Goal: Transaction & Acquisition: Purchase product/service

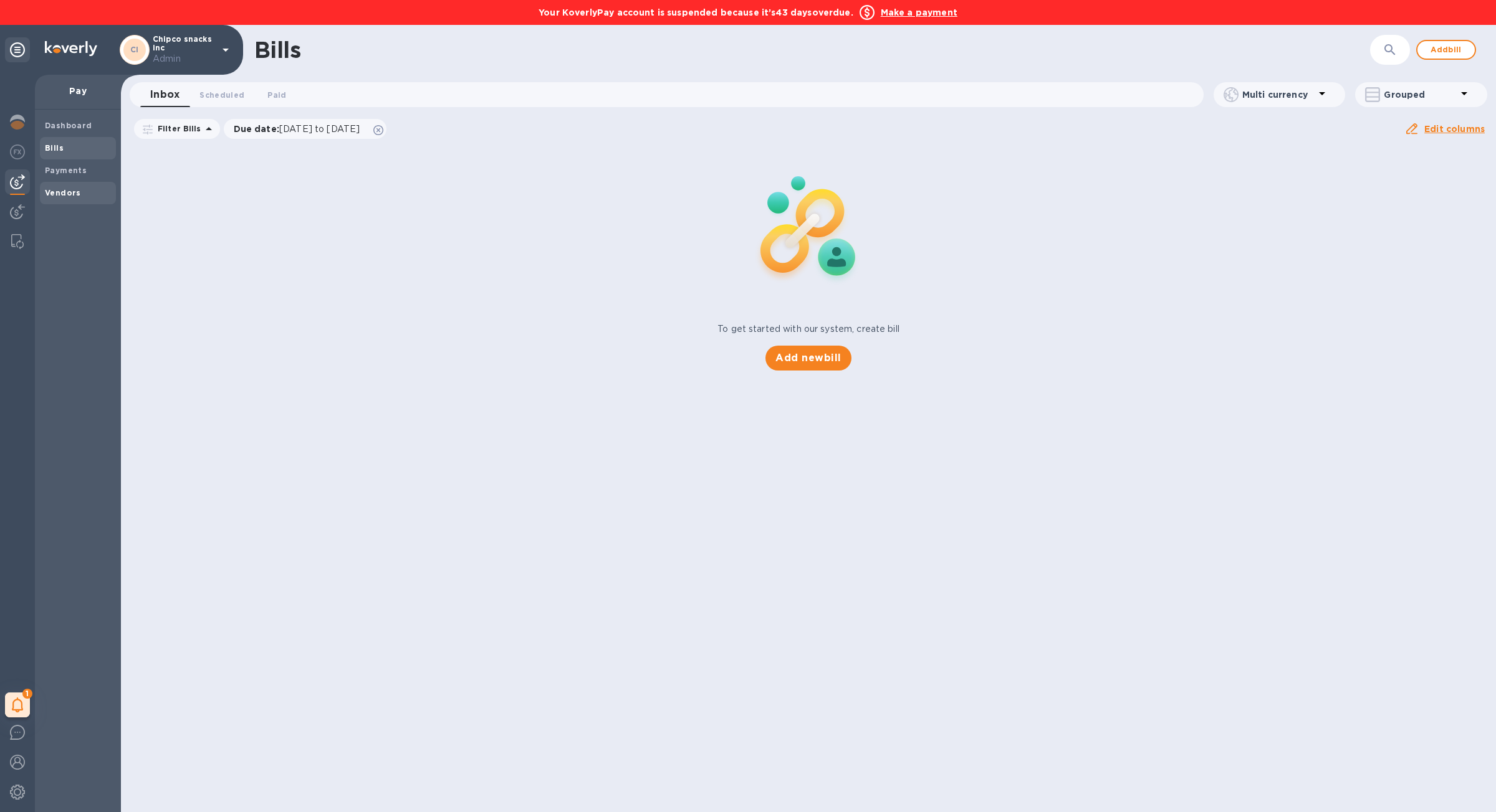
click at [86, 197] on span "Vendors" at bounding box center [78, 192] width 66 height 12
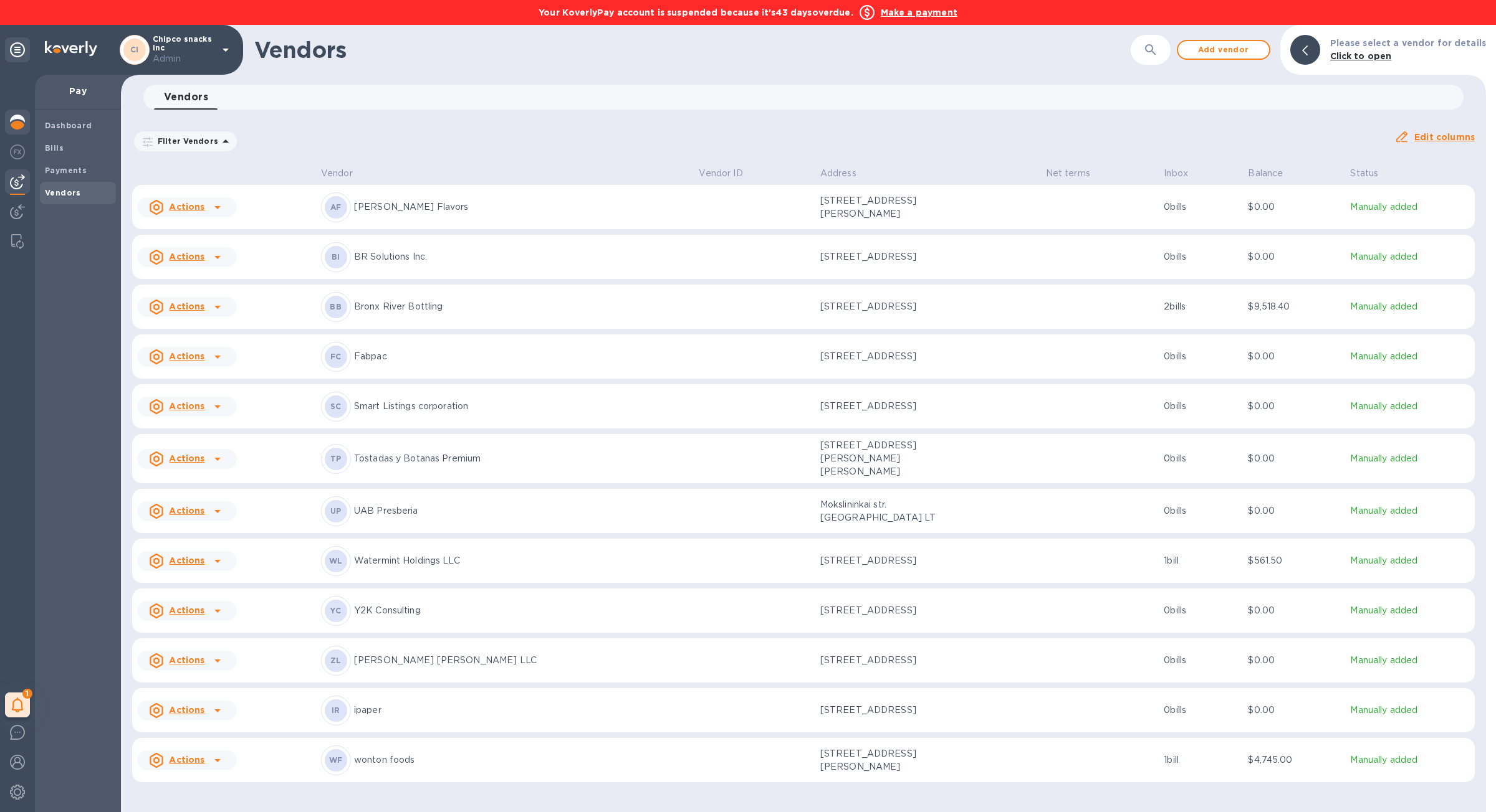
click at [8, 129] on div at bounding box center [17, 123] width 25 height 28
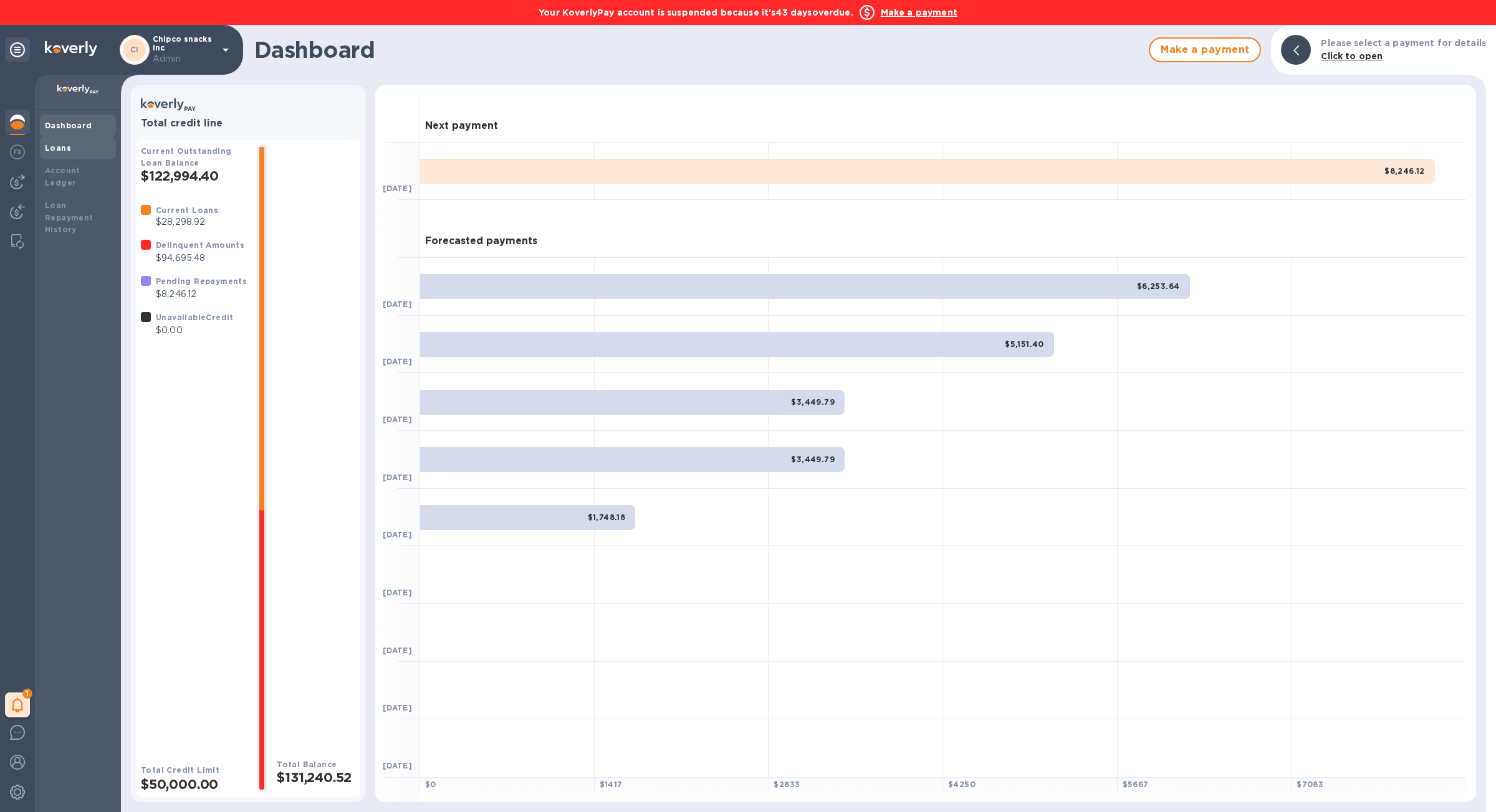
click at [68, 142] on div "Loans" at bounding box center [78, 148] width 66 height 12
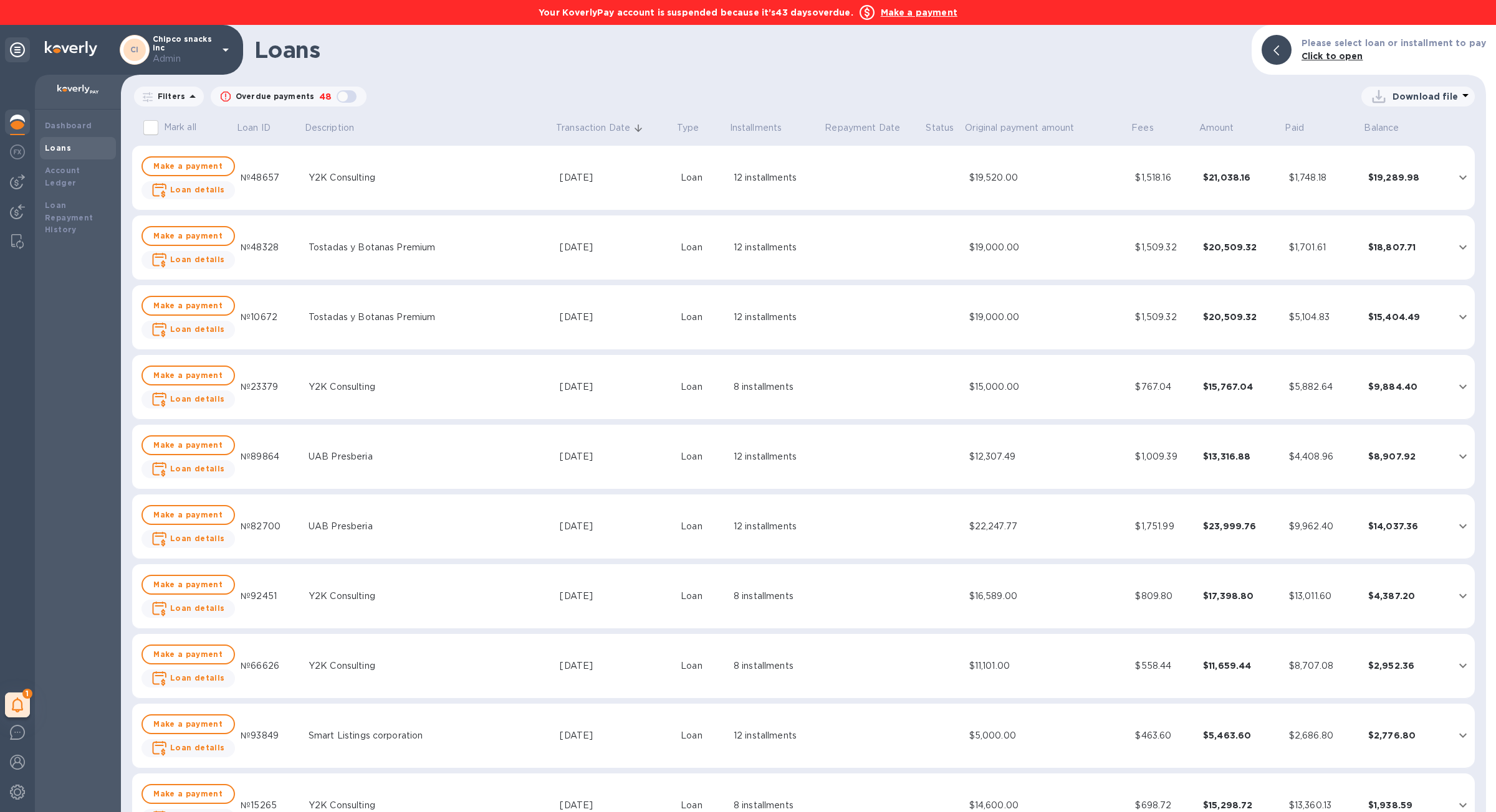
click at [1130, 170] on td "$1,518.16" at bounding box center [1164, 178] width 68 height 65
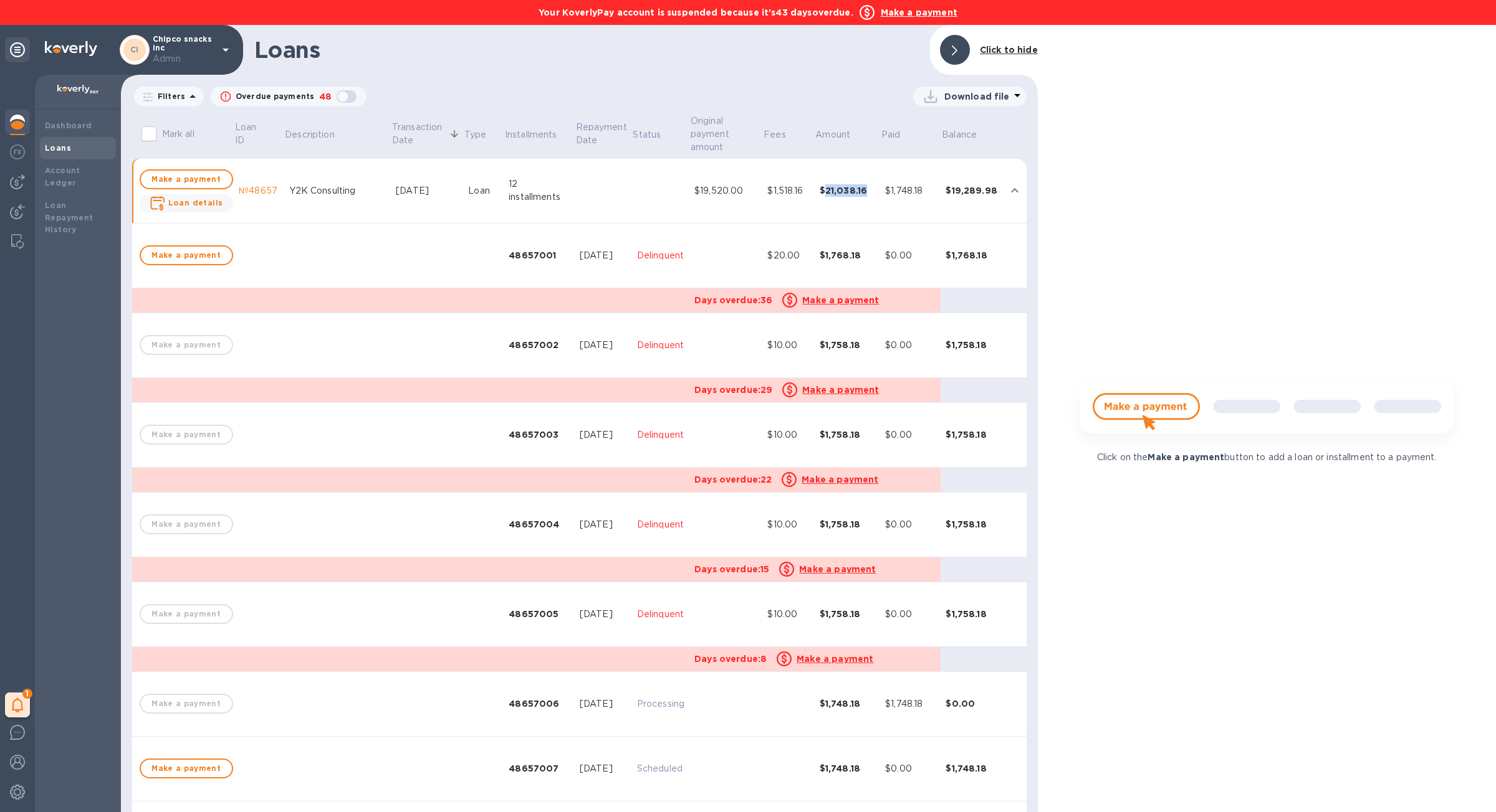
drag, startPoint x: 869, startPoint y: 194, endPoint x: 825, endPoint y: 193, distance: 44.0
click at [825, 193] on div "$21,038.16" at bounding box center [847, 190] width 56 height 12
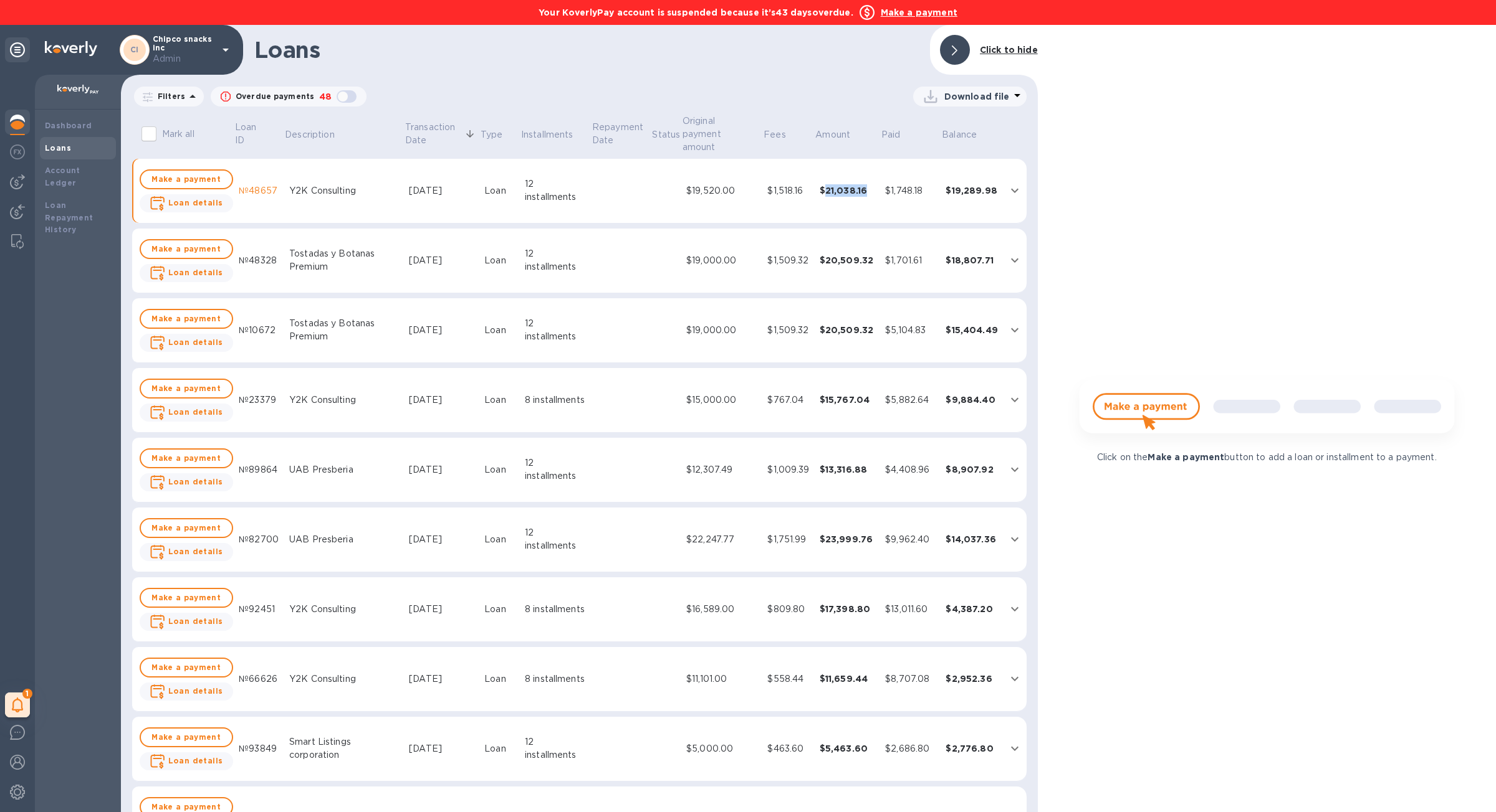
copy div "21,038.16"
click at [716, 254] on div "$19,000.00" at bounding box center [721, 260] width 71 height 13
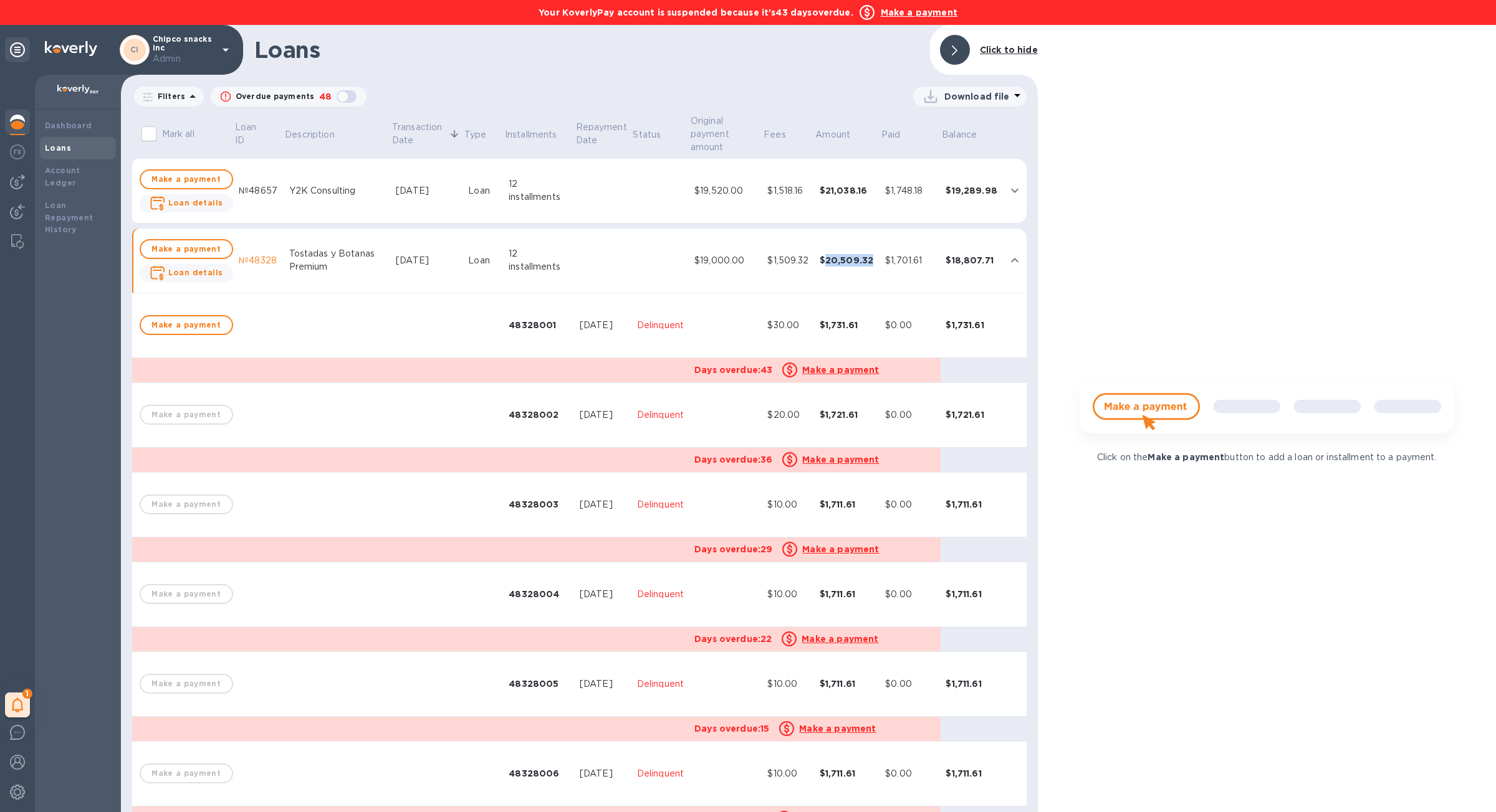
drag, startPoint x: 874, startPoint y: 264, endPoint x: 825, endPoint y: 264, distance: 49.0
click at [825, 264] on td "$20,509.32" at bounding box center [847, 260] width 66 height 65
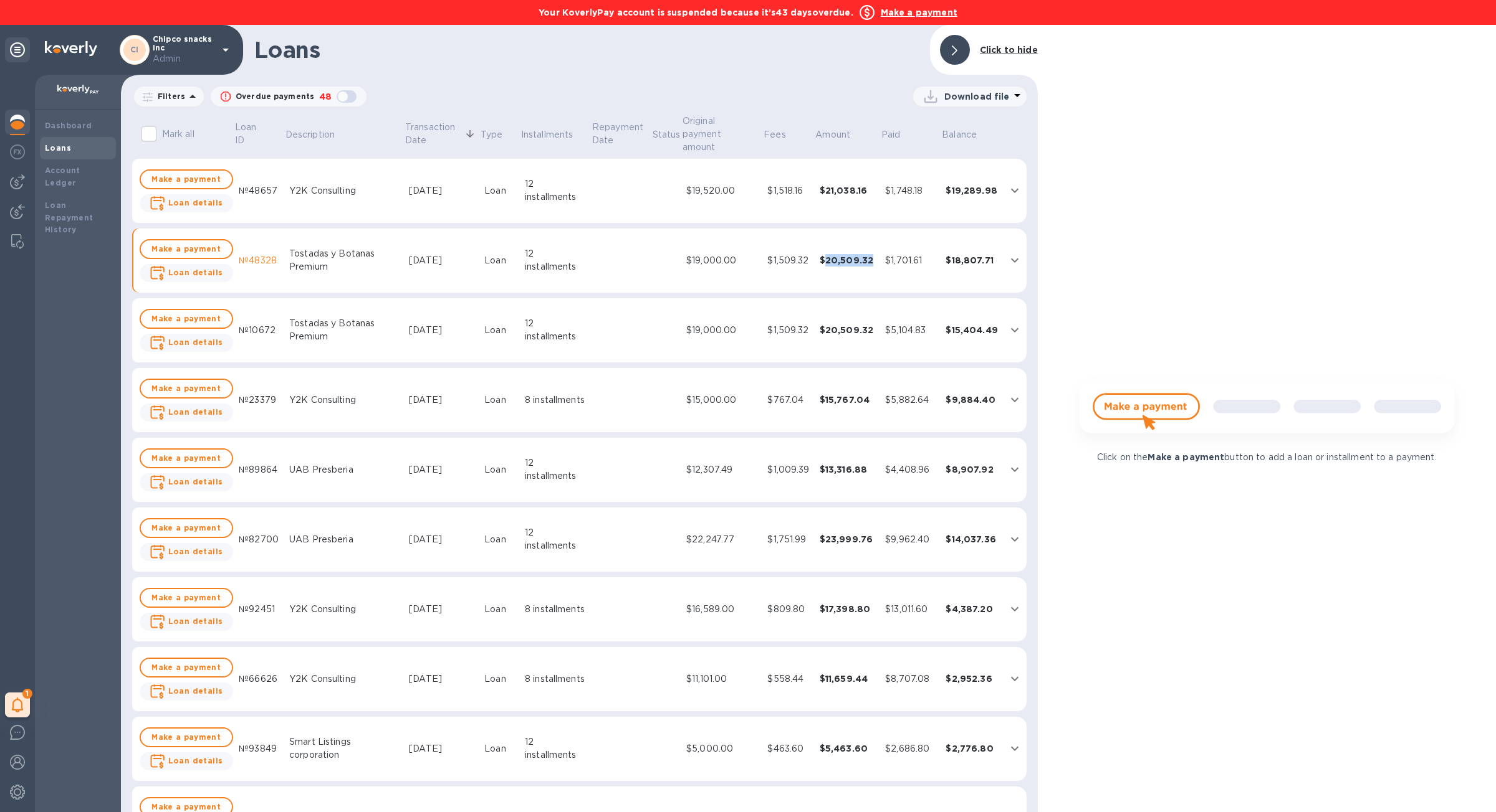
copy div "20,509.32"
click at [214, 172] on span "Make a payment" at bounding box center [186, 179] width 71 height 15
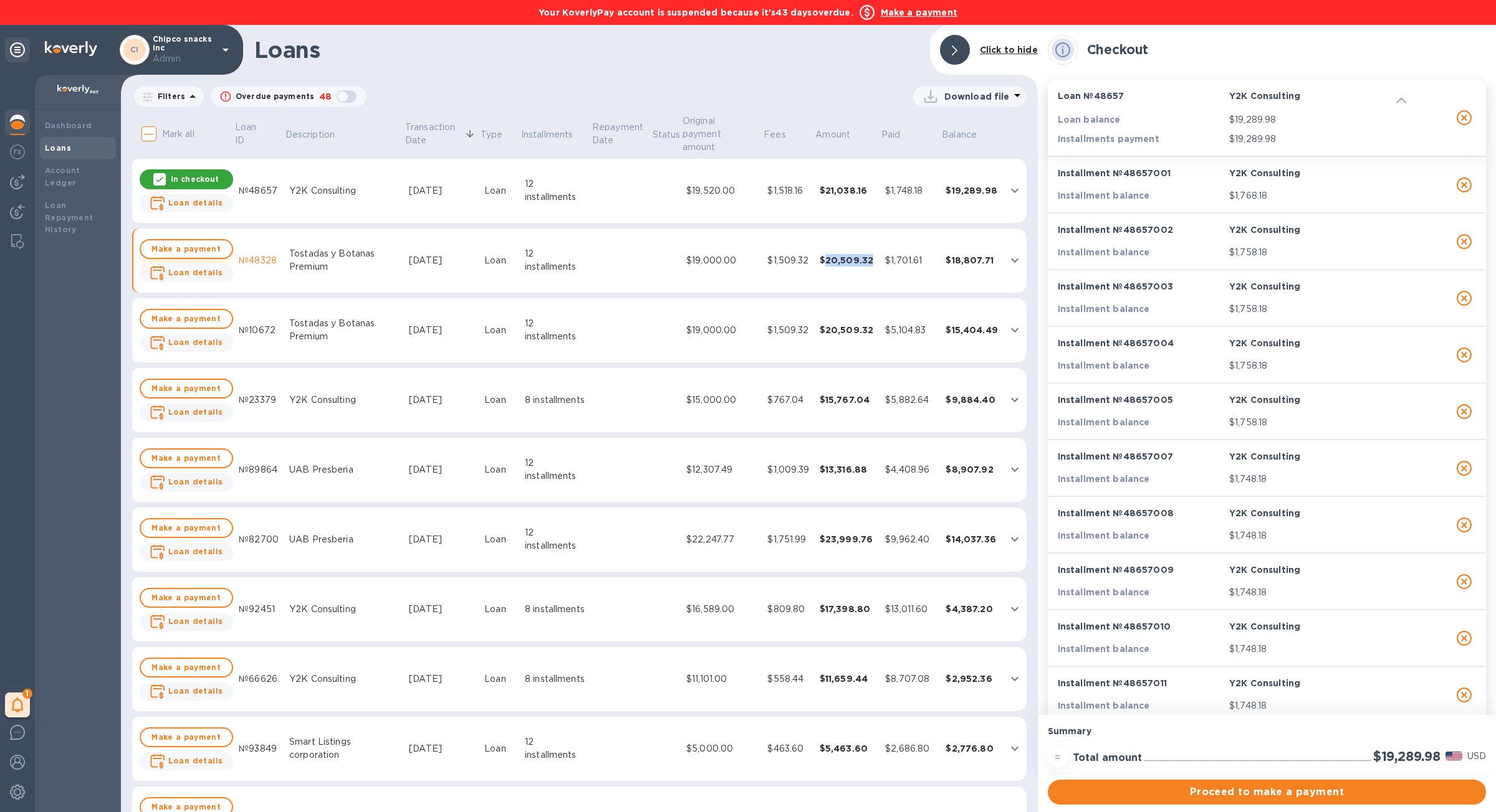
click at [205, 242] on span "Make a payment" at bounding box center [186, 249] width 71 height 15
click at [208, 312] on span "Make a payment" at bounding box center [186, 319] width 71 height 15
click at [209, 381] on span "Make a payment" at bounding box center [186, 388] width 71 height 15
click at [202, 451] on span "Make a payment" at bounding box center [186, 458] width 71 height 15
click at [207, 521] on span "Make a payment" at bounding box center [186, 528] width 71 height 15
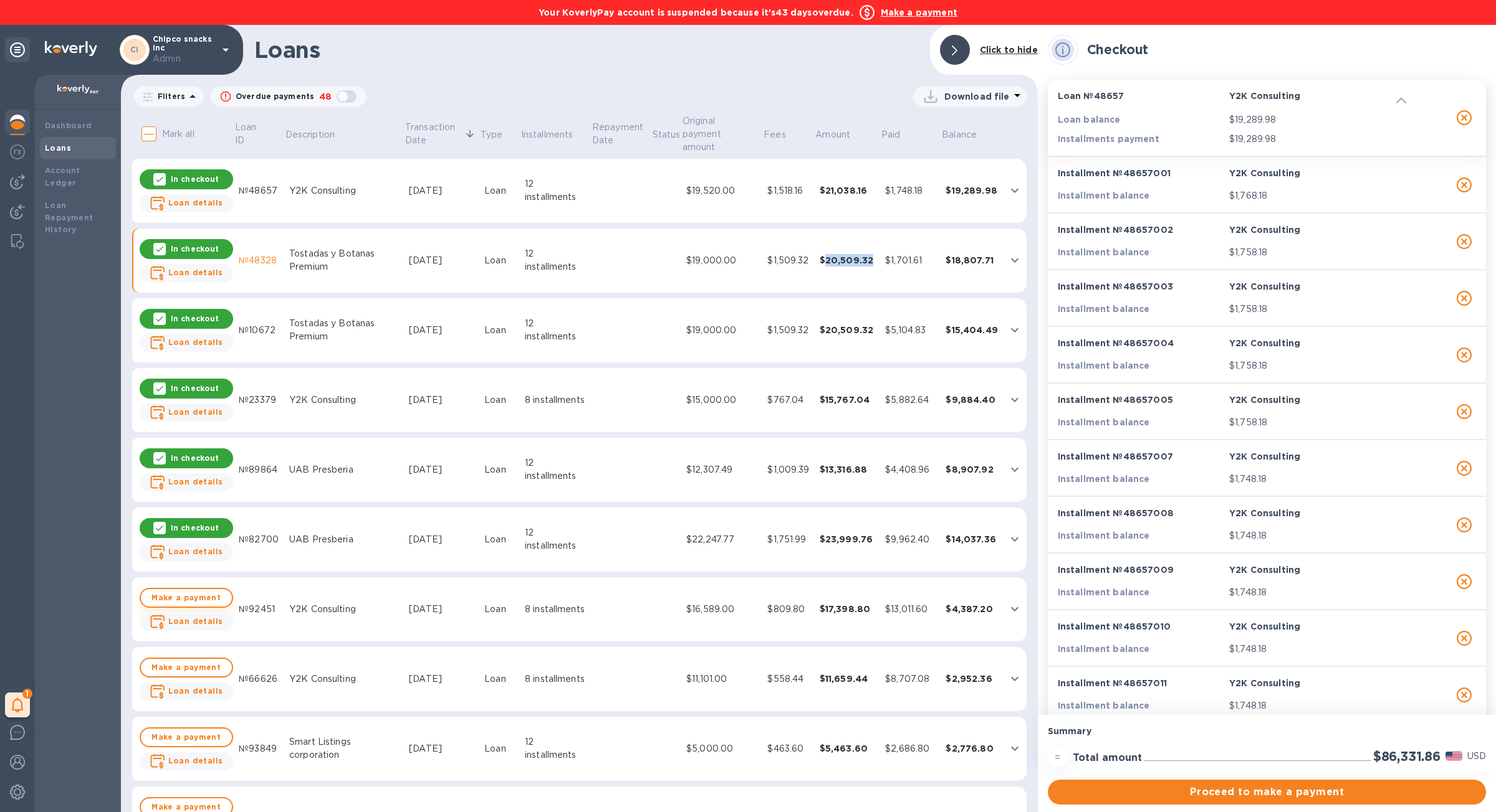
click at [205, 591] on span "Make a payment" at bounding box center [186, 598] width 71 height 15
click at [194, 660] on span "Make a payment" at bounding box center [186, 667] width 71 height 15
click at [198, 730] on span "Make a payment" at bounding box center [186, 737] width 71 height 15
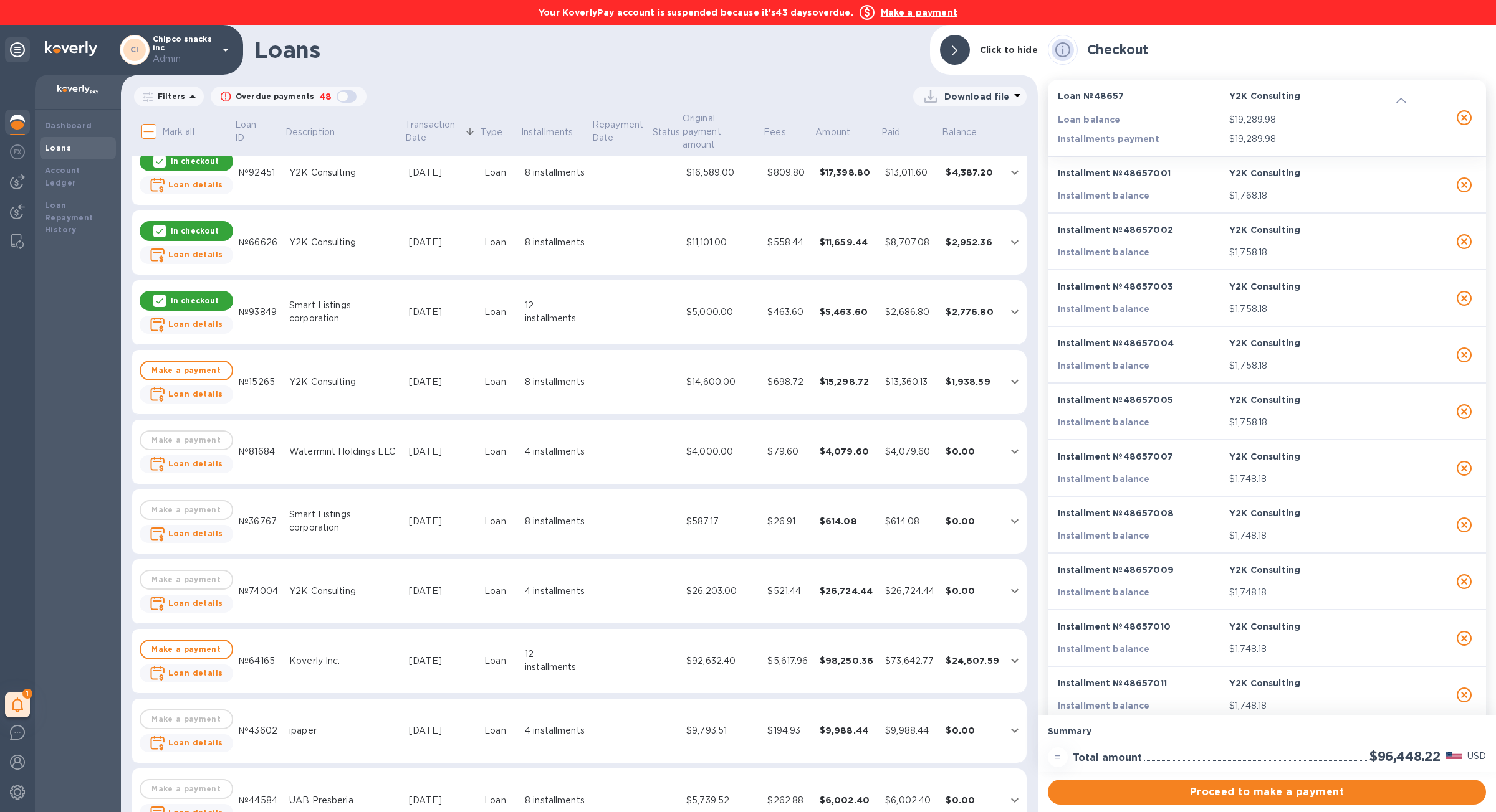
scroll to position [446, 0]
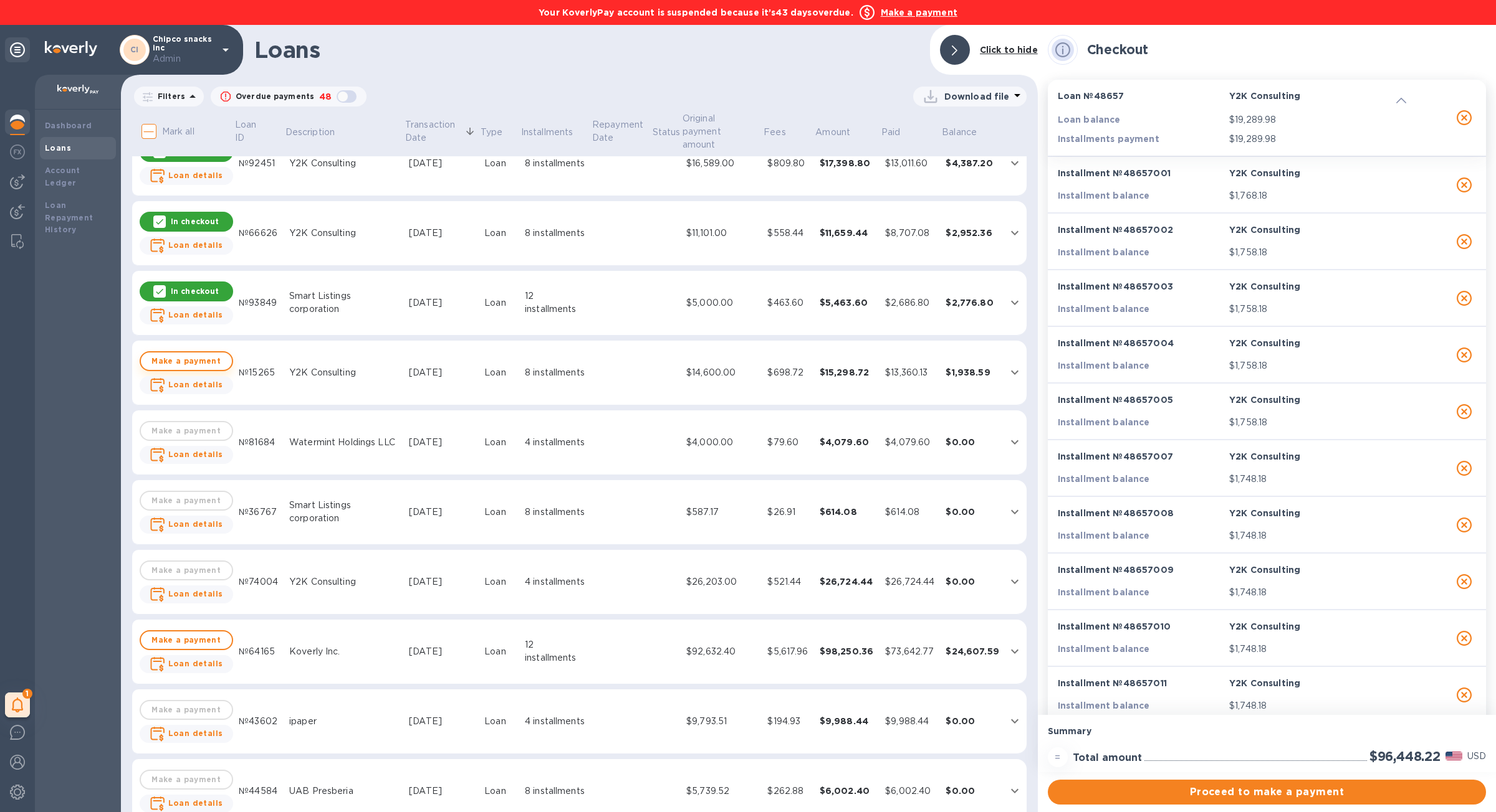
click at [190, 354] on span "Make a payment" at bounding box center [186, 361] width 71 height 15
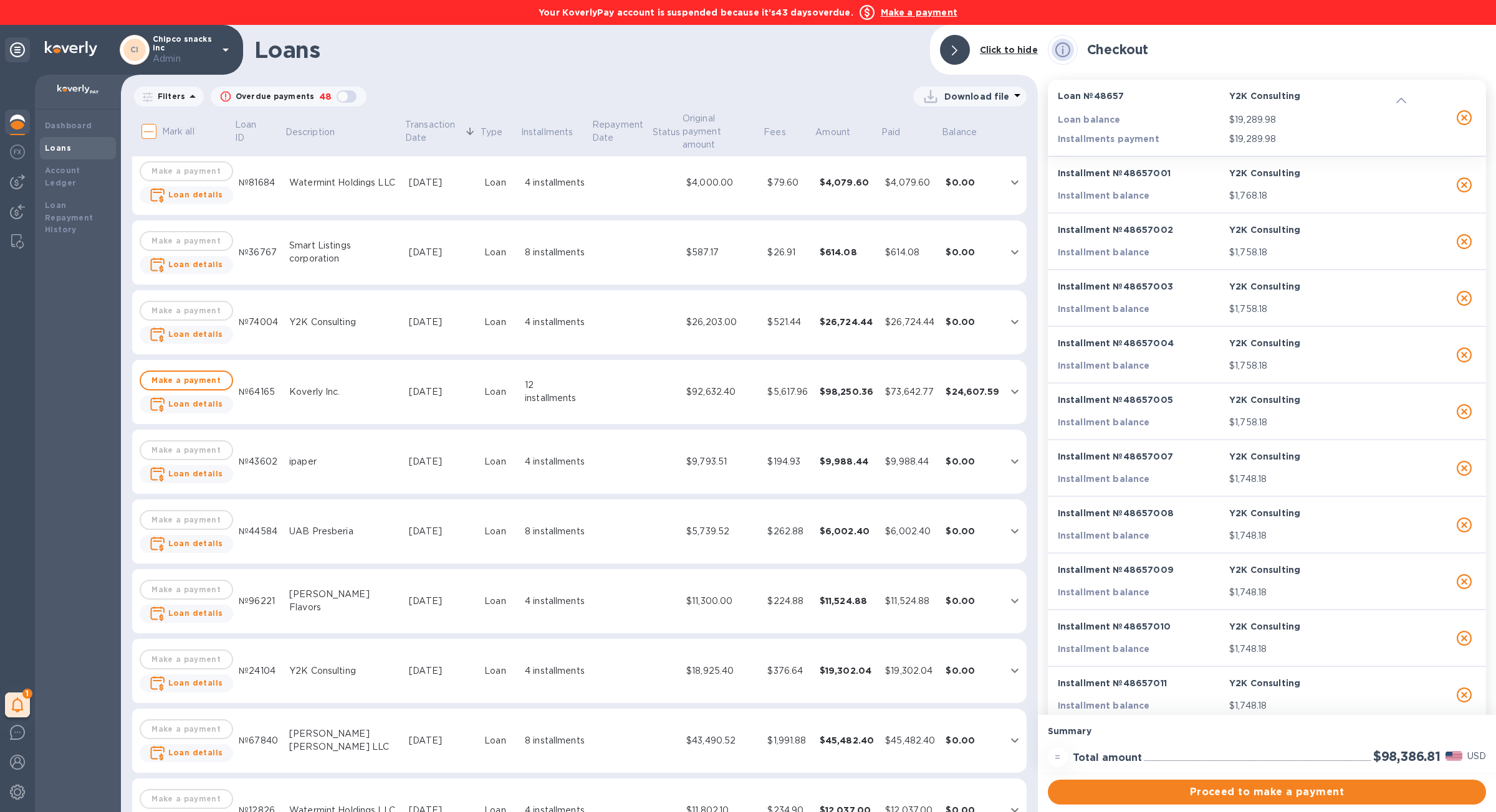
scroll to position [703, 0]
click at [298, 369] on td "Koverly Inc." at bounding box center [344, 395] width 119 height 65
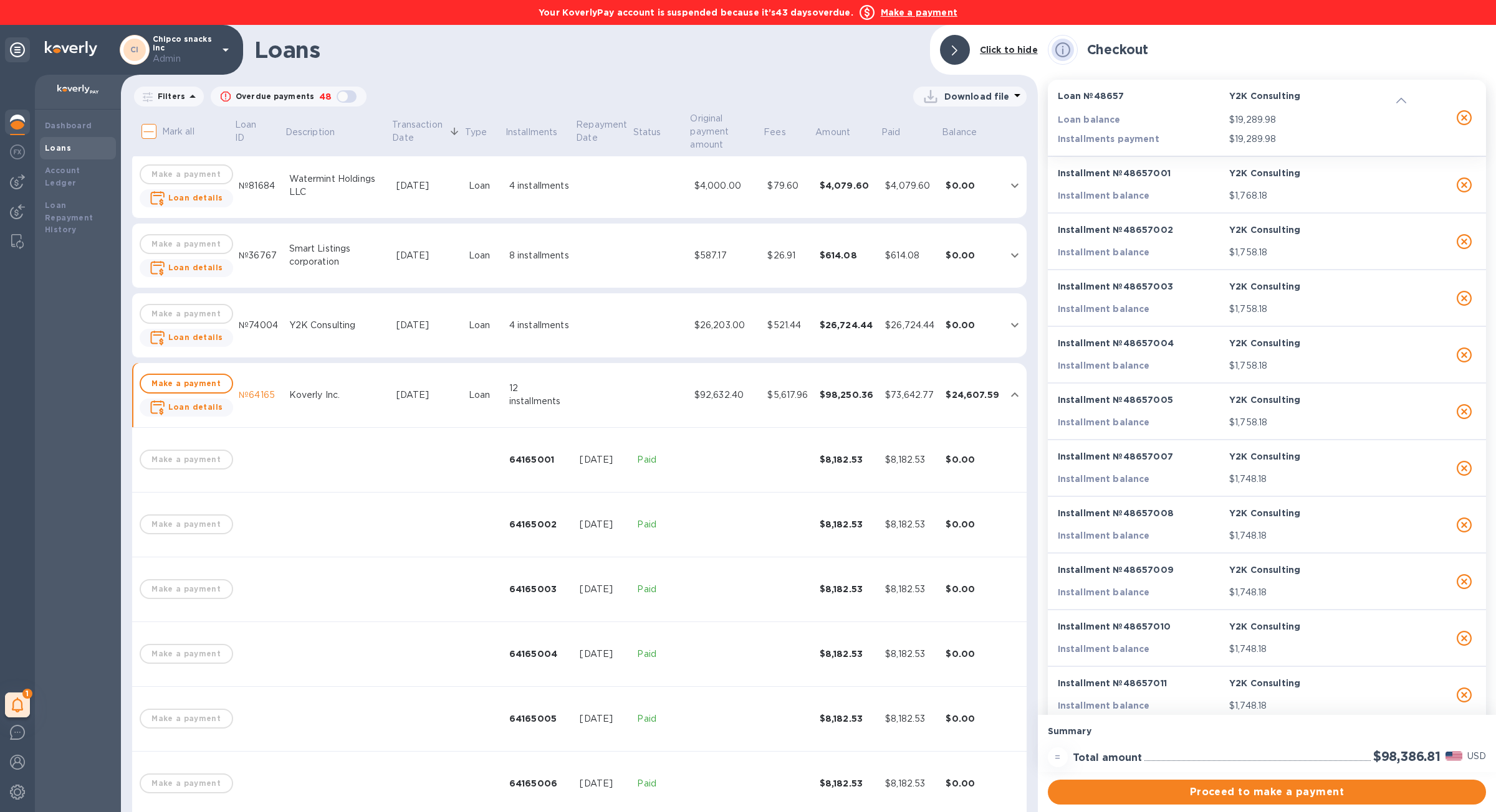
scroll to position [715, 0]
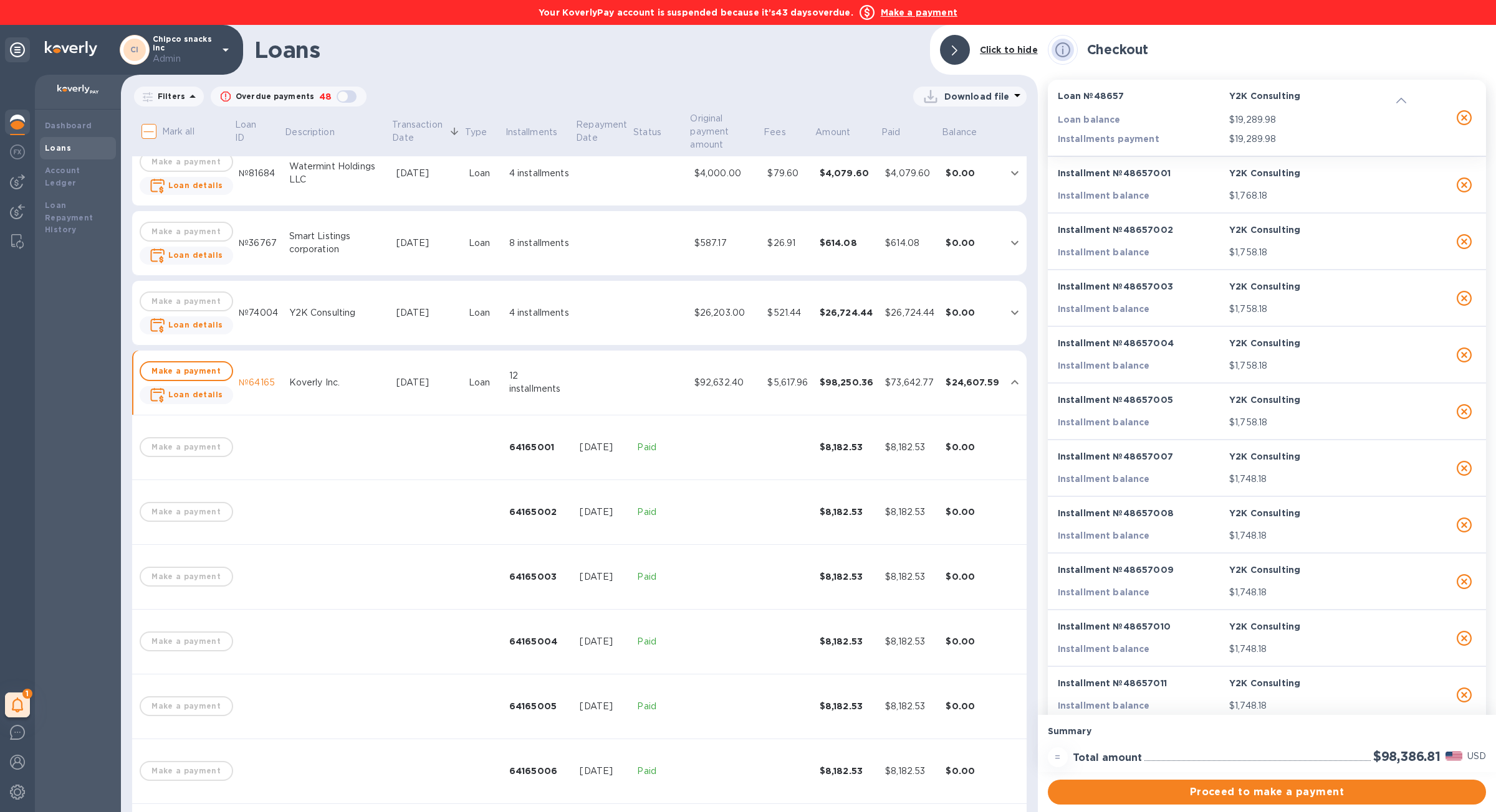
click at [298, 369] on td "Koverly Inc." at bounding box center [338, 383] width 107 height 65
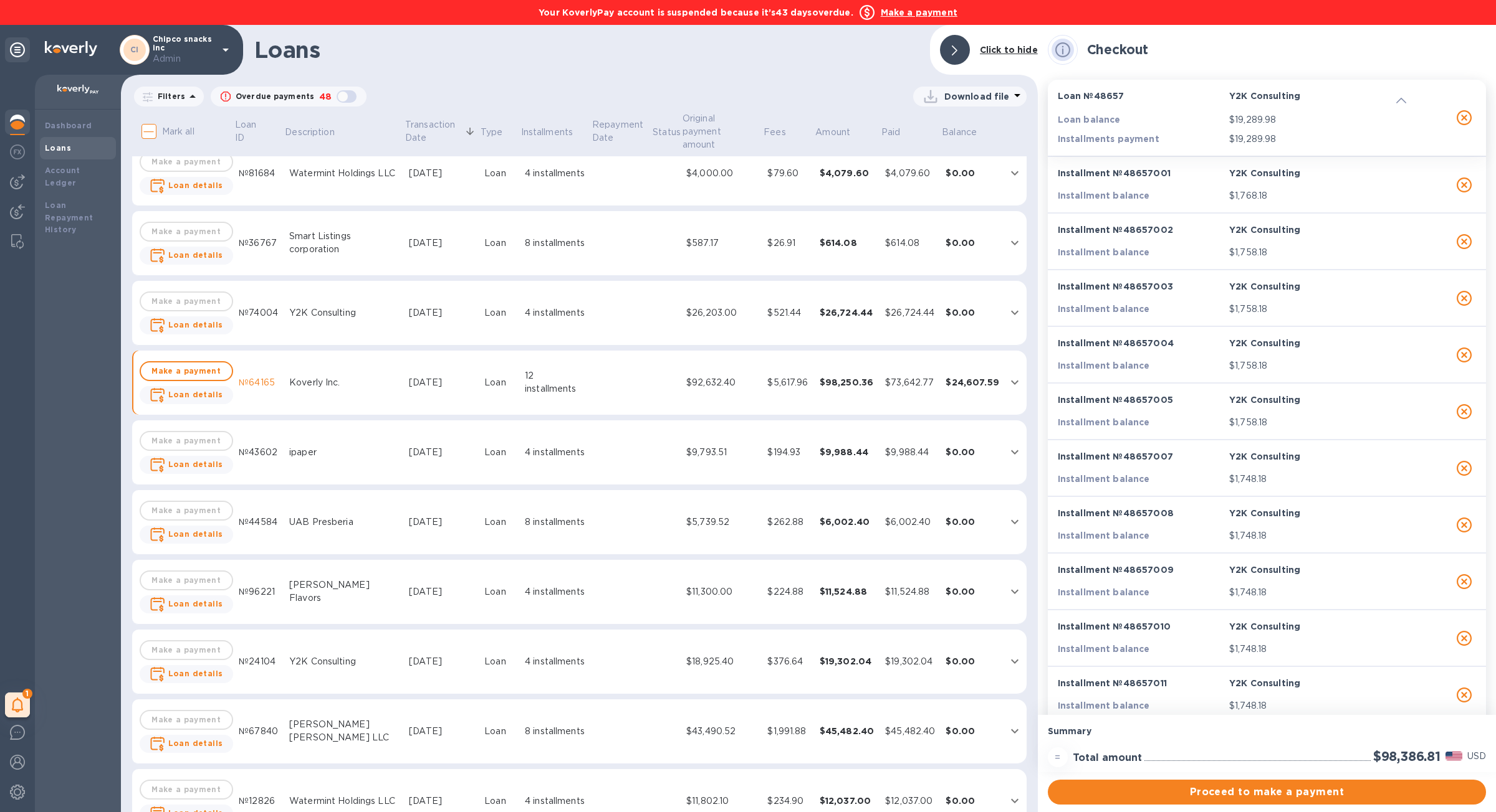
scroll to position [703, 0]
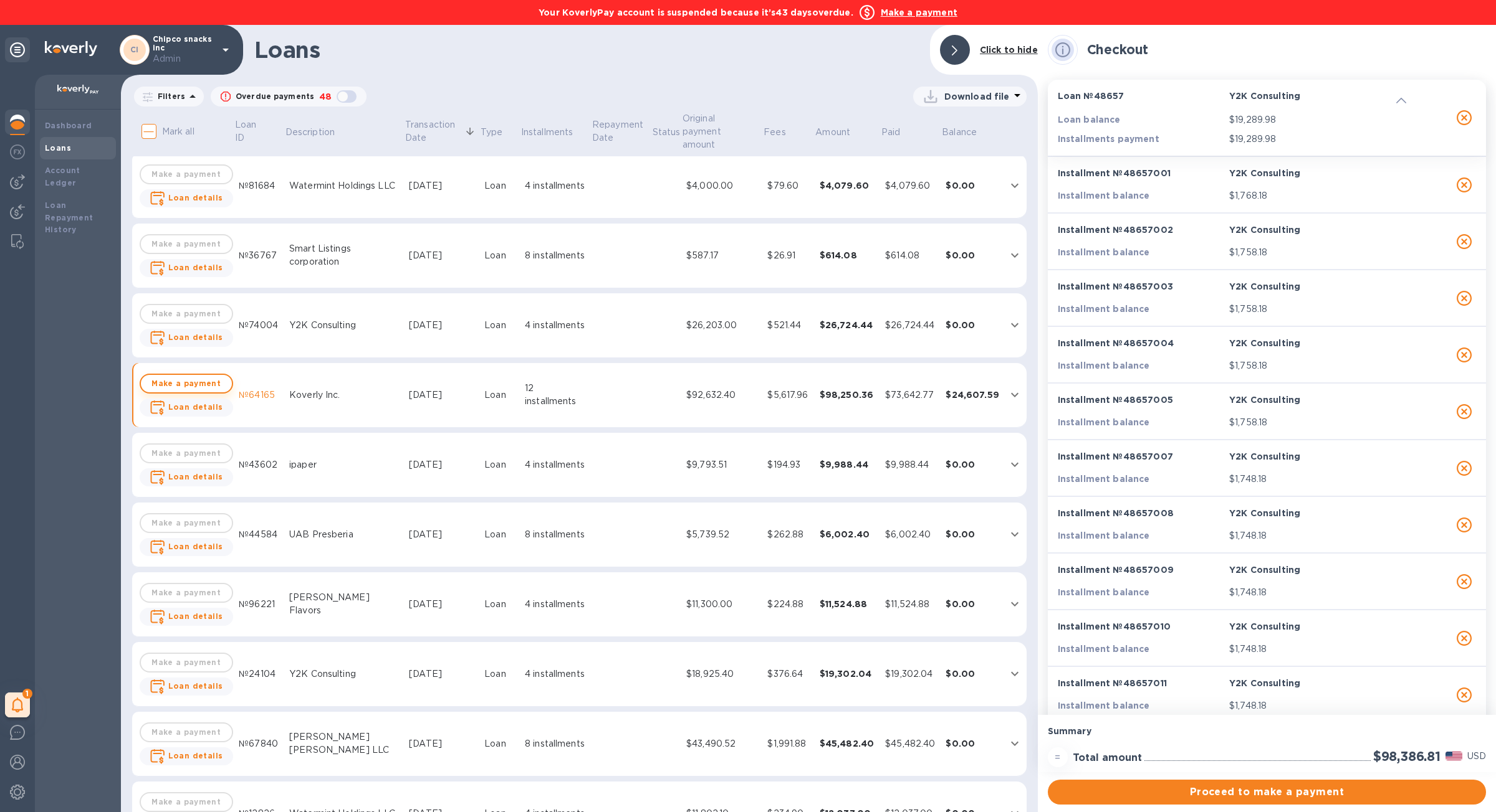
click at [215, 376] on span "Make a payment" at bounding box center [186, 384] width 71 height 15
click at [215, 374] on div "In checkout" at bounding box center [187, 384] width 94 height 20
click at [345, 389] on div "Koverly Inc." at bounding box center [344, 395] width 110 height 13
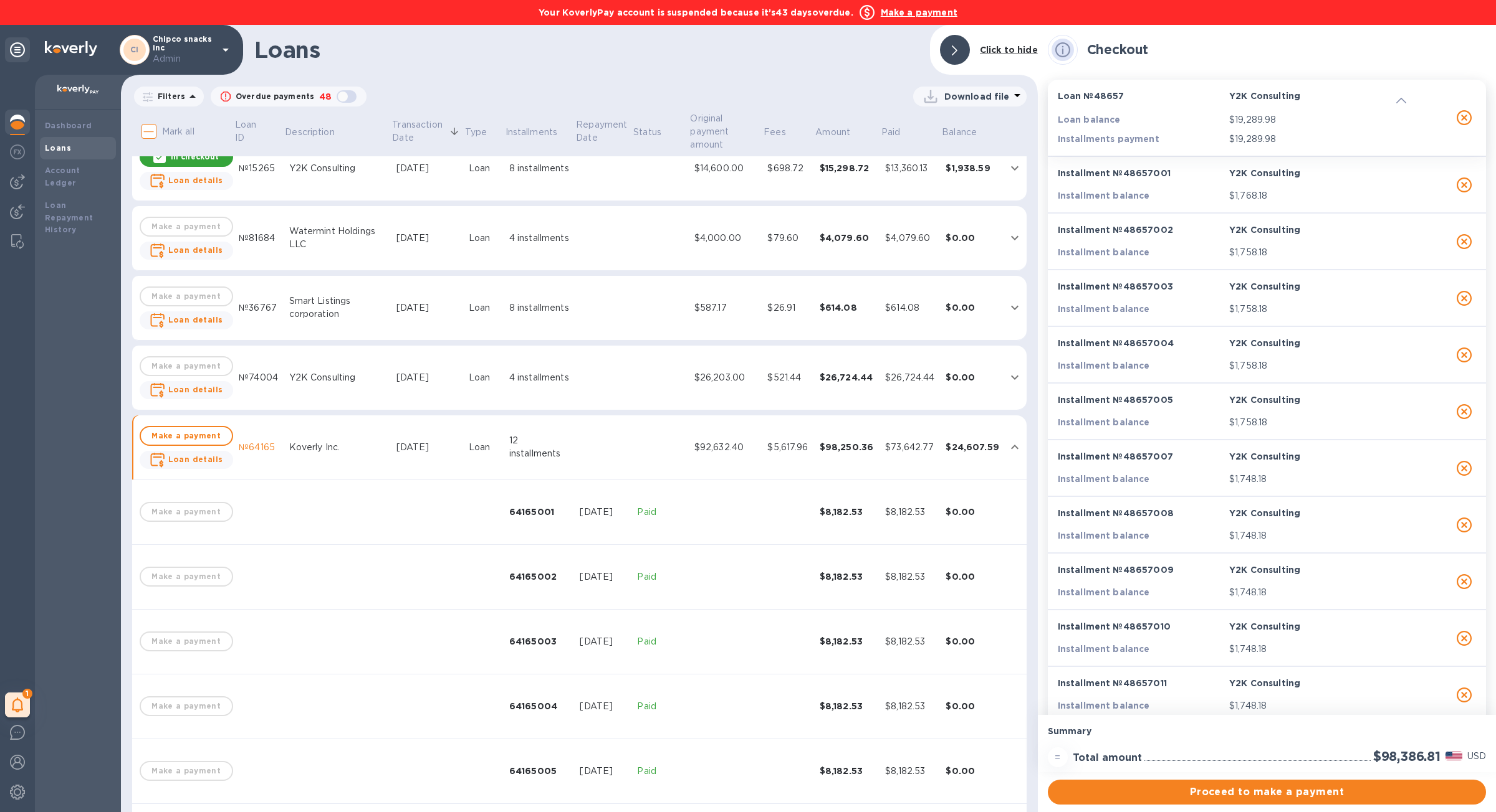
scroll to position [648, 0]
drag, startPoint x: 1377, startPoint y: 755, endPoint x: 1441, endPoint y: 754, distance: 64.0
click at [1441, 754] on div "$98,386.81" at bounding box center [1407, 757] width 73 height 21
copy h2 "98,386.81"
click at [171, 440] on span "Make a payment" at bounding box center [186, 437] width 71 height 15
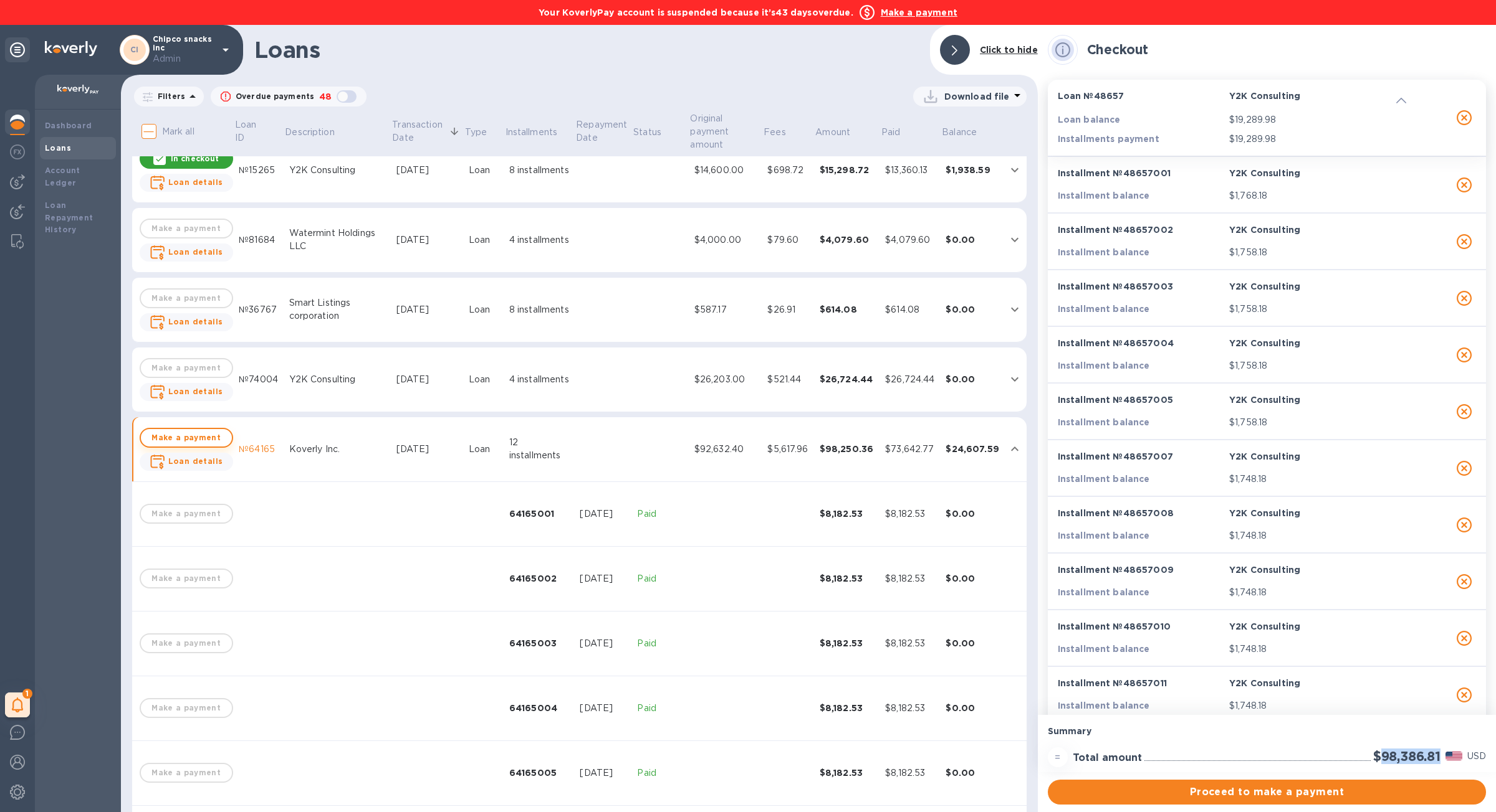
checkbox input "true"
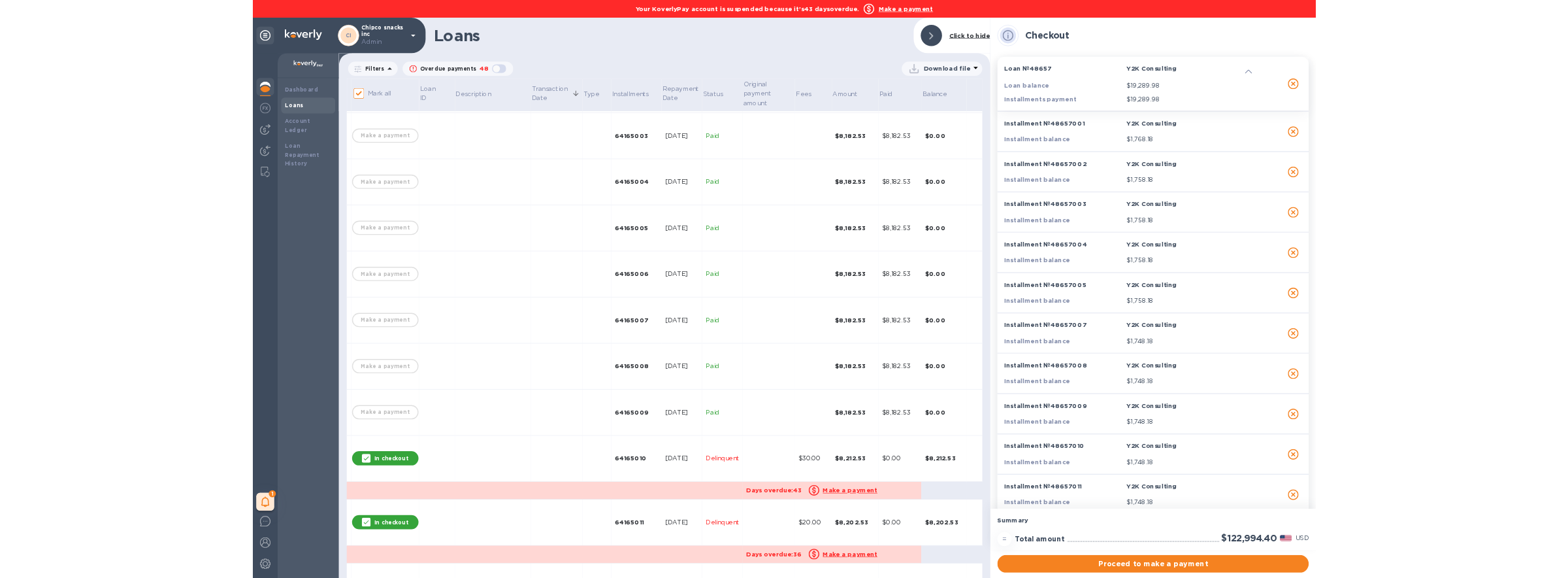
scroll to position [1156, 0]
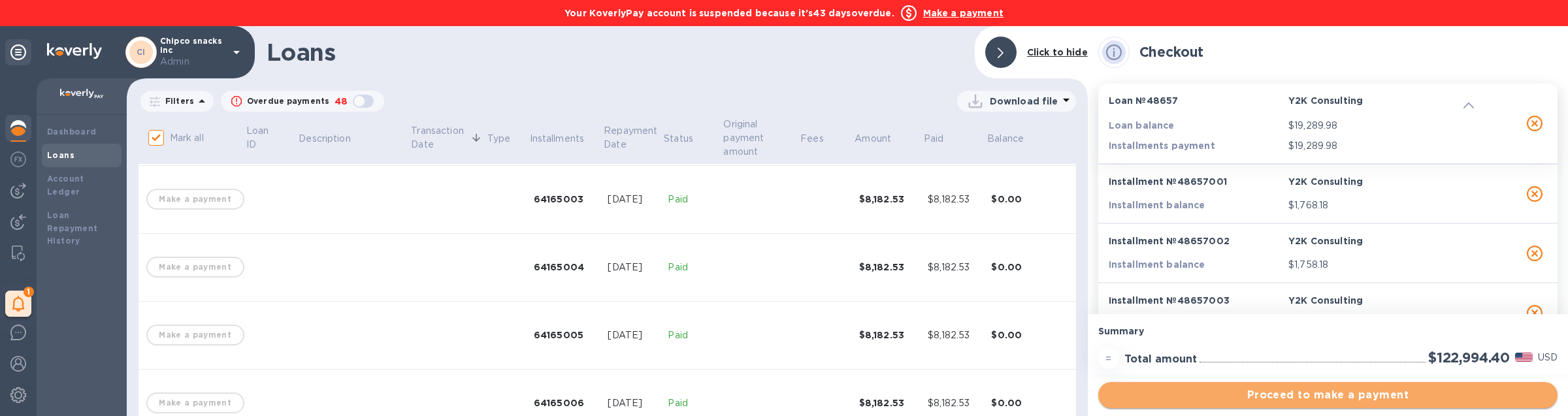
click at [1251, 392] on span "Proceed to make a payment" at bounding box center [1328, 394] width 439 height 15
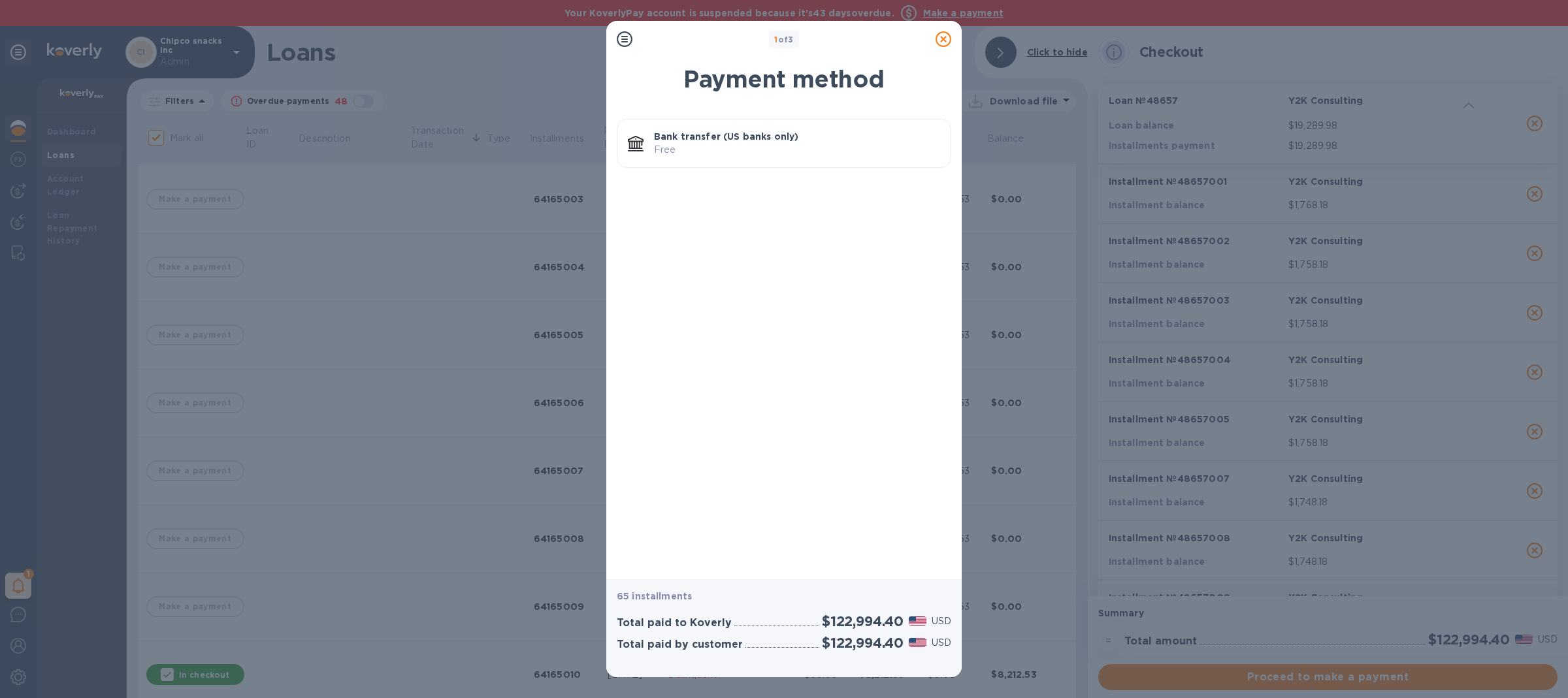
click at [677, 151] on p "Free" at bounding box center [796, 150] width 286 height 13
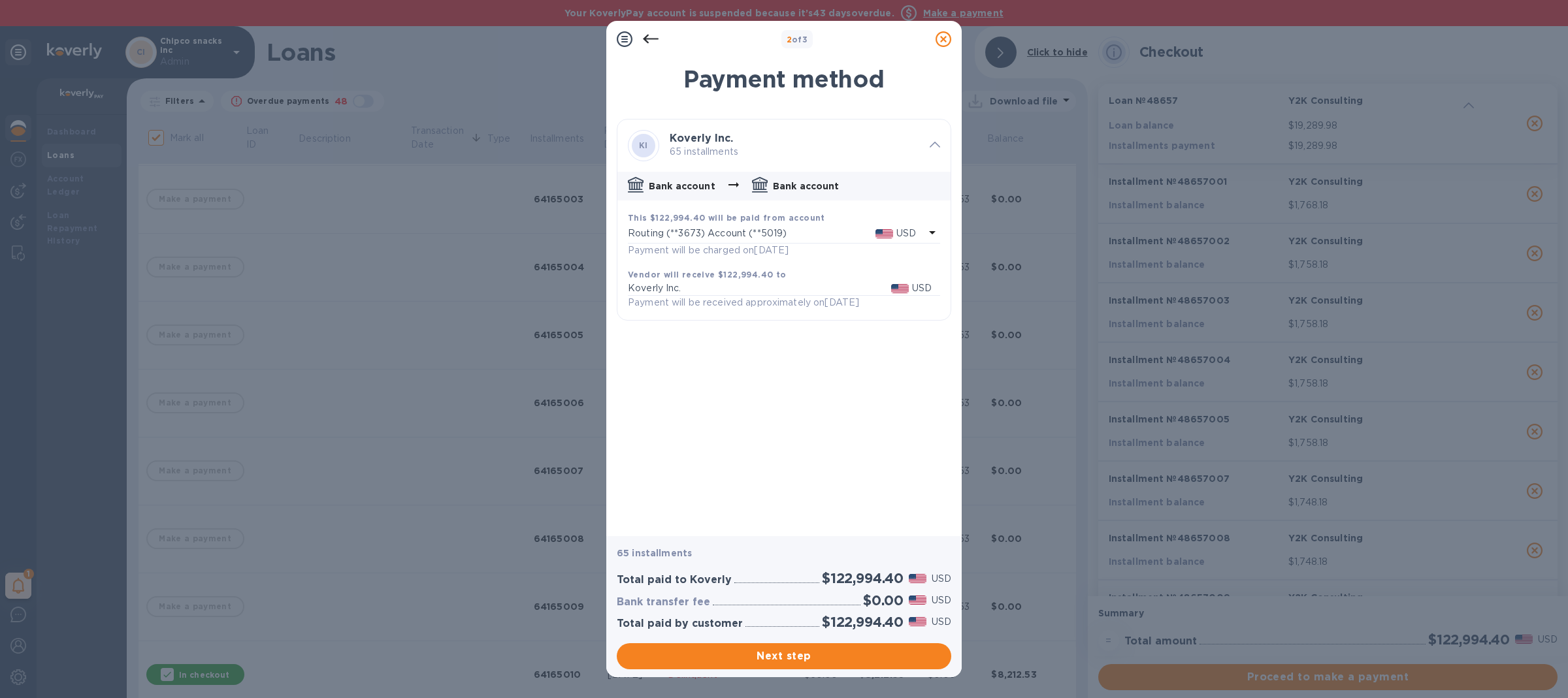
click at [692, 237] on p "Routing (**3673) Account (**5019)" at bounding box center [751, 233] width 248 height 13
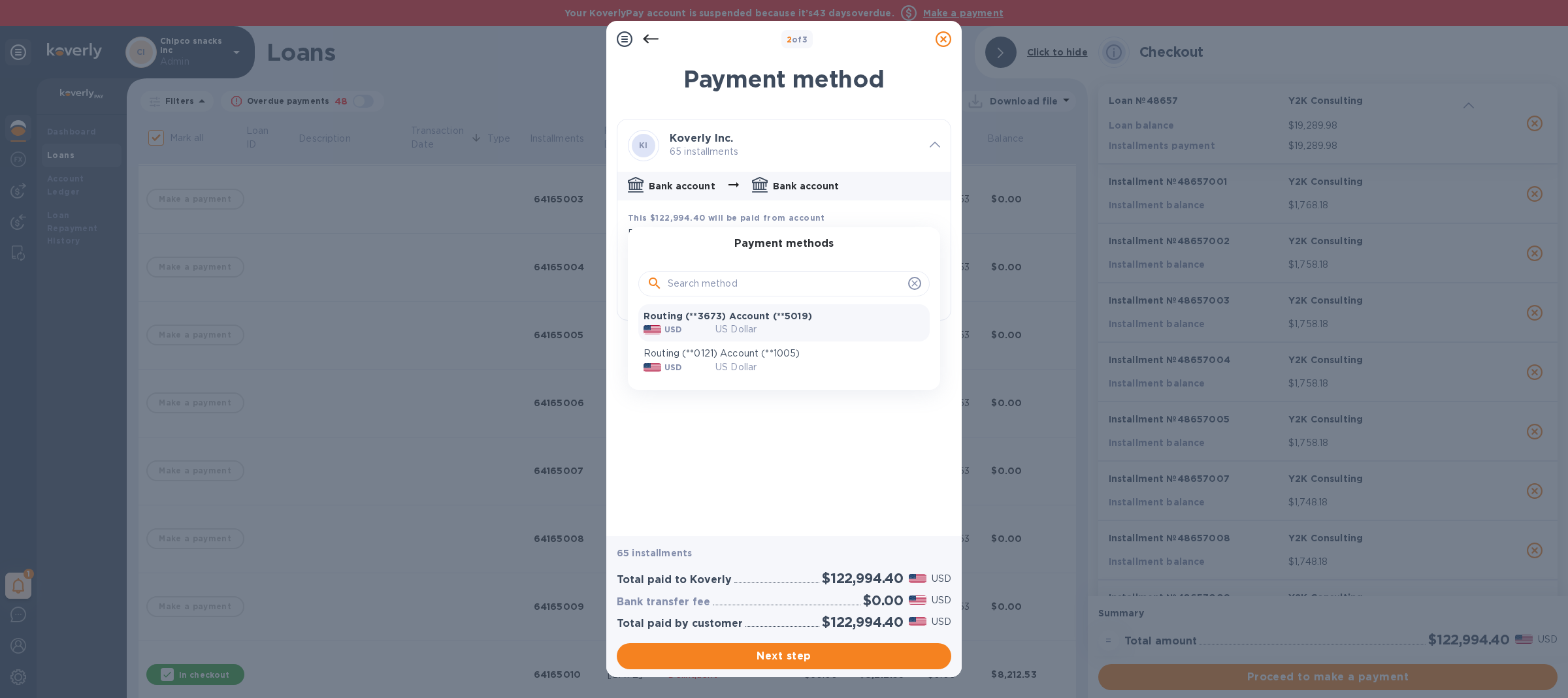
click at [699, 316] on p "Routing (**3673) Account (**5019)" at bounding box center [784, 315] width 281 height 13
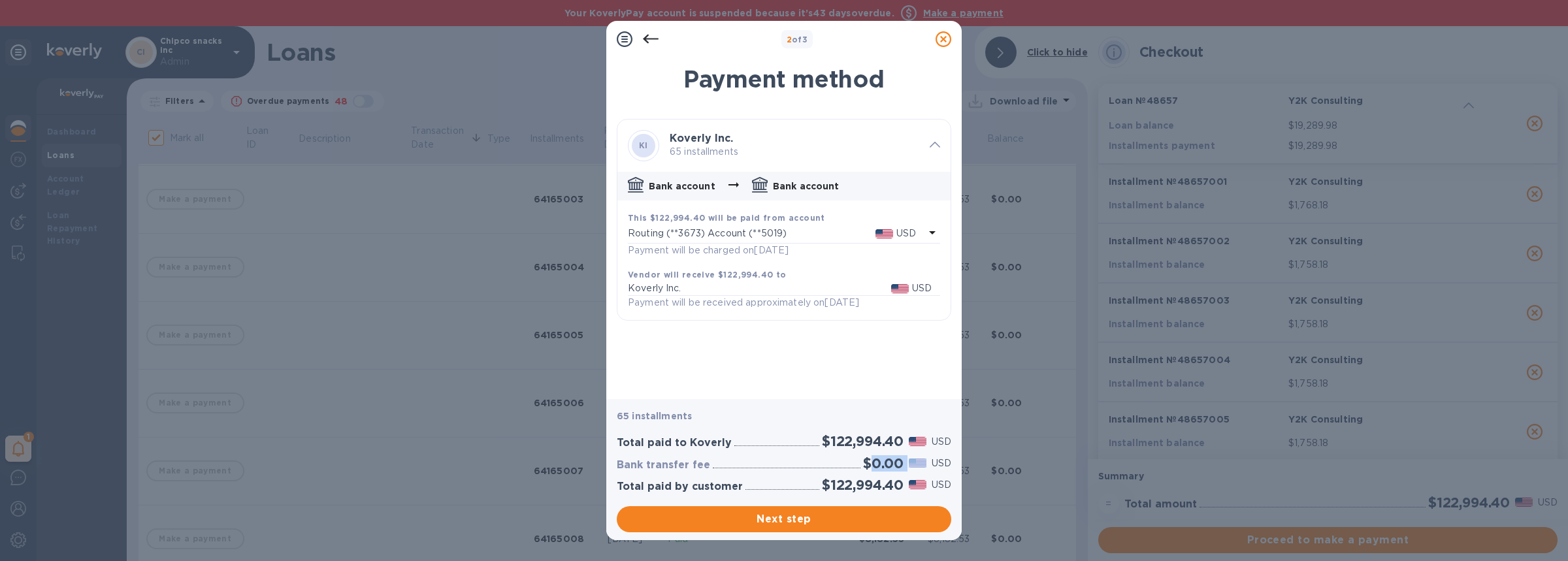
drag, startPoint x: 870, startPoint y: 465, endPoint x: 905, endPoint y: 465, distance: 35.0
click at [905, 465] on div "$0.00 USD" at bounding box center [907, 463] width 94 height 22
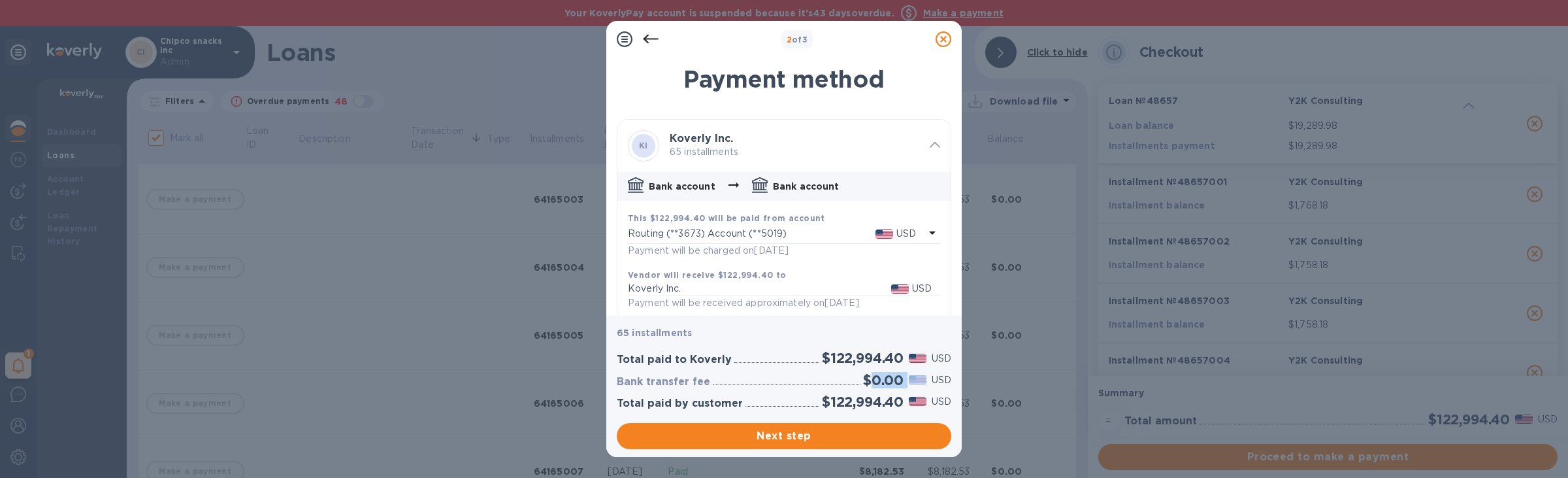
click at [874, 380] on h2 "$0.00" at bounding box center [883, 380] width 40 height 16
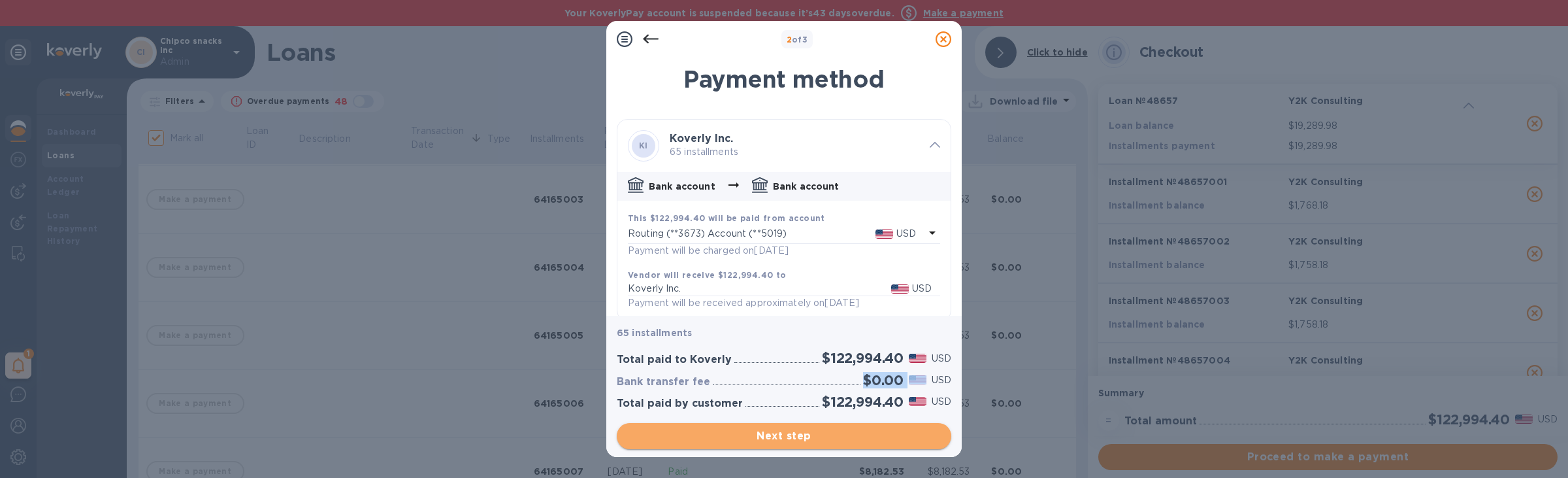
click at [856, 435] on span "Next step" at bounding box center [784, 436] width 313 height 15
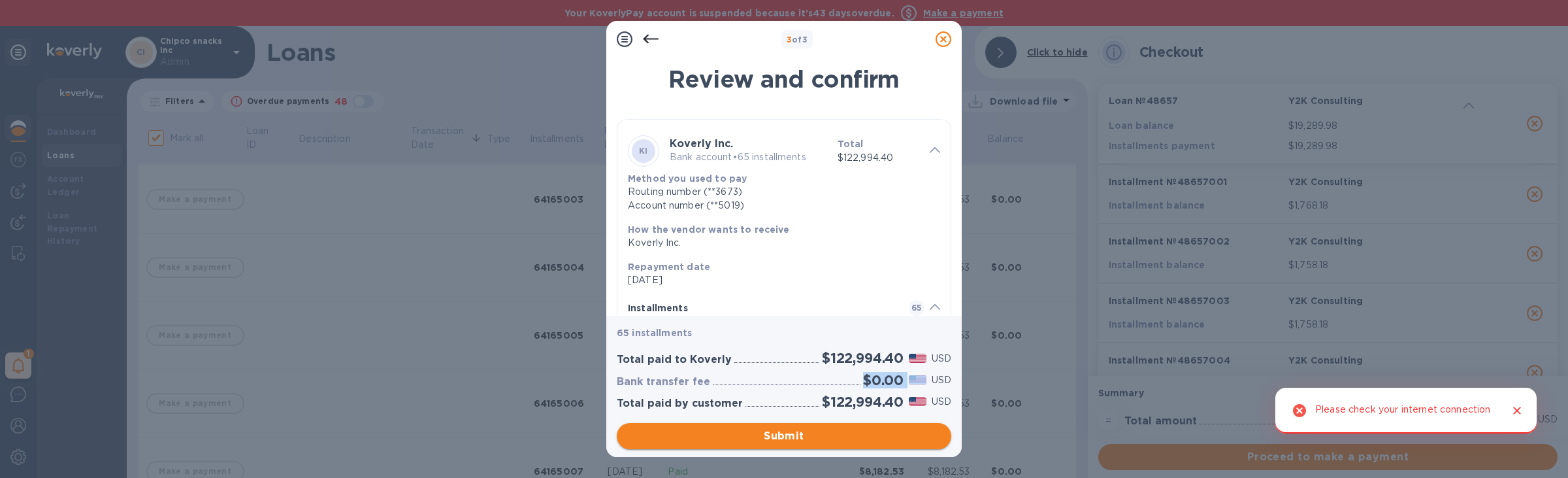
click at [718, 442] on span "Submit" at bounding box center [784, 436] width 313 height 15
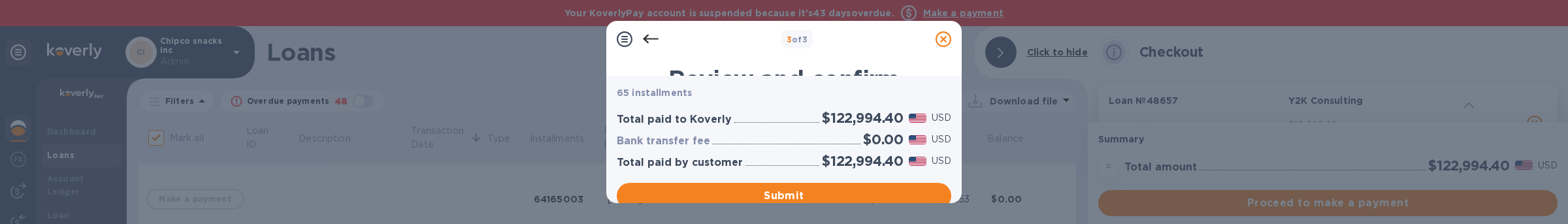
click at [937, 38] on icon at bounding box center [943, 39] width 15 height 15
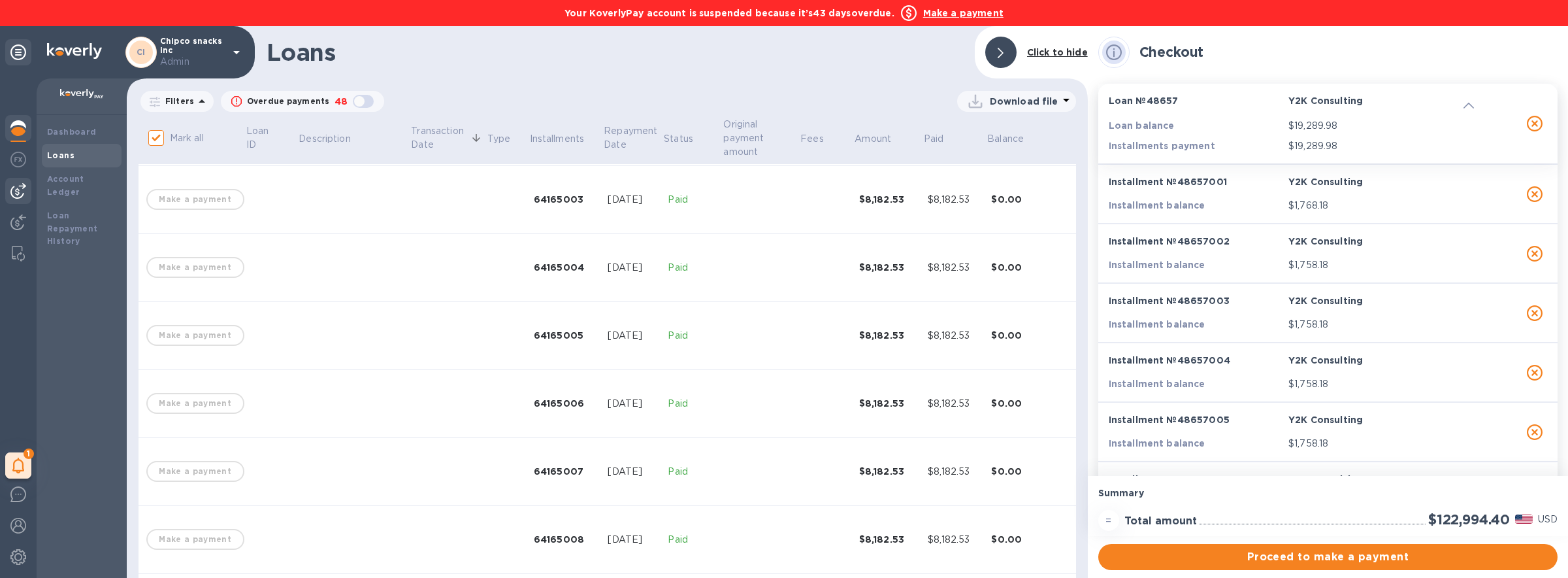
click at [22, 188] on img at bounding box center [18, 190] width 15 height 15
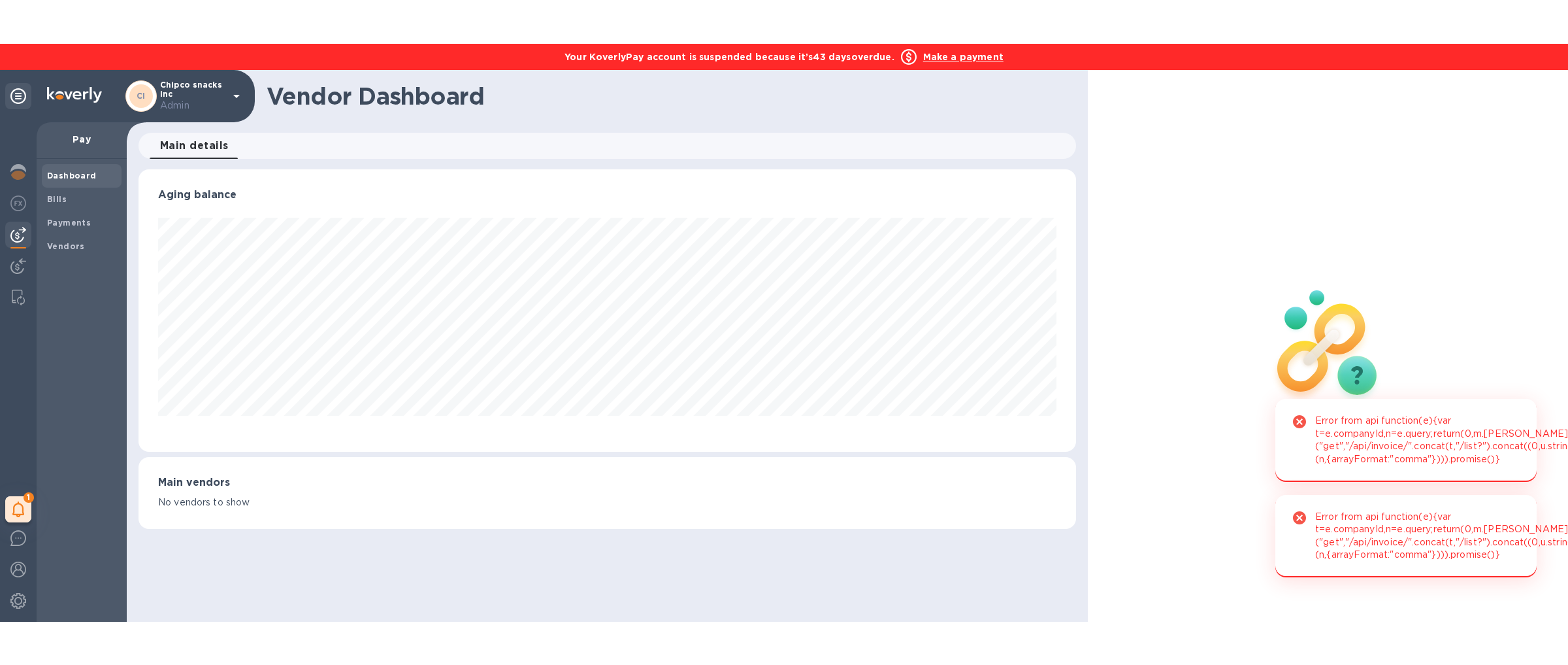
scroll to position [283, 937]
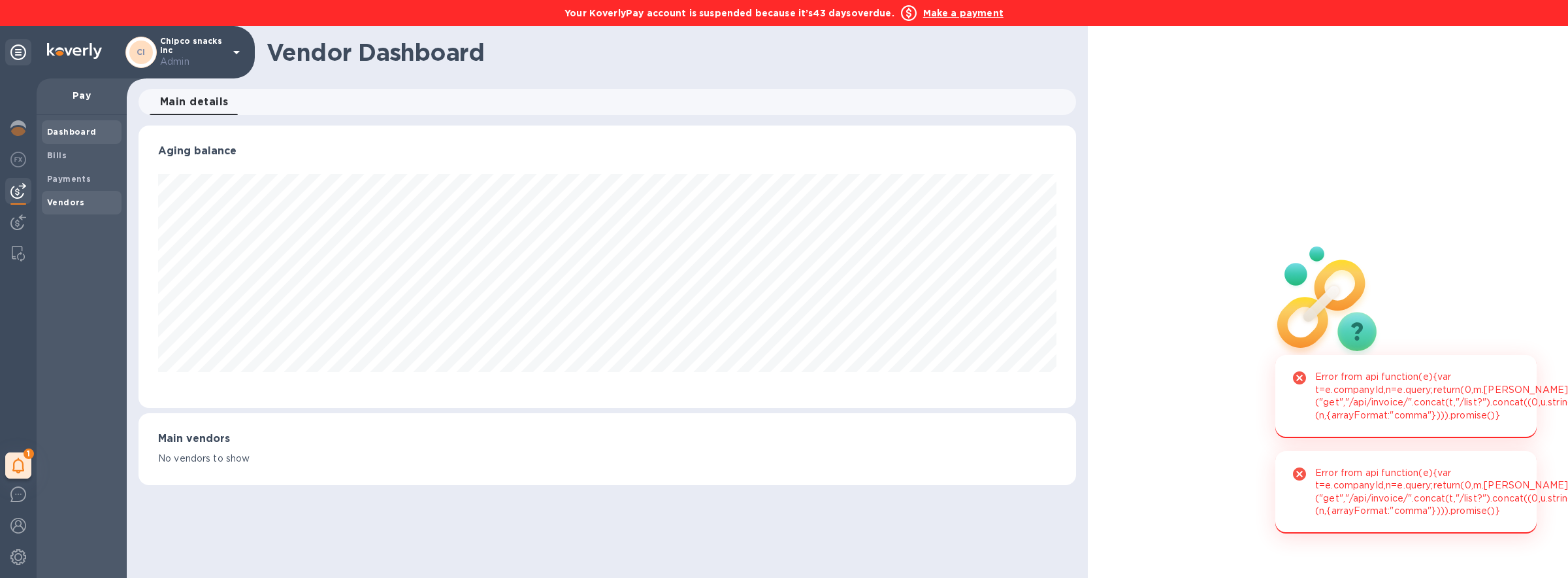
click at [90, 196] on span "Vendors" at bounding box center [81, 202] width 69 height 13
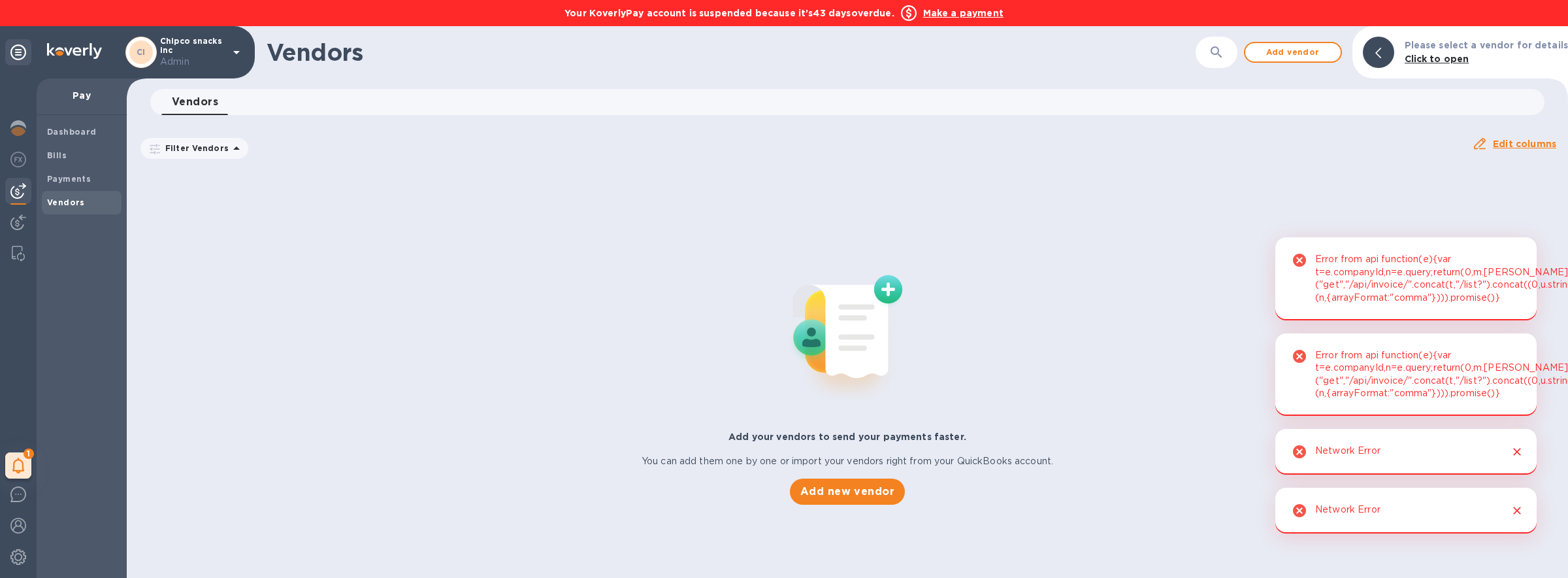
click at [1, 151] on div "1 My tasks" at bounding box center [18, 328] width 36 height 499
click at [6, 153] on div at bounding box center [18, 161] width 26 height 29
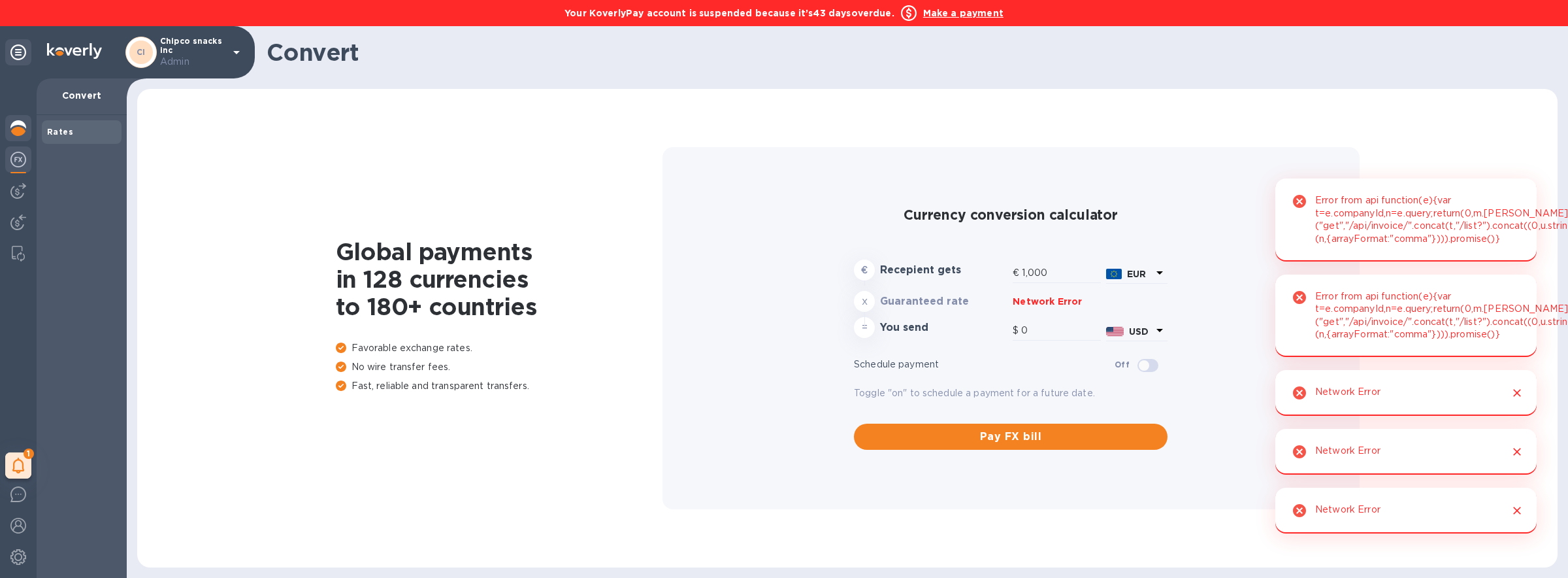
click at [22, 127] on img at bounding box center [18, 128] width 15 height 15
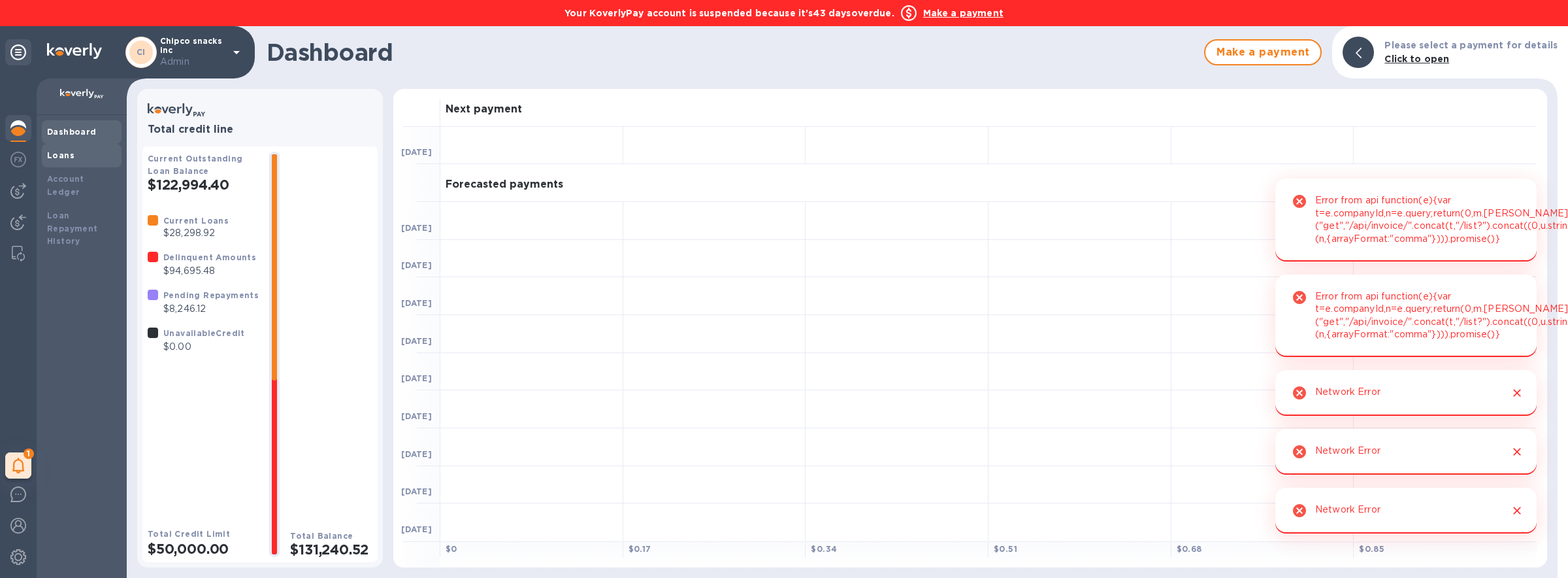
click at [63, 146] on div "Loans" at bounding box center [81, 155] width 79 height 24
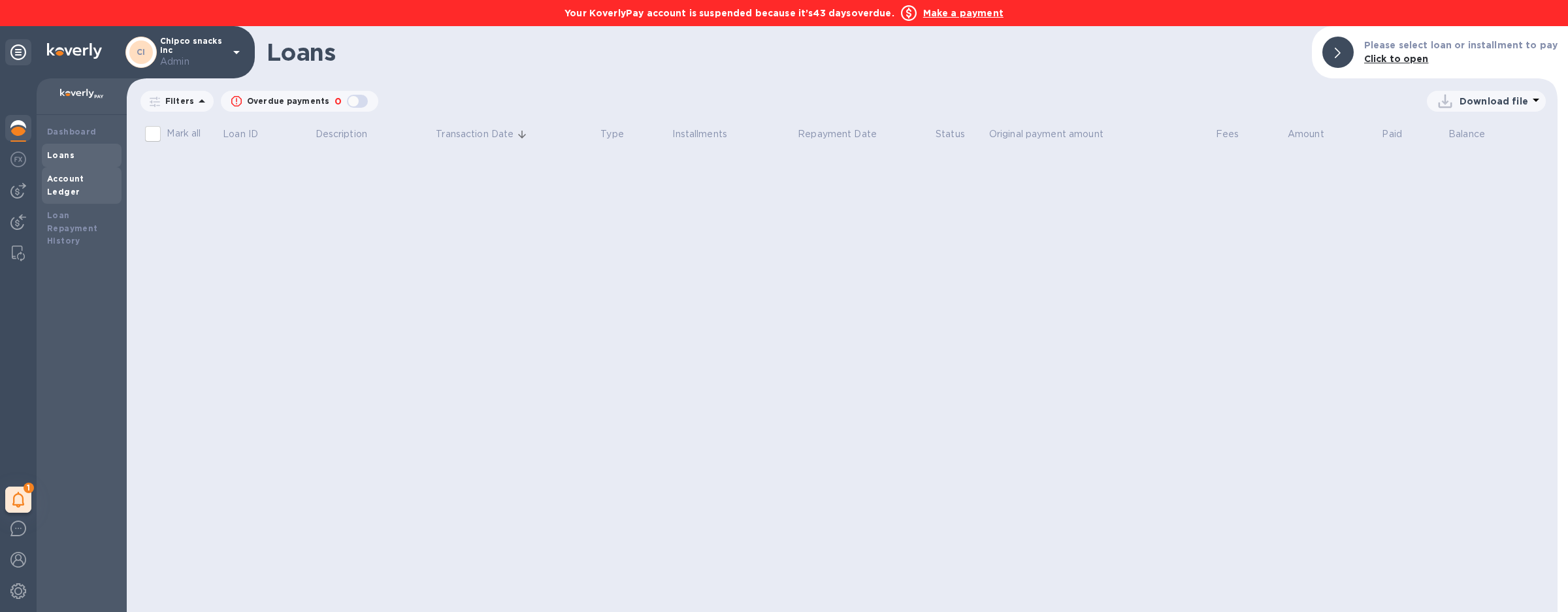
click at [107, 184] on div "Account Ledger" at bounding box center [81, 185] width 69 height 26
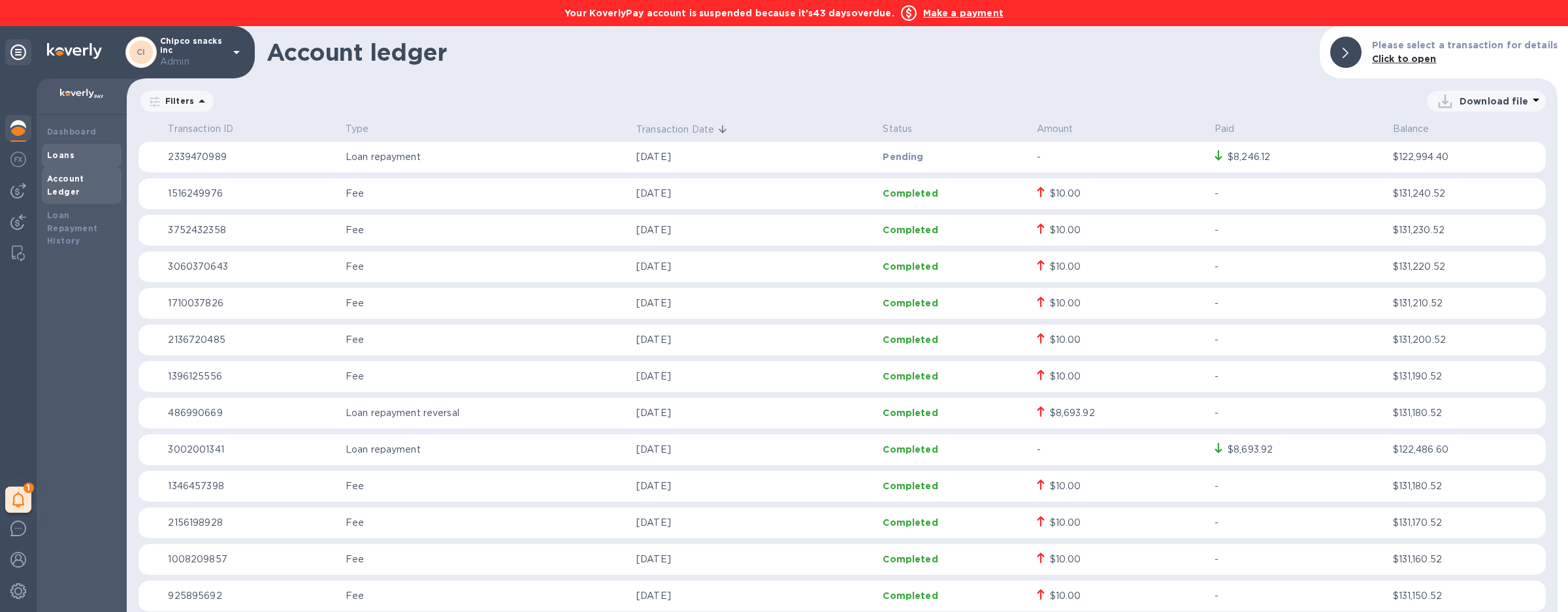
click at [95, 160] on div "Loans" at bounding box center [81, 155] width 69 height 13
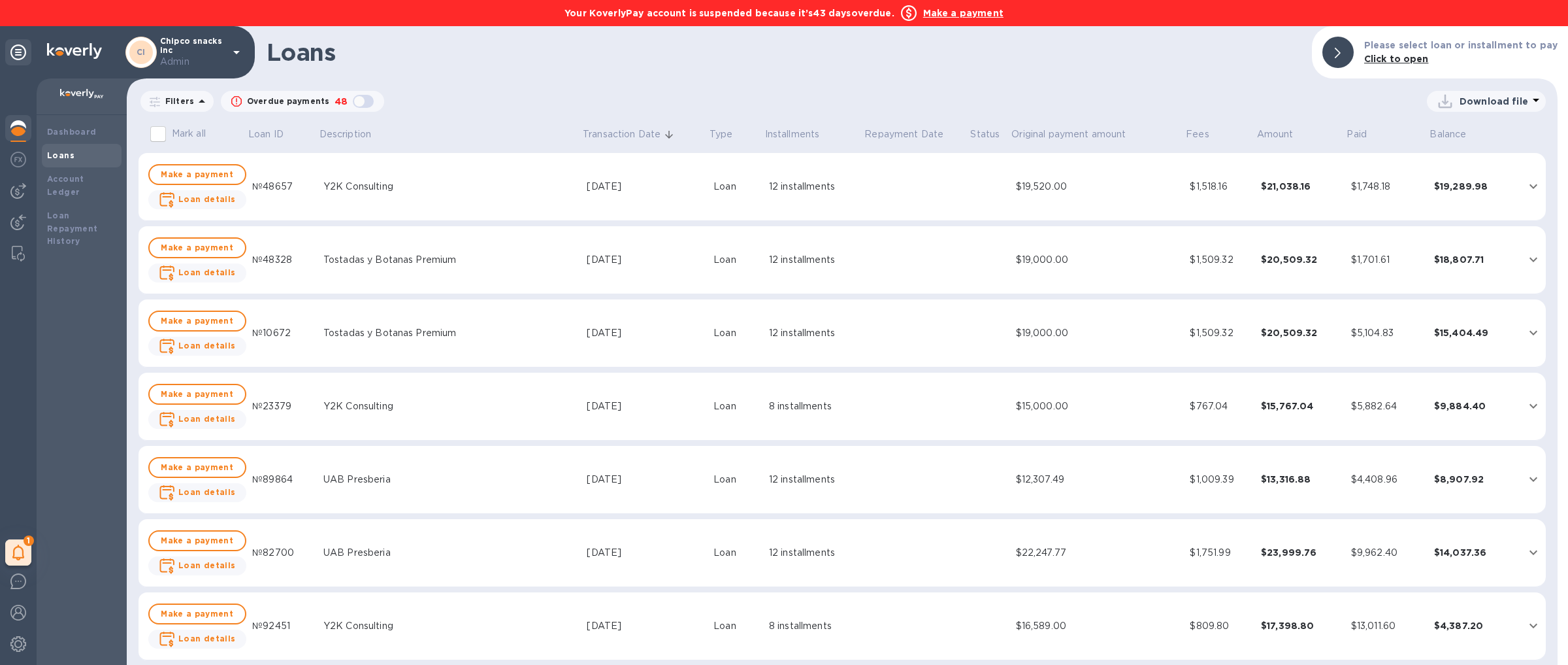
click at [472, 91] on div "Download file" at bounding box center [965, 101] width 1162 height 21
click at [212, 174] on span "Make a payment" at bounding box center [197, 174] width 75 height 15
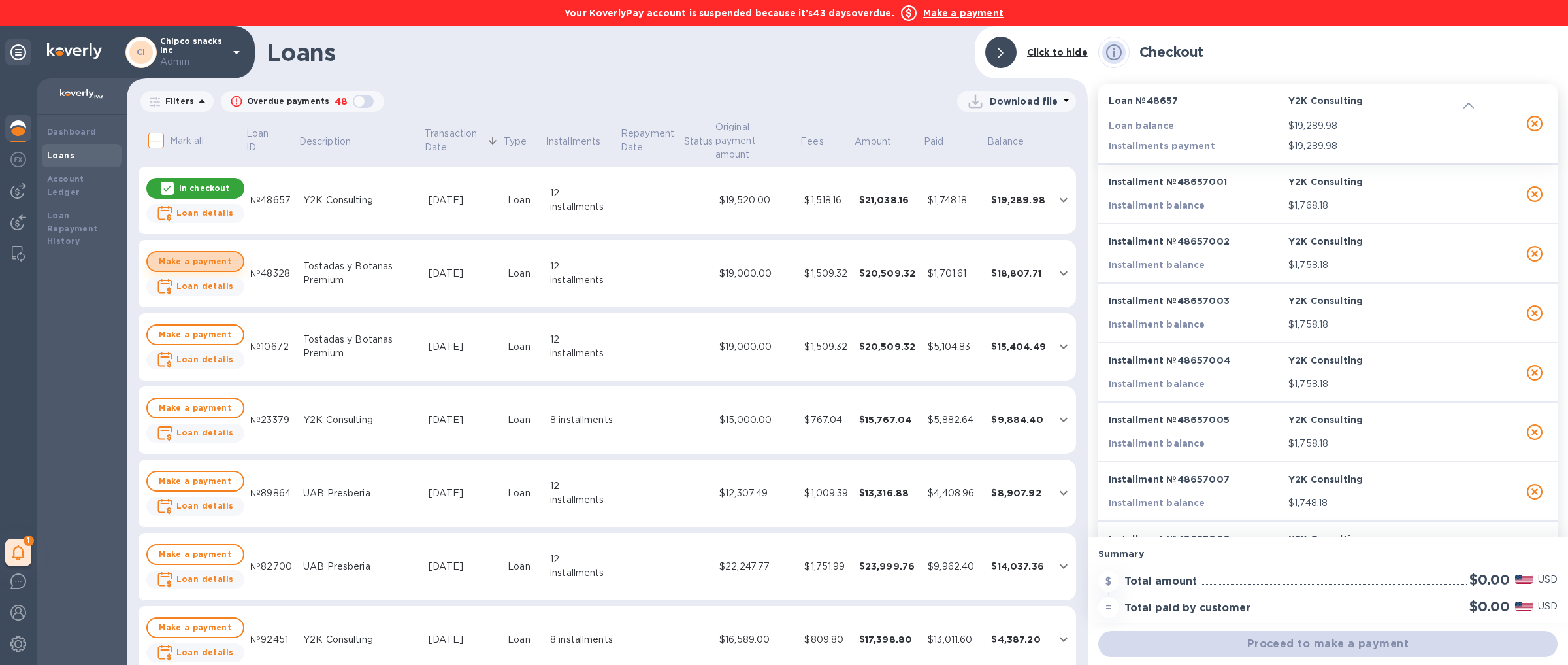
click at [213, 251] on button "Make a payment" at bounding box center [196, 261] width 98 height 21
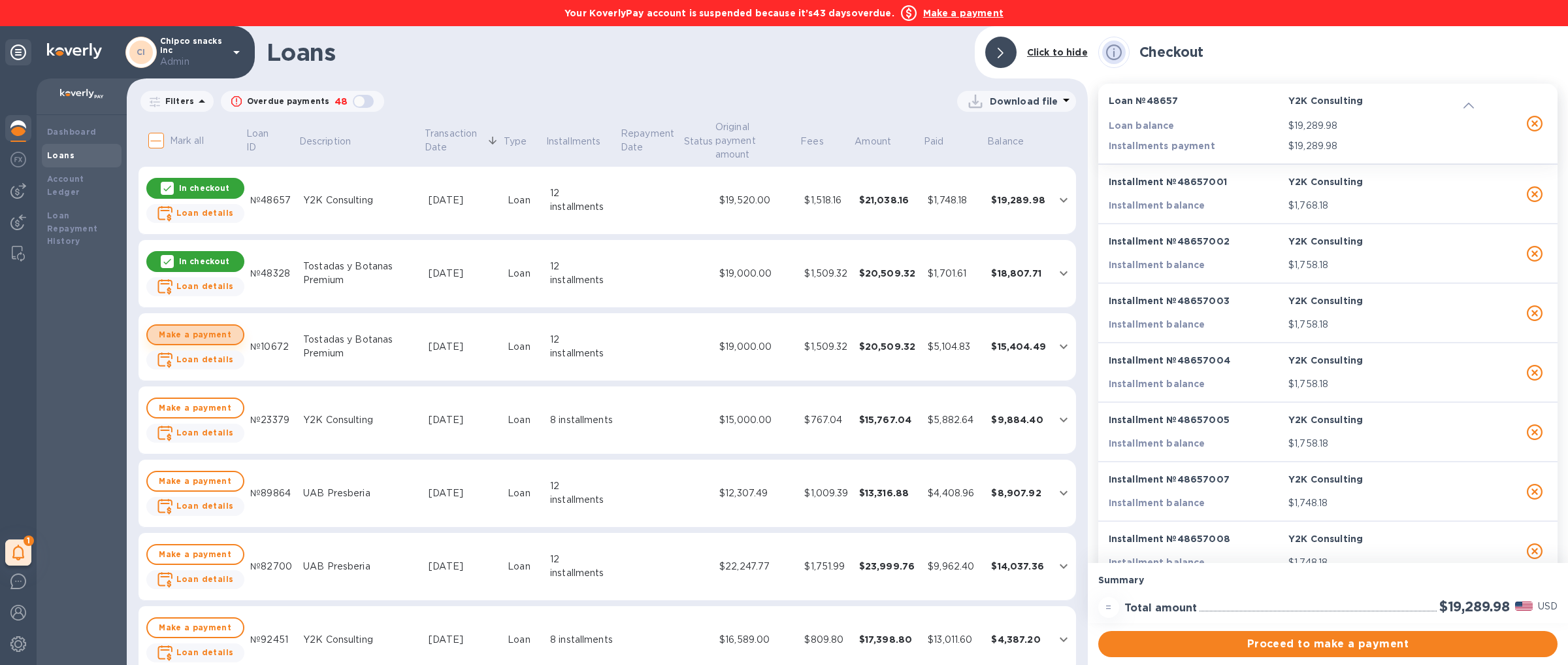
click at [221, 327] on span "Make a payment" at bounding box center [195, 335] width 75 height 15
click at [224, 386] on td "Make a payment Loan details" at bounding box center [195, 420] width 100 height 68
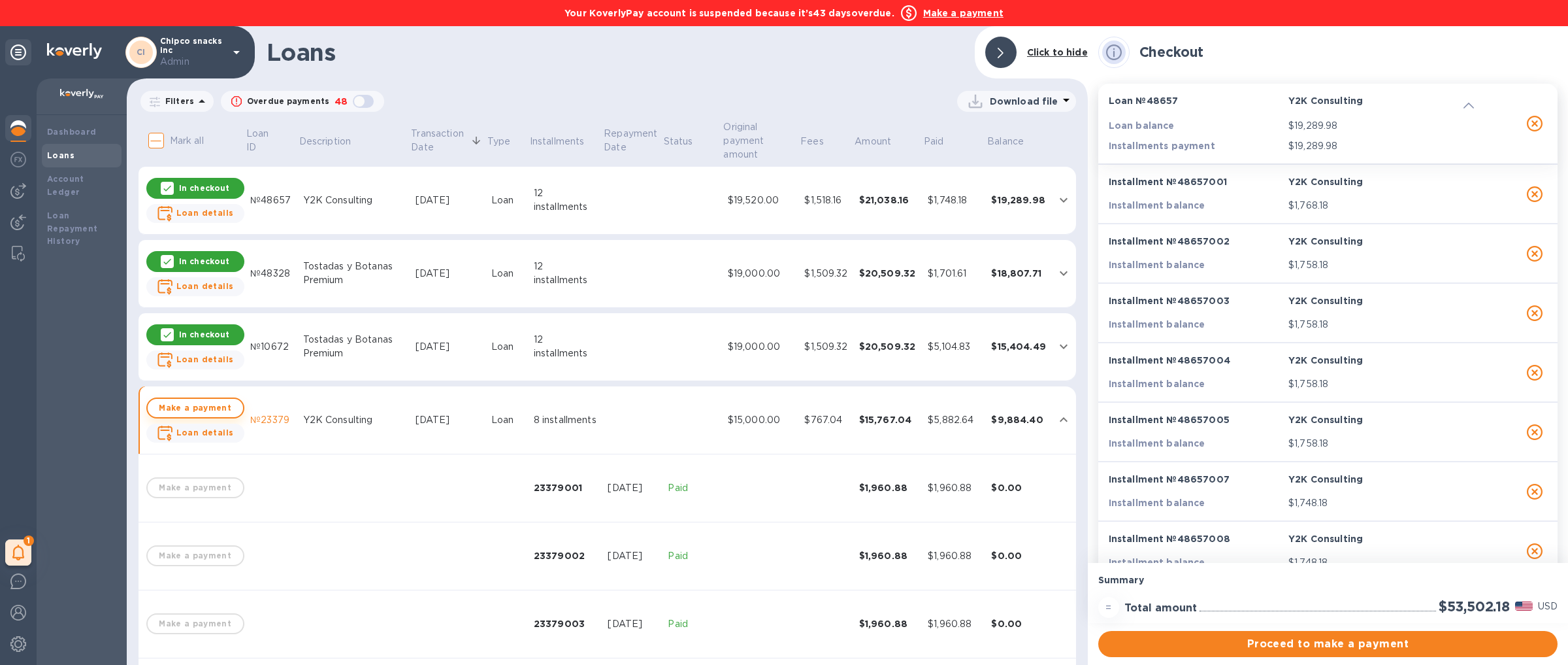
click at [214, 405] on span "Make a payment" at bounding box center [195, 407] width 75 height 15
click at [1057, 417] on icon "expand row" at bounding box center [1063, 419] width 15 height 15
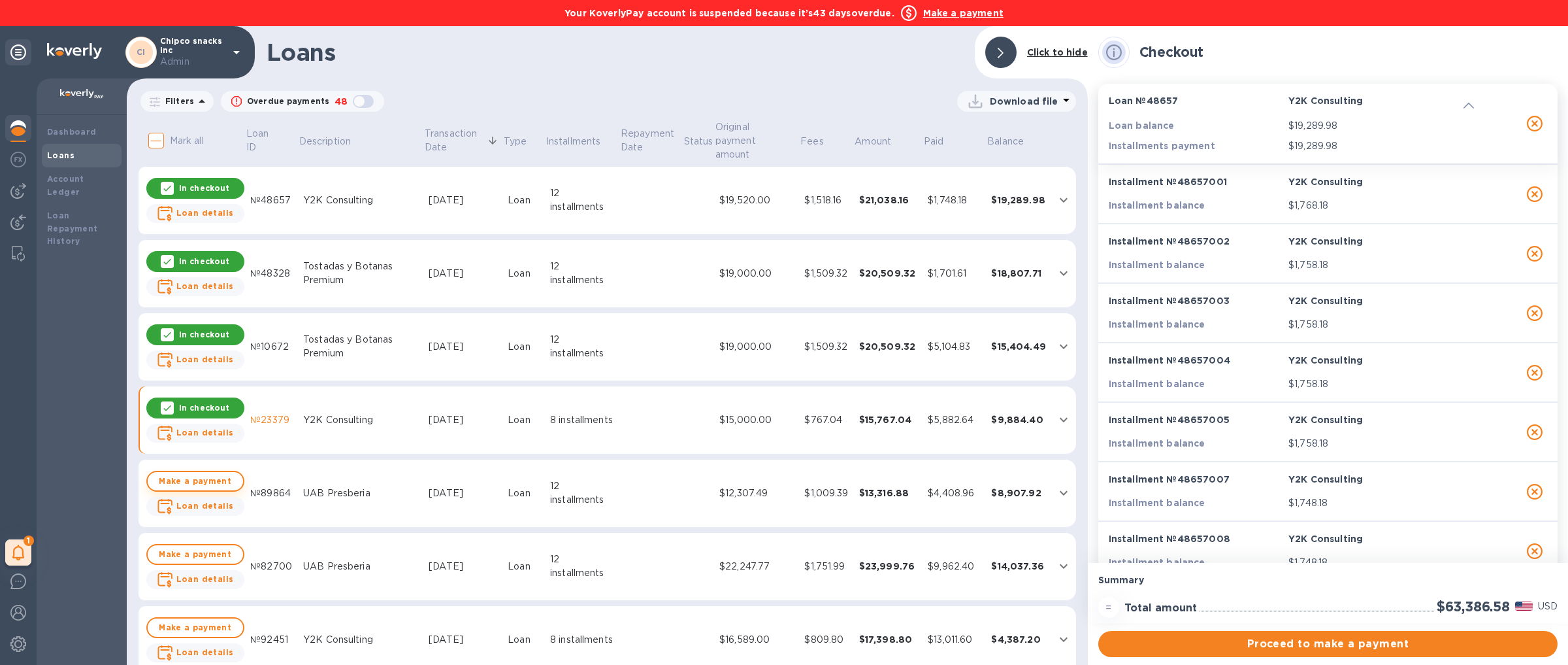
click at [194, 473] on span "Make a payment" at bounding box center [195, 481] width 75 height 15
click at [202, 547] on span "Make a payment" at bounding box center [195, 554] width 75 height 15
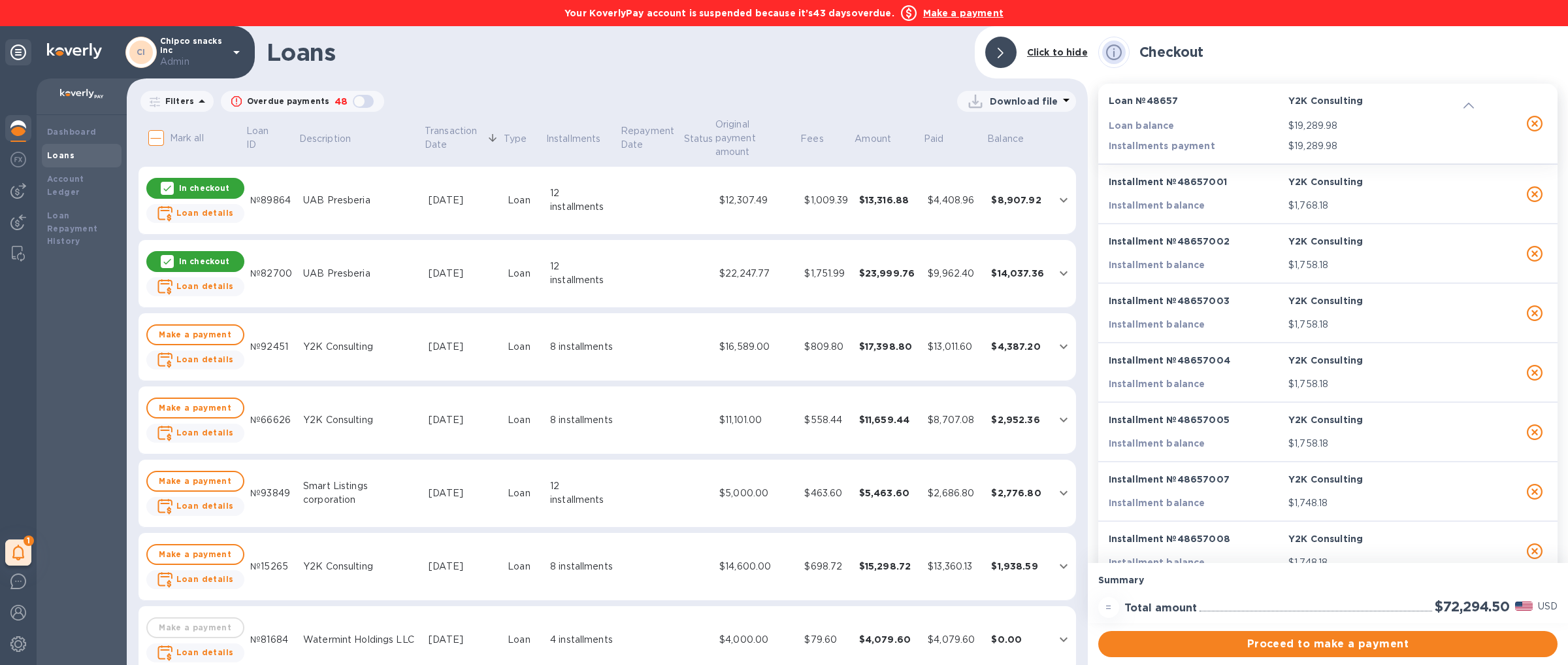
scroll to position [295, 0]
click at [203, 324] on span "Make a payment" at bounding box center [195, 332] width 75 height 15
click at [202, 397] on span "Make a payment" at bounding box center [195, 405] width 75 height 15
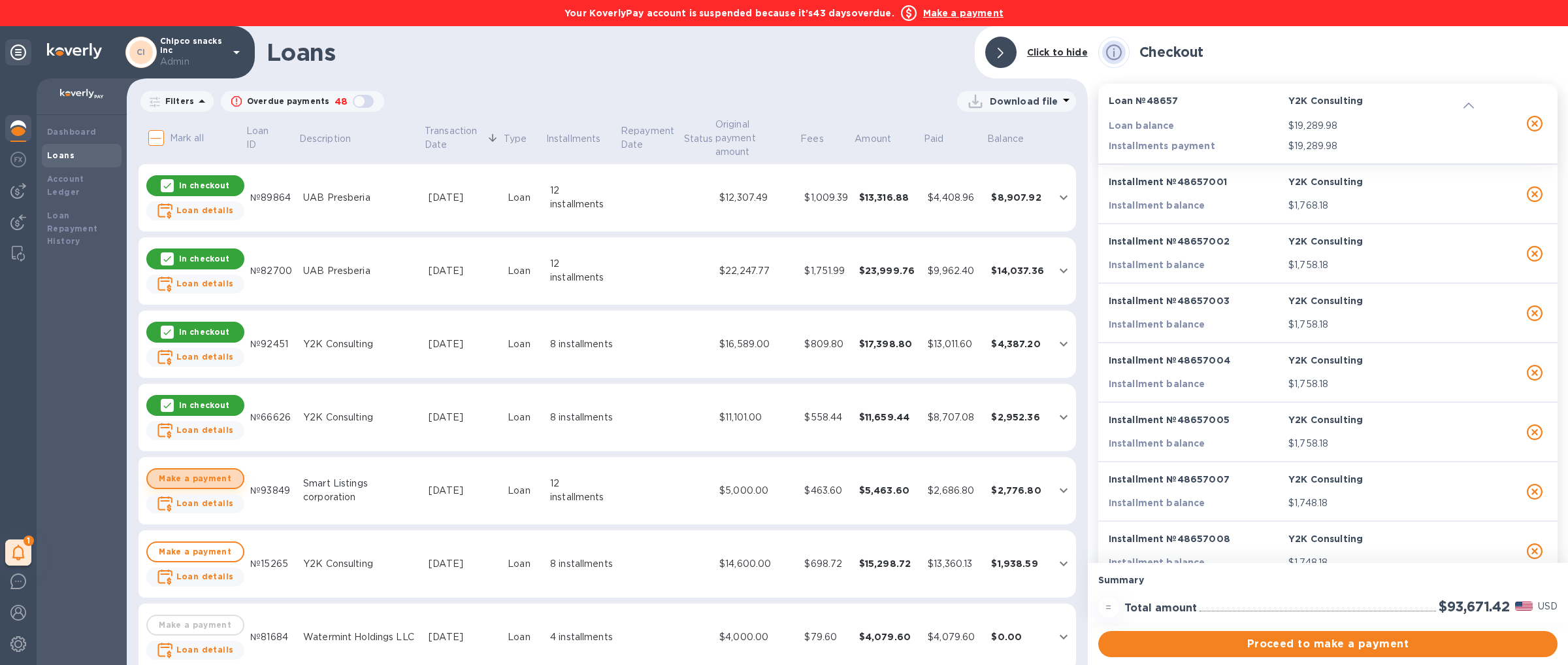
click at [216, 468] on button "Make a payment" at bounding box center [196, 478] width 98 height 21
click at [204, 544] on span "Make a payment" at bounding box center [195, 551] width 75 height 15
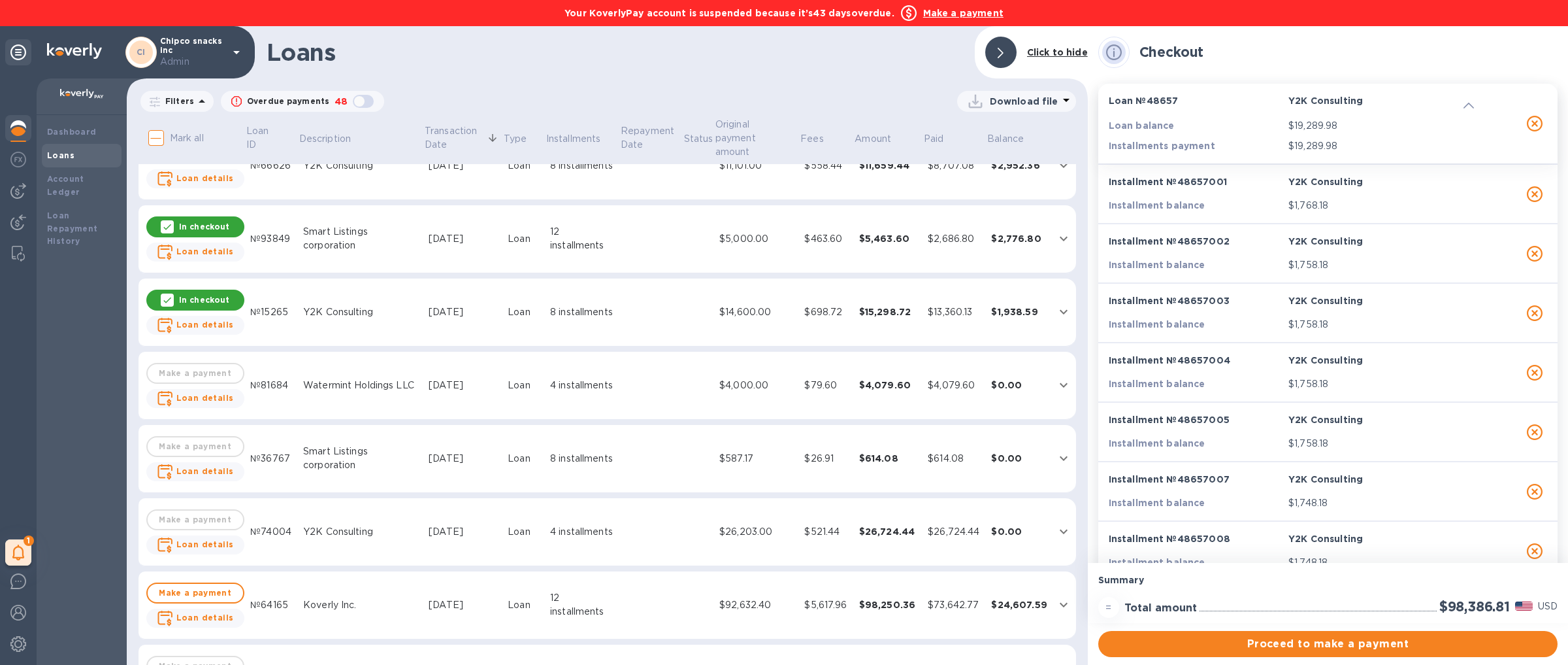
scroll to position [553, 0]
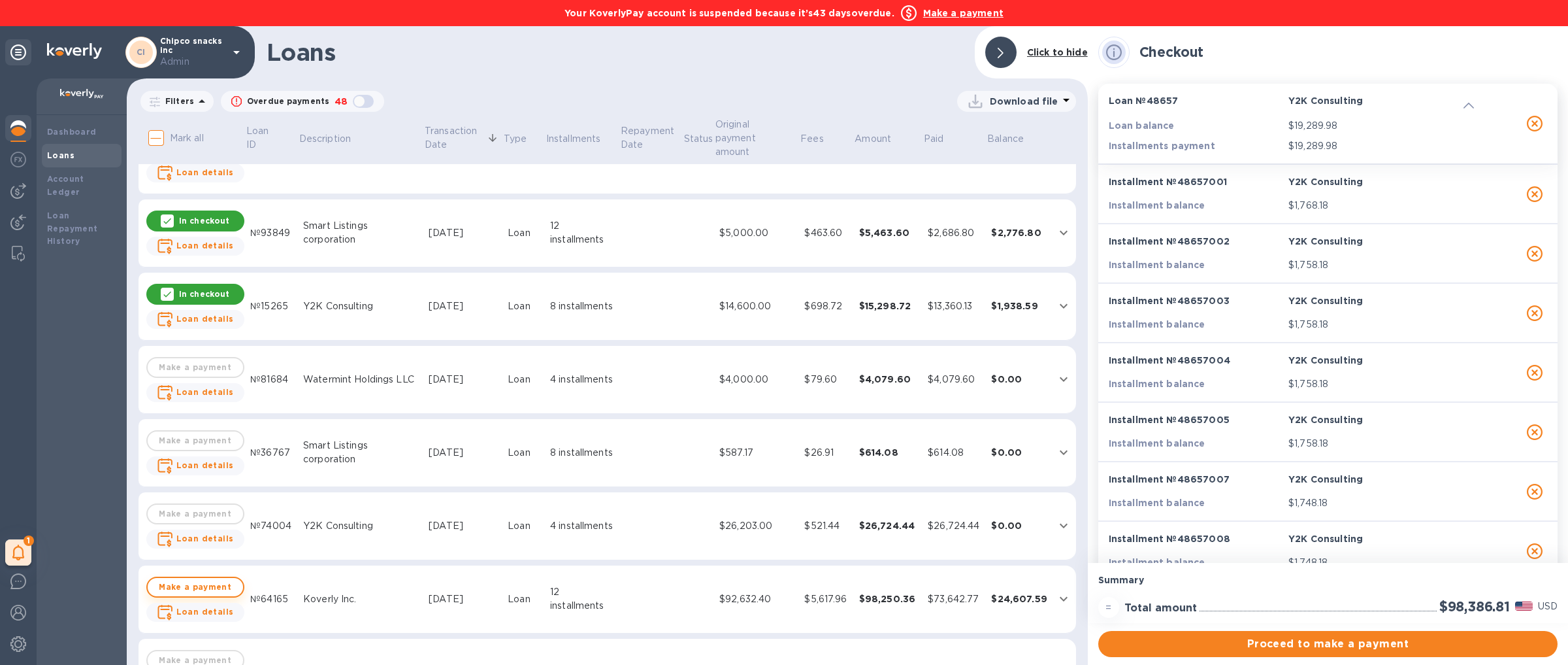
click at [207, 579] on span "Make a payment" at bounding box center [195, 586] width 75 height 15
click at [213, 273] on td "In checkout Loan details" at bounding box center [195, 306] width 100 height 68
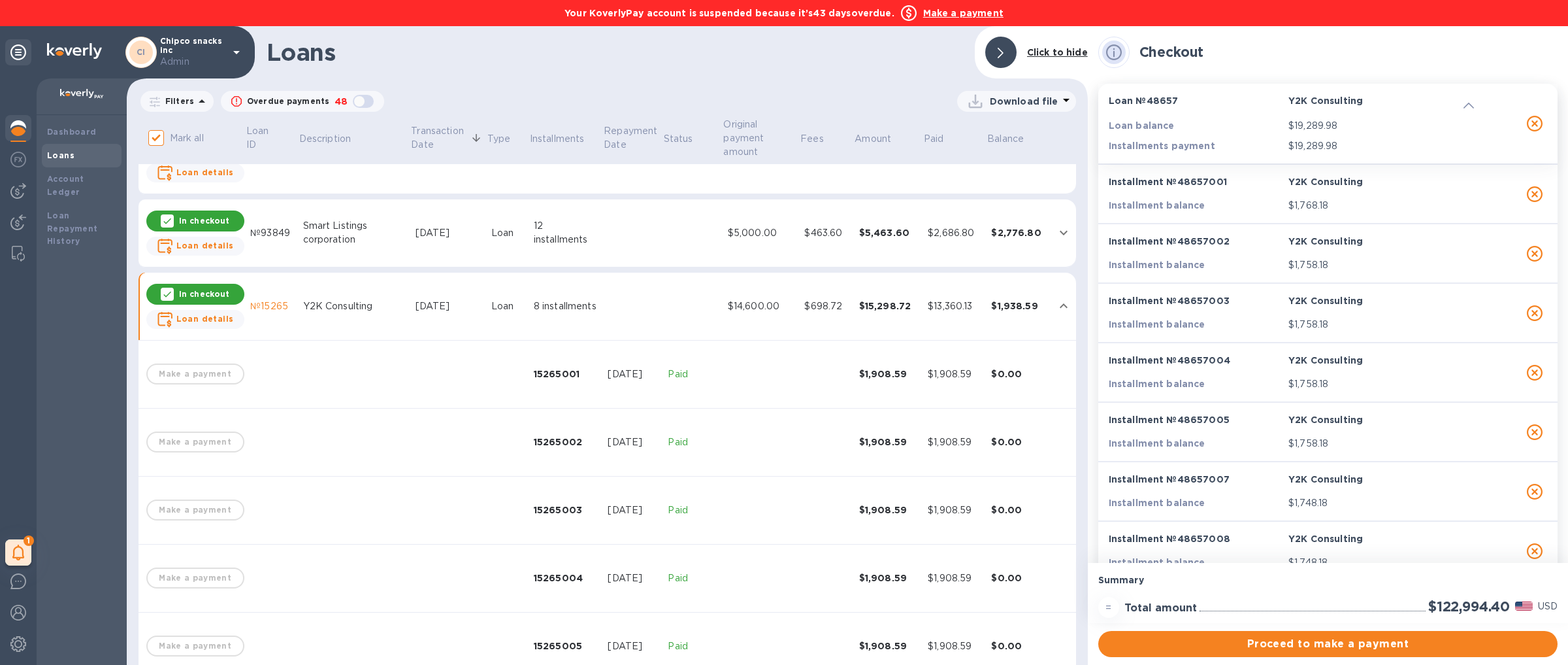
scroll to position [567, 0]
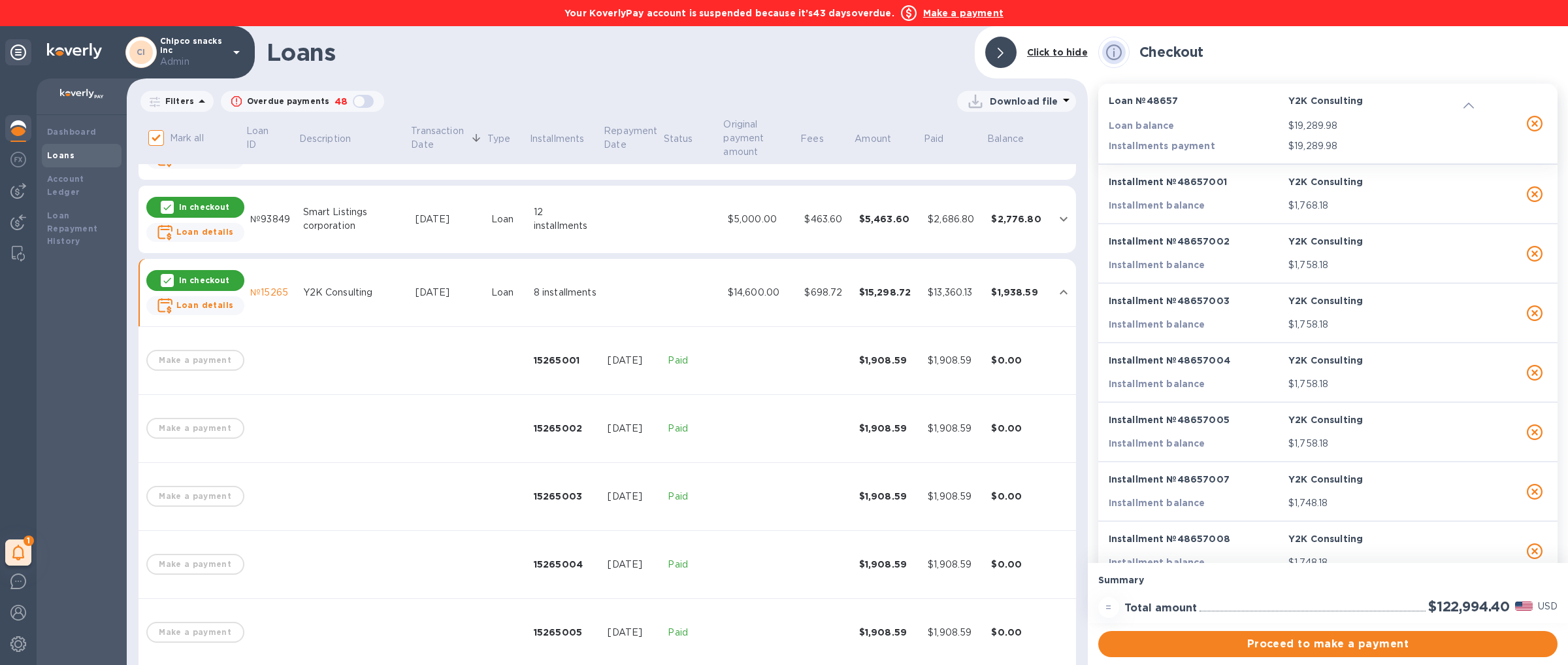
click at [204, 282] on p "In checkout" at bounding box center [204, 280] width 50 height 11
checkbox input "false"
click at [309, 269] on td "Y2K Consulting" at bounding box center [354, 293] width 112 height 68
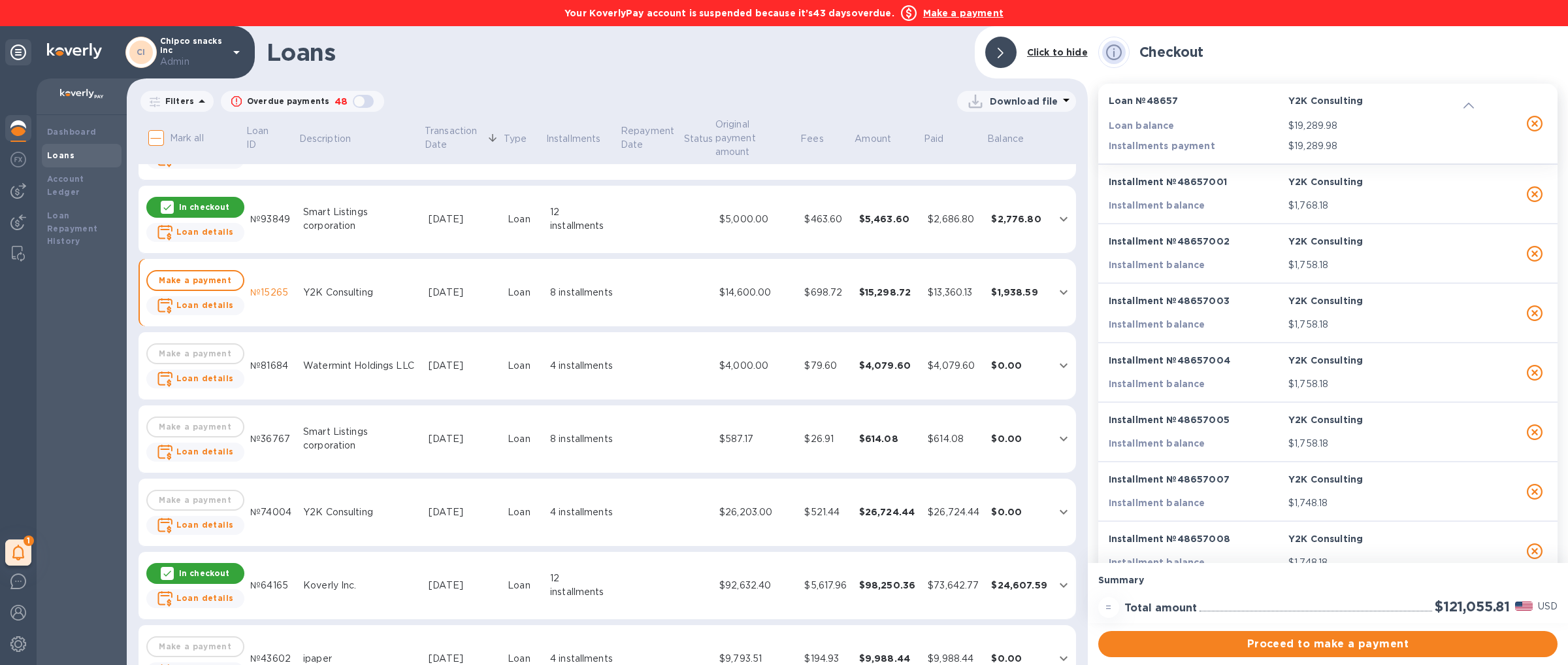
scroll to position [553, 0]
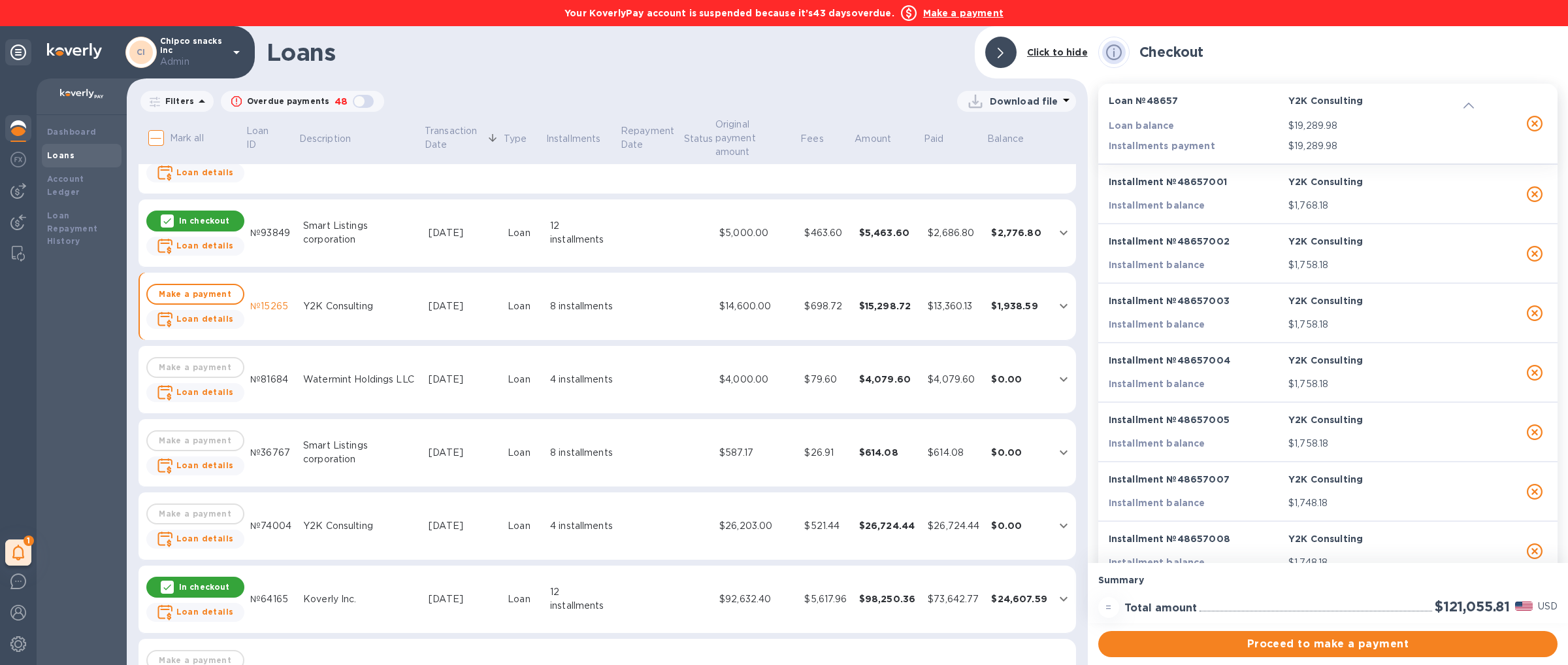
click at [202, 215] on p "In checkout" at bounding box center [204, 221] width 50 height 11
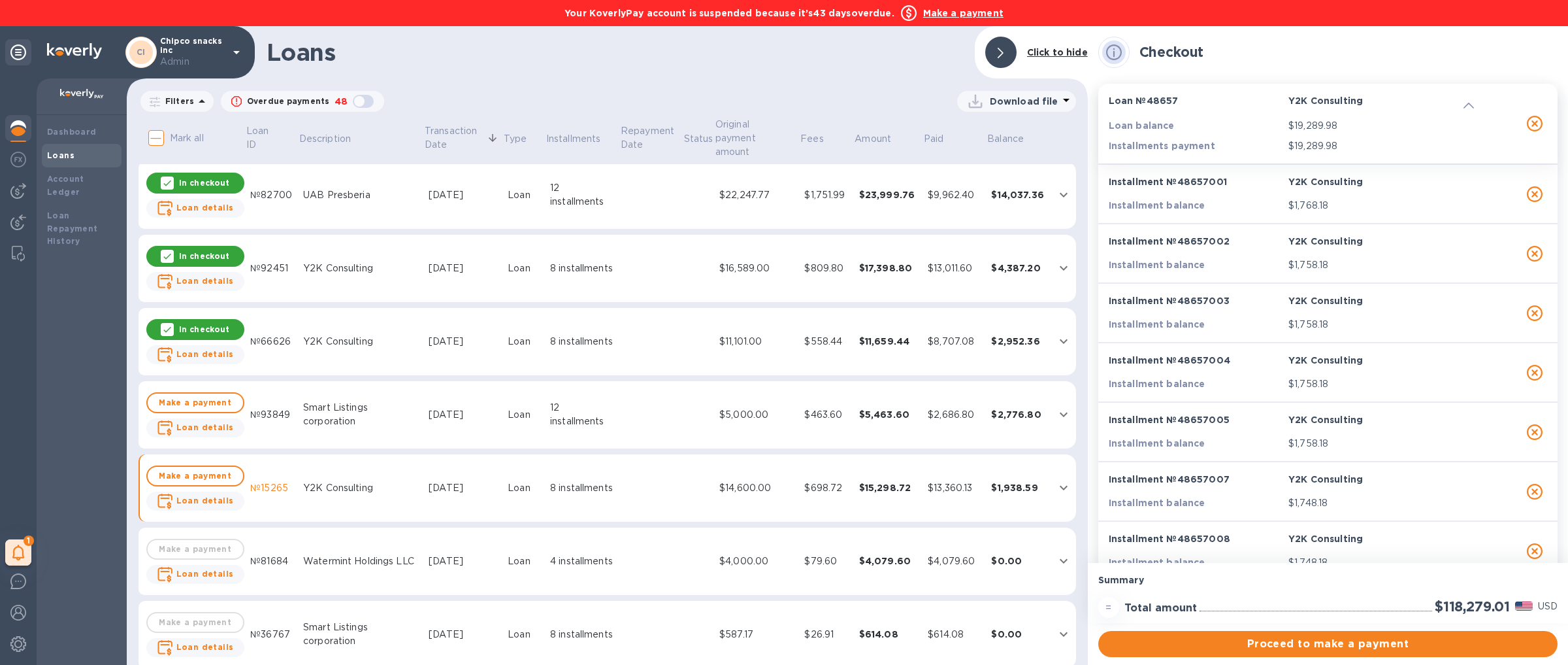
scroll to position [358, 0]
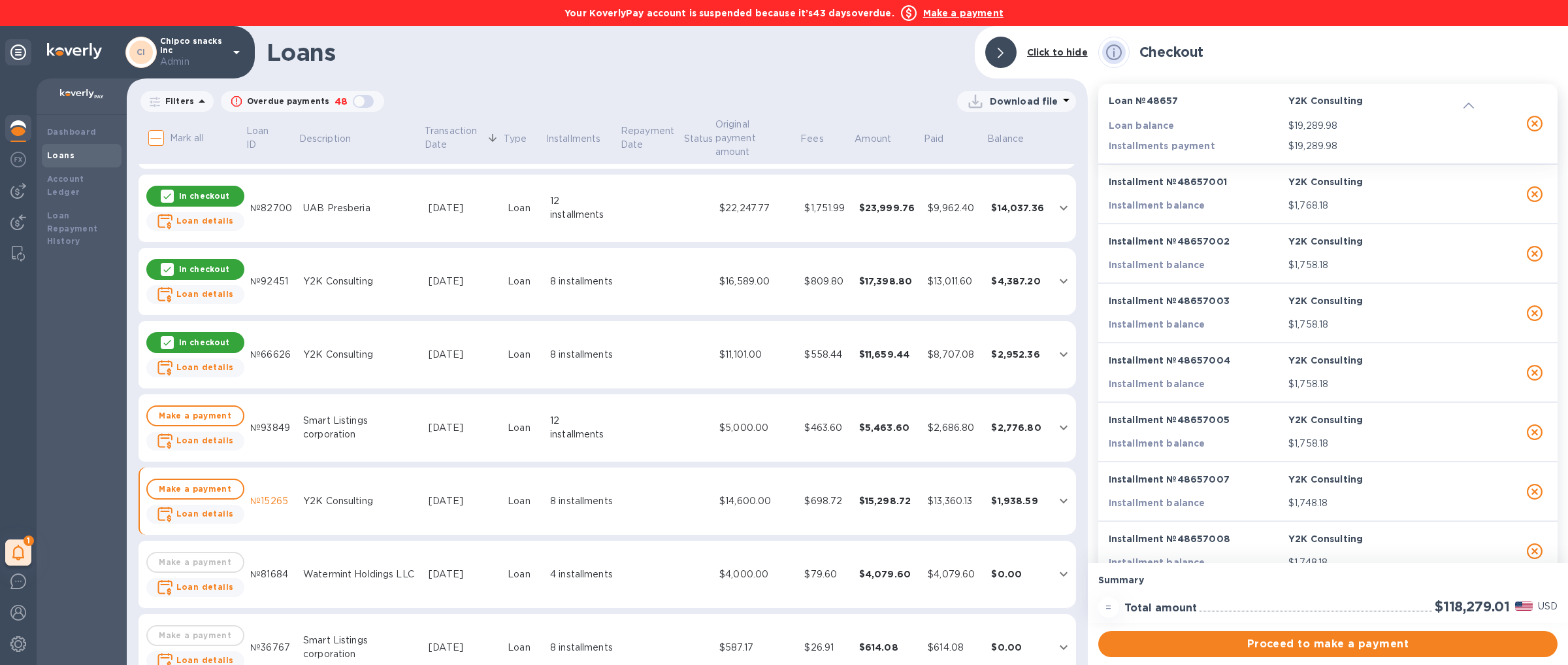
click at [206, 337] on p "In checkout" at bounding box center [204, 342] width 50 height 11
click at [202, 267] on td "In checkout Loan details" at bounding box center [195, 281] width 100 height 68
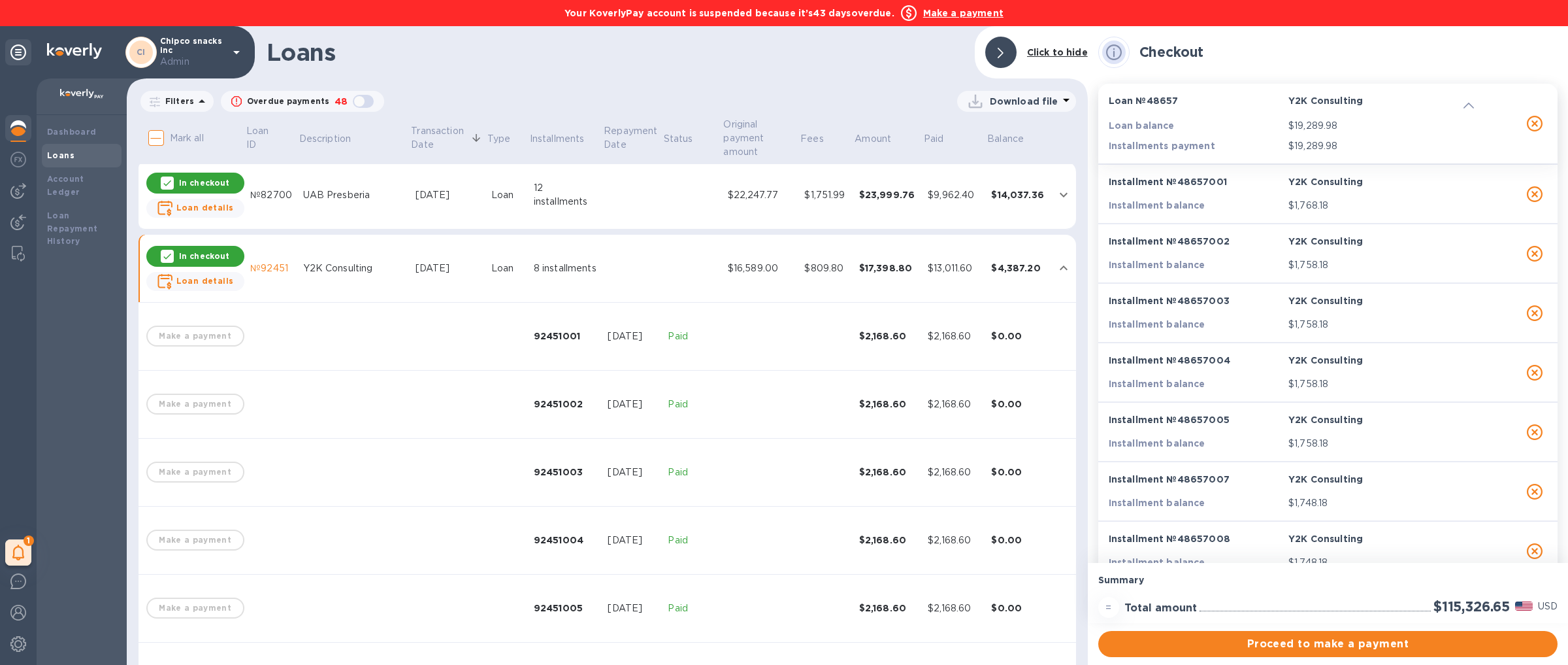
click at [257, 256] on td "№92451" at bounding box center [271, 269] width 52 height 68
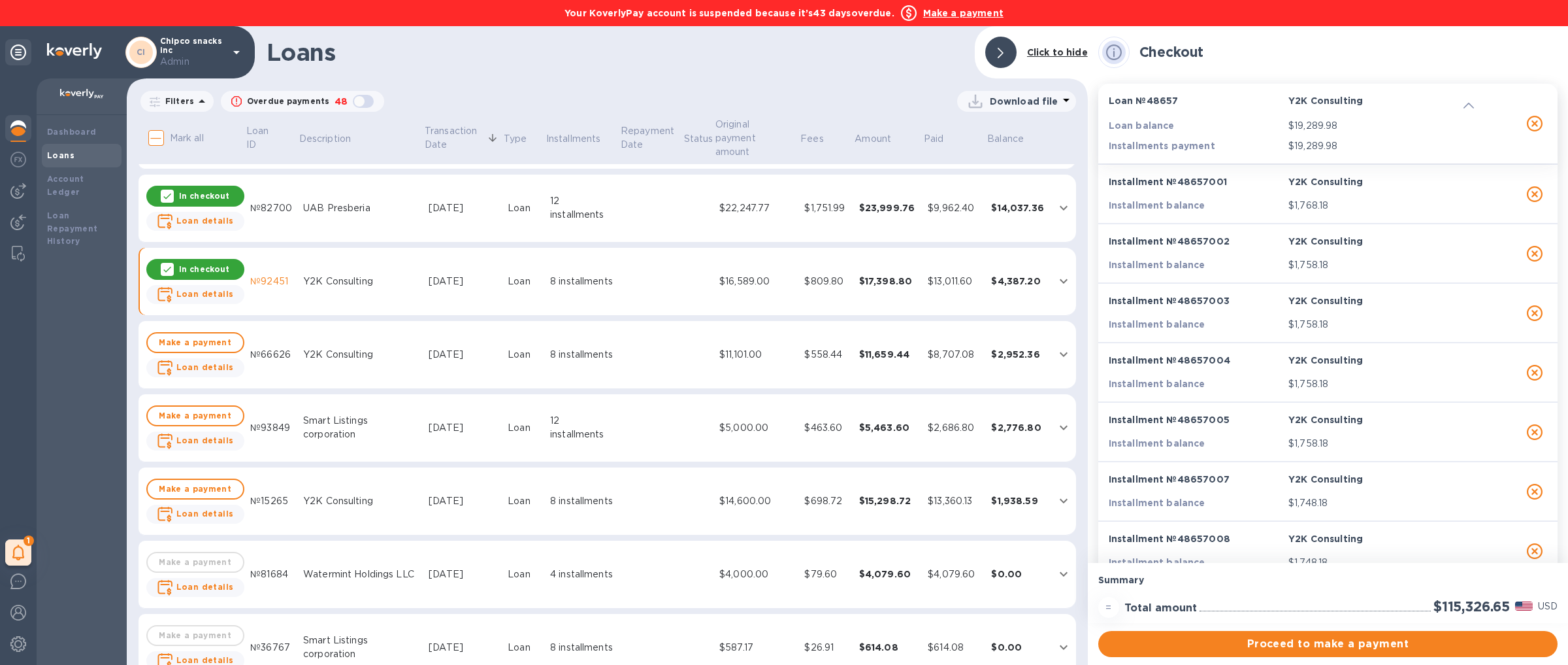
click at [211, 263] on p "In checkout" at bounding box center [204, 269] width 50 height 11
click at [200, 190] on p "In checkout" at bounding box center [204, 196] width 50 height 11
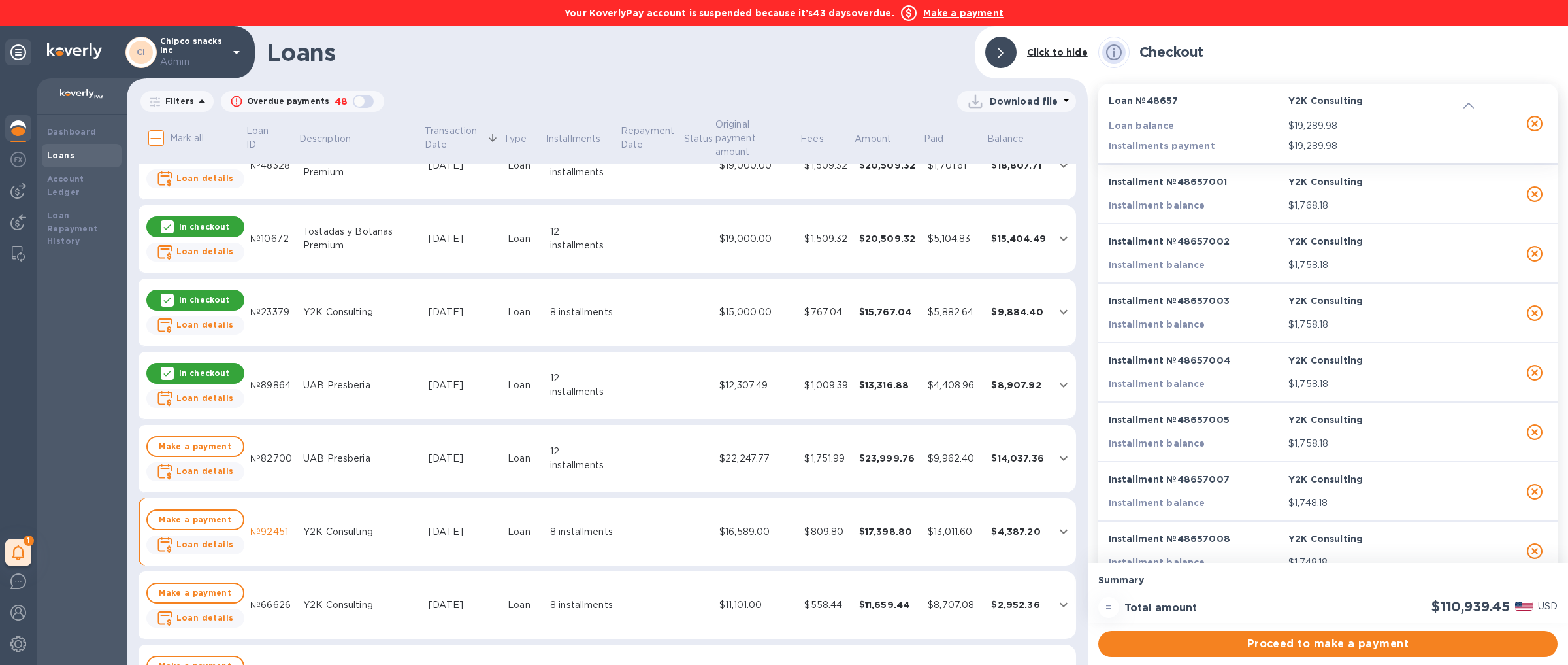
scroll to position [84, 0]
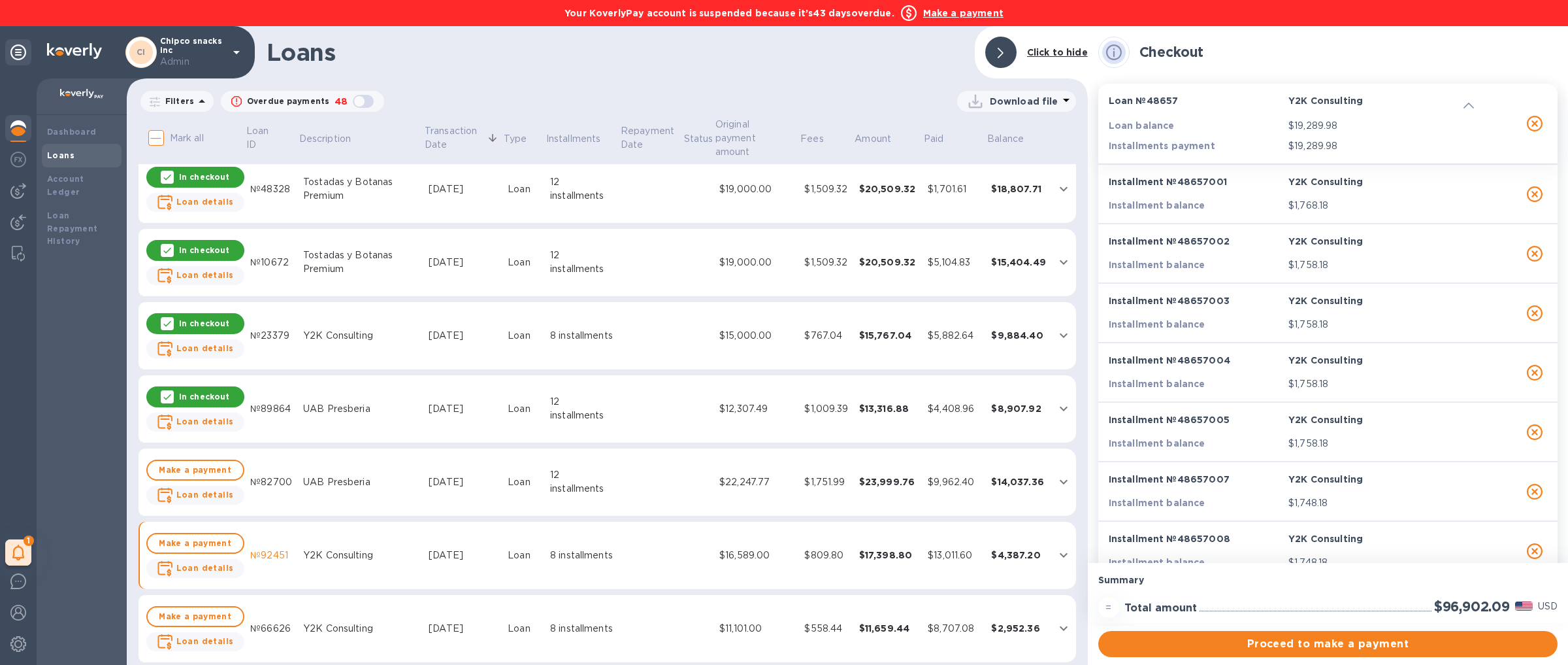
click at [200, 391] on p "In checkout" at bounding box center [204, 396] width 50 height 11
click at [202, 318] on p "In checkout" at bounding box center [204, 323] width 50 height 11
click at [200, 244] on p "In checkout" at bounding box center [204, 250] width 50 height 11
click at [199, 171] on p "In checkout" at bounding box center [204, 176] width 50 height 11
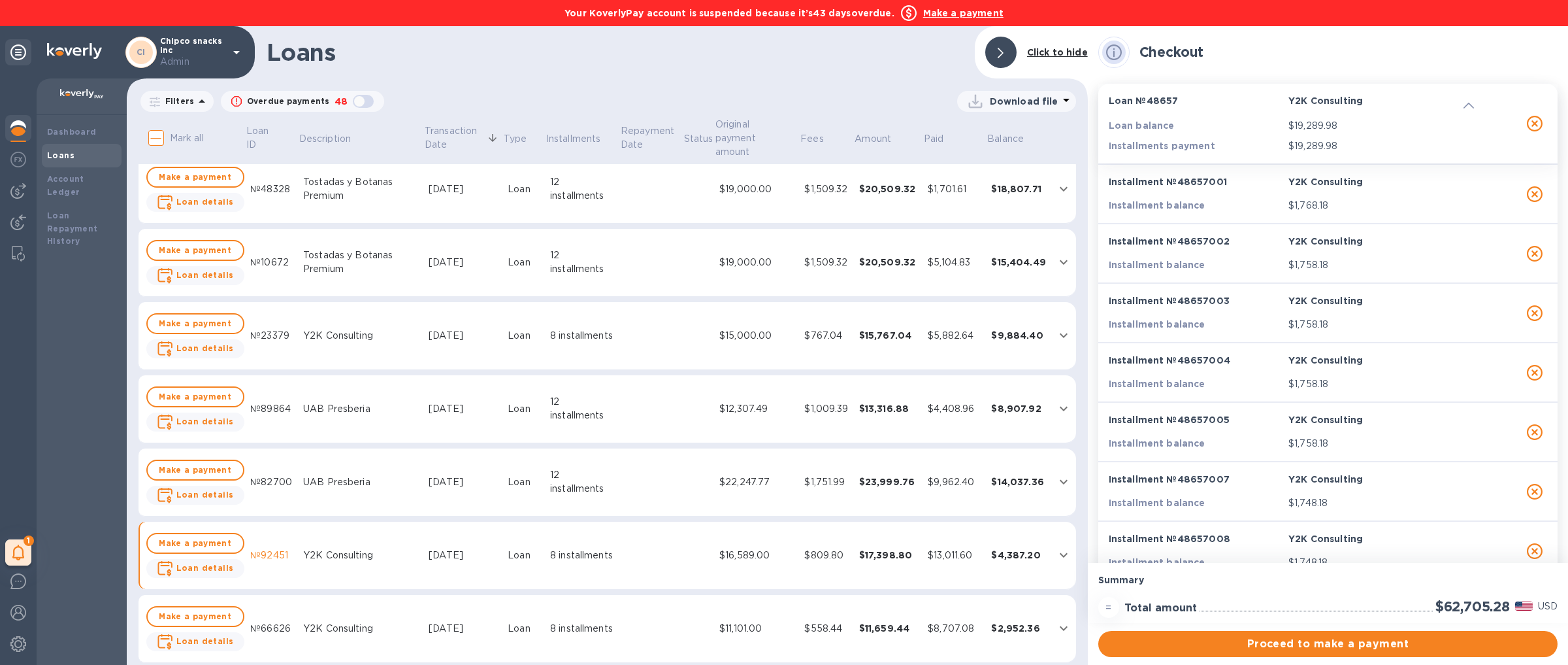
scroll to position [0, 0]
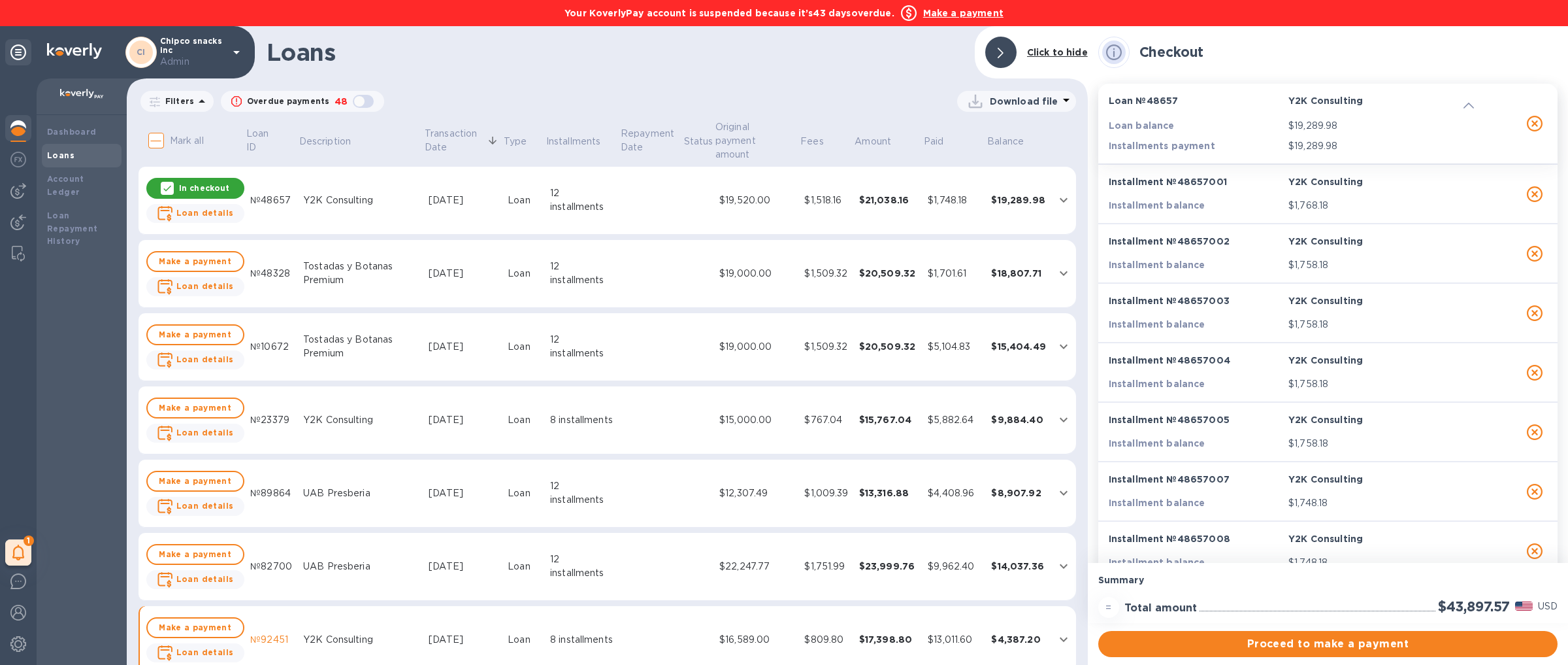
click at [202, 182] on p "In checkout" at bounding box center [204, 188] width 50 height 11
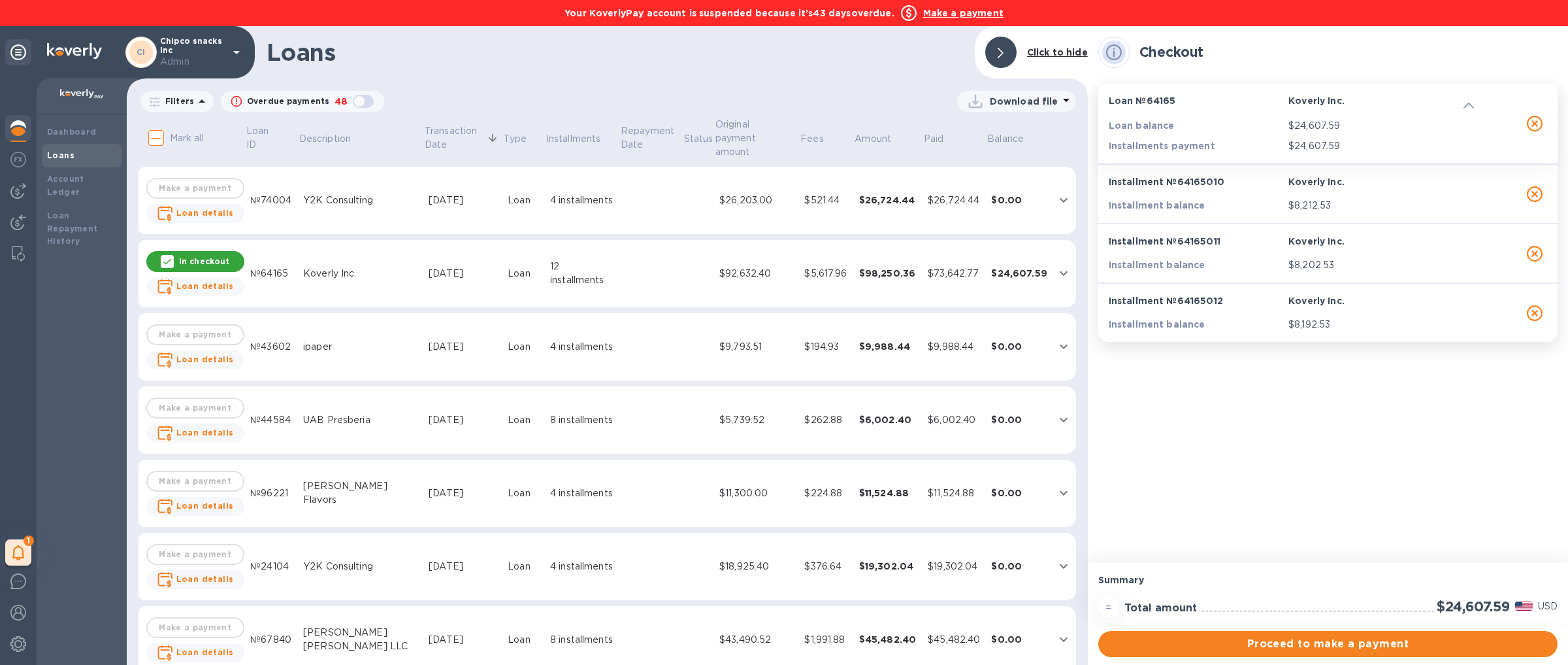
scroll to position [897, 0]
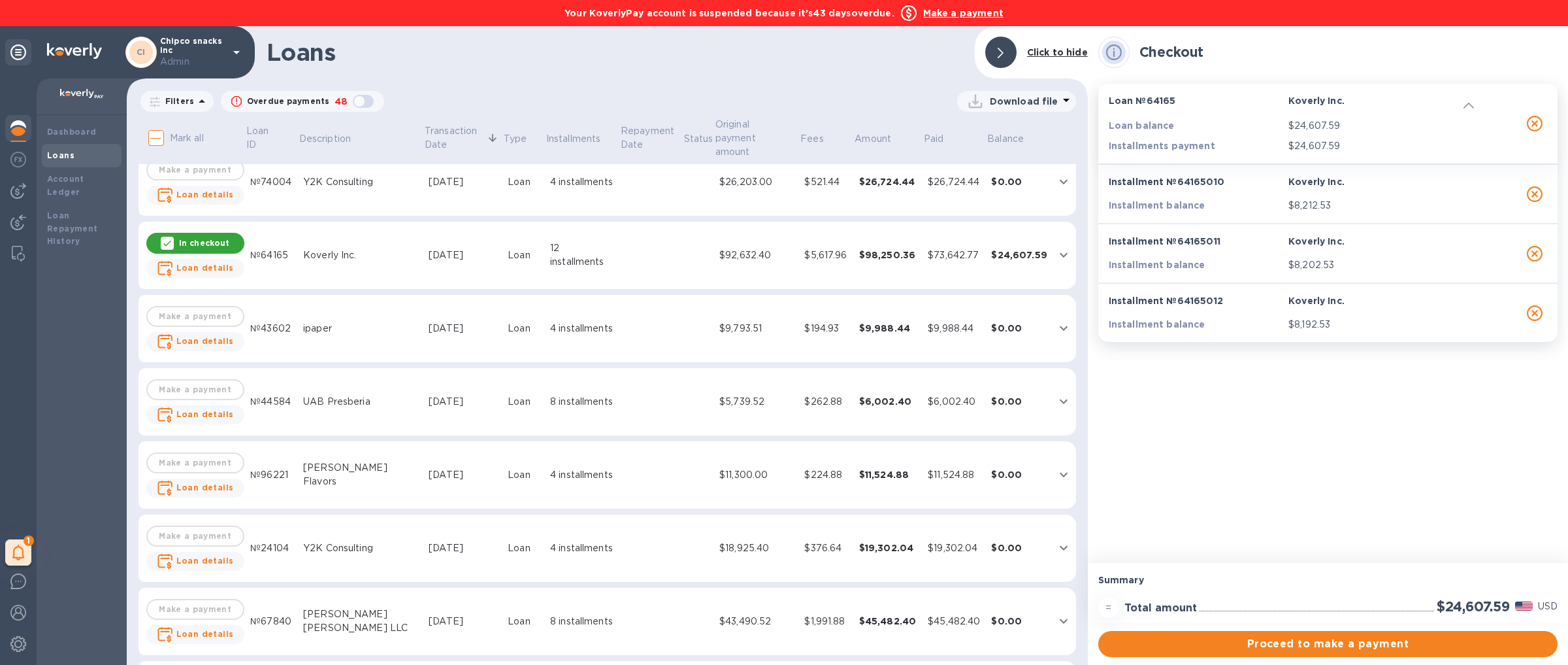
click at [427, 251] on td "[DATE]" at bounding box center [463, 255] width 79 height 68
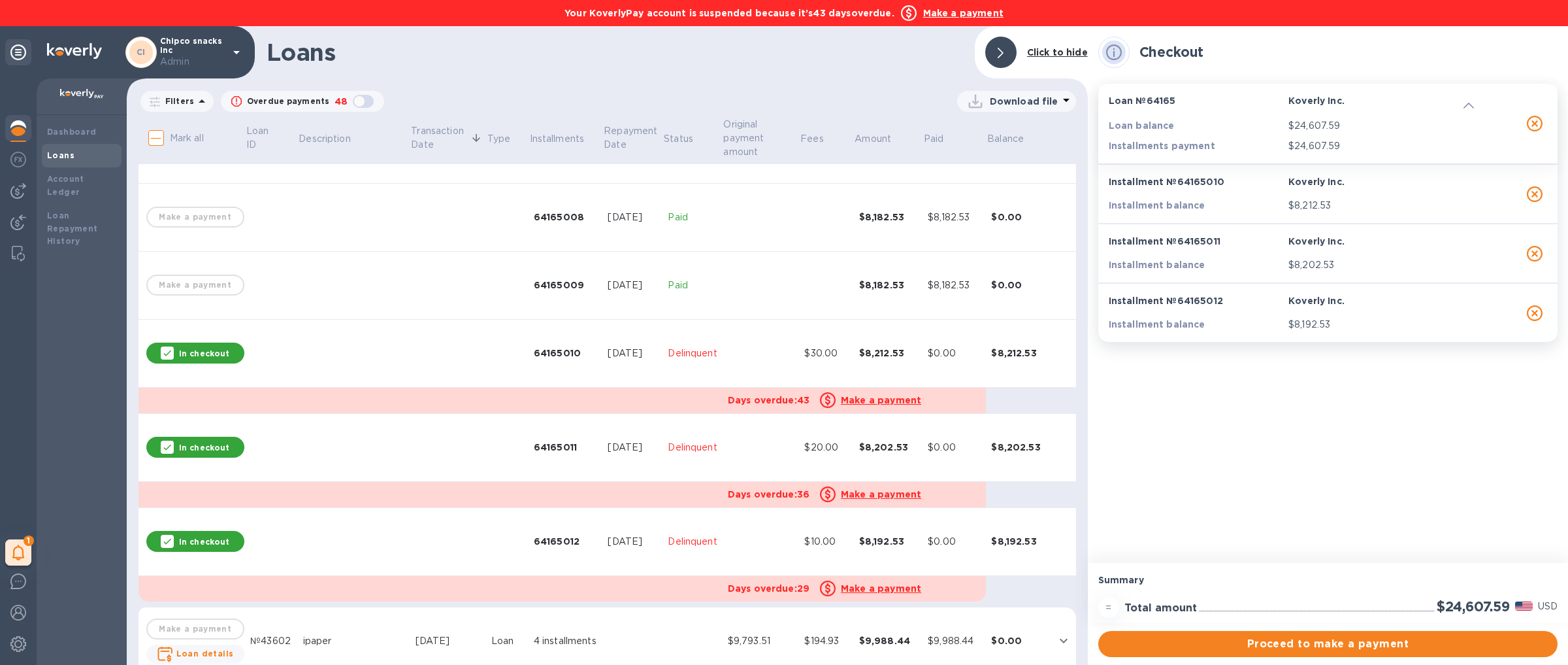
scroll to position [1483, 0]
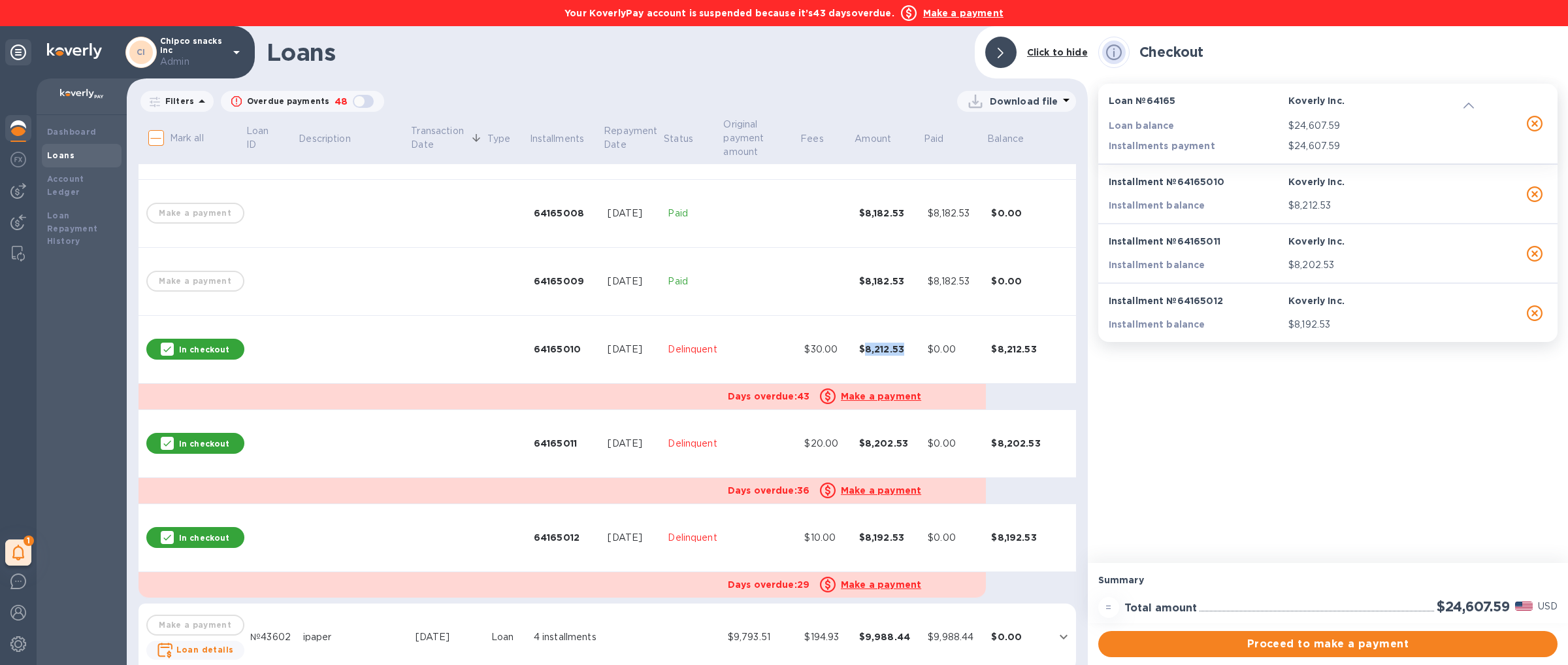
drag, startPoint x: 908, startPoint y: 353, endPoint x: 866, endPoint y: 353, distance: 42.0
click at [866, 353] on div "$8,212.53" at bounding box center [888, 349] width 59 height 13
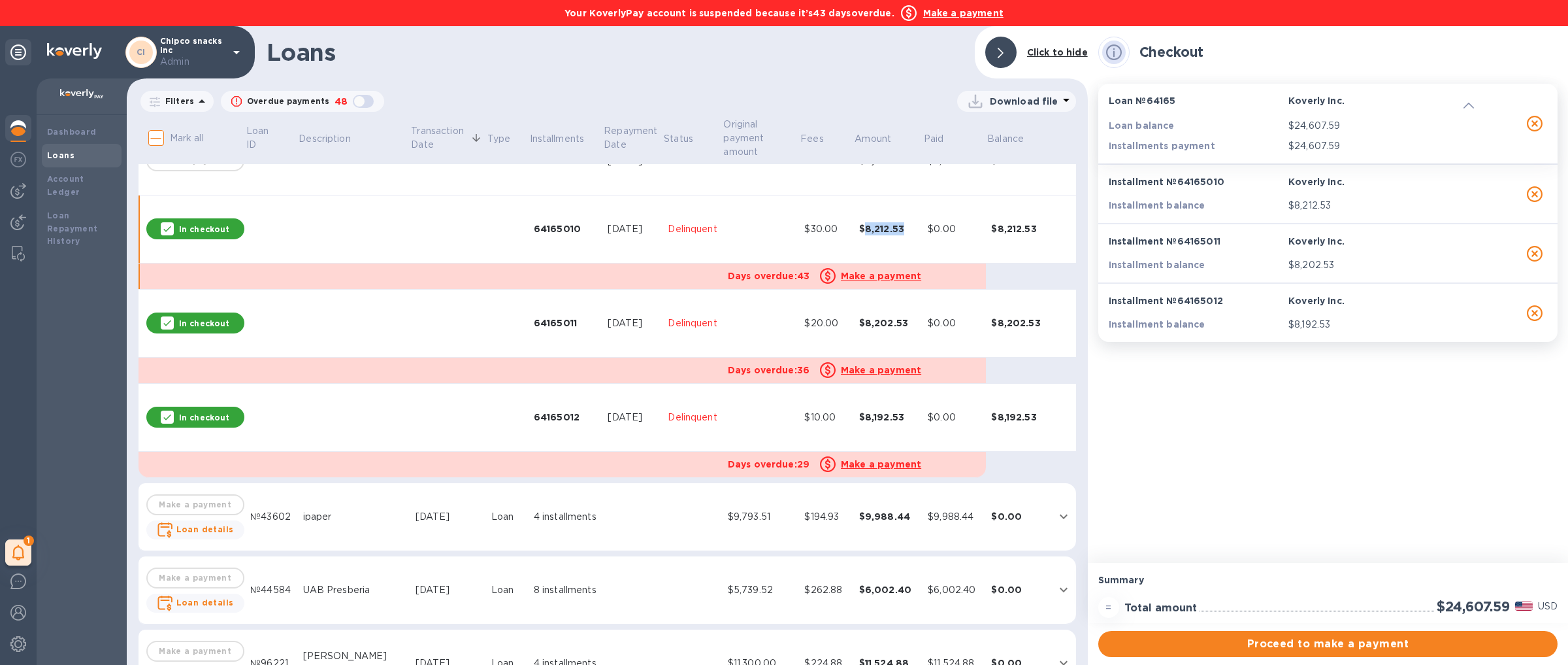
scroll to position [1614, 0]
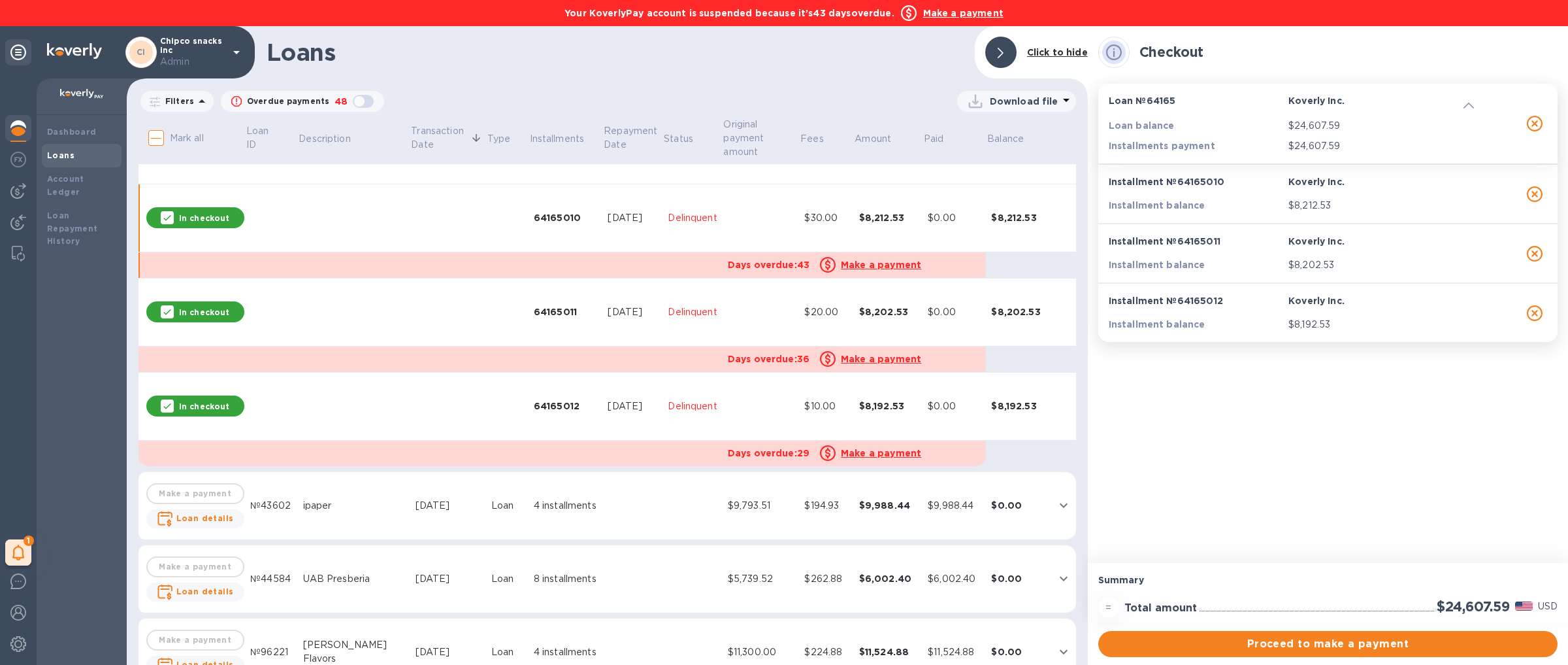
click at [622, 319] on div "[DATE]" at bounding box center [632, 312] width 50 height 13
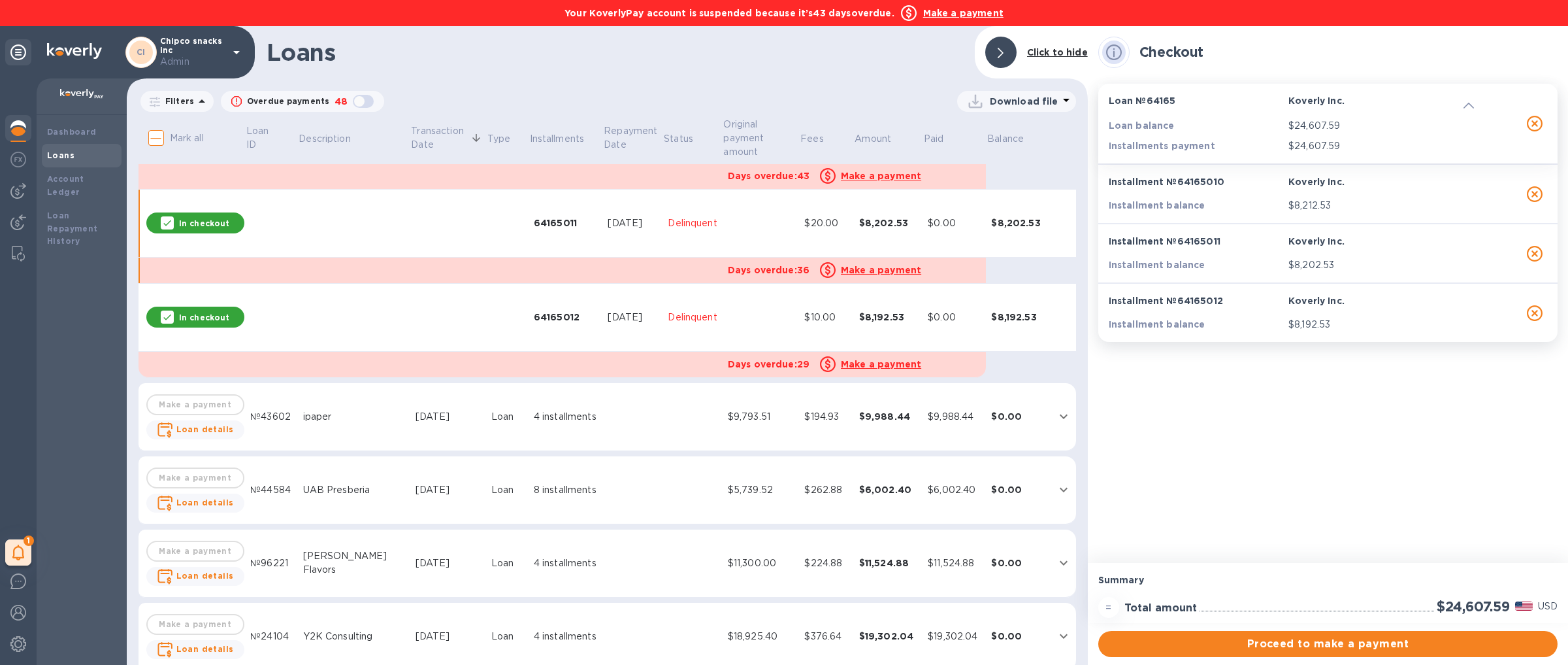
scroll to position [1708, 0]
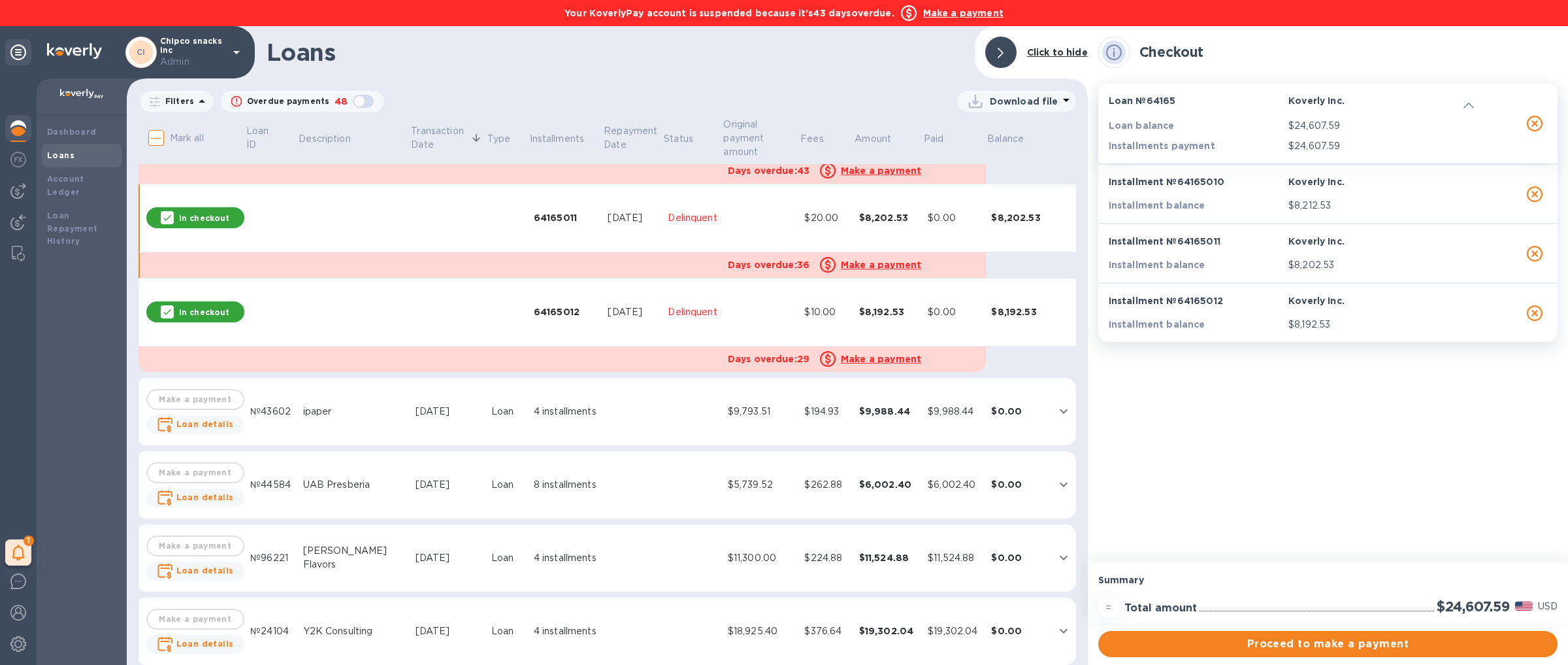
click at [544, 320] on td "64165012" at bounding box center [566, 312] width 75 height 68
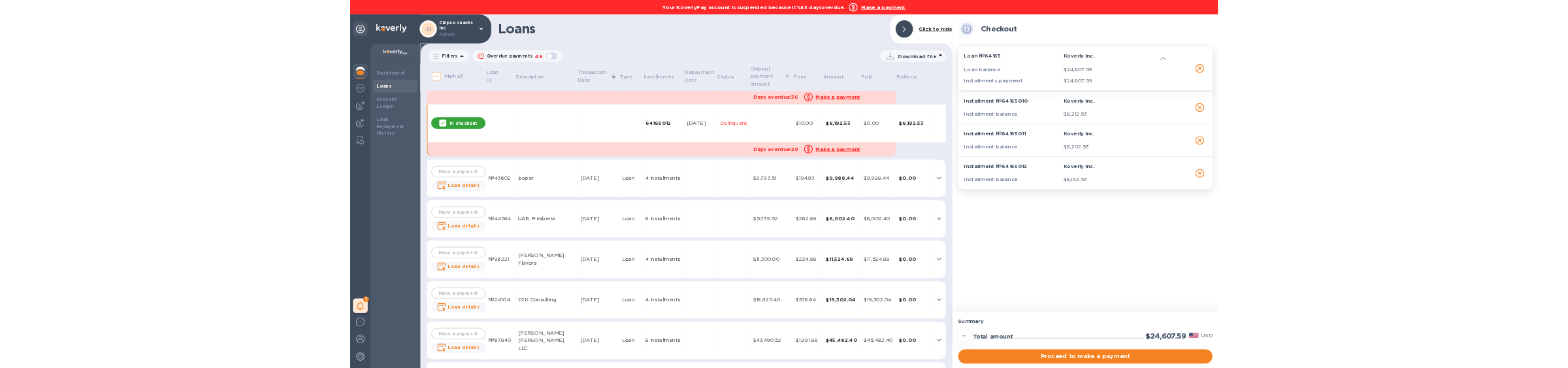
scroll to position [1802, 0]
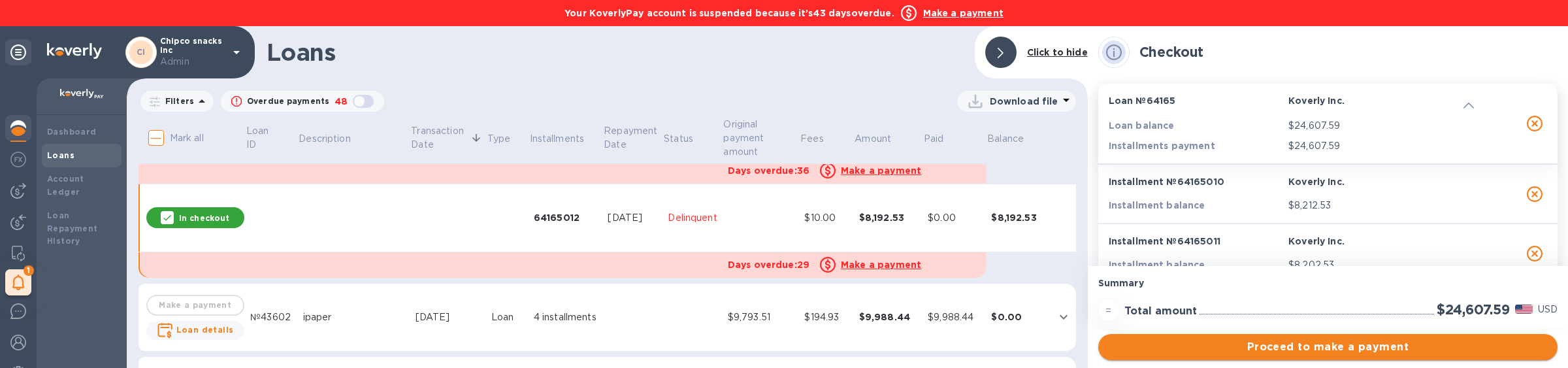
click at [1194, 353] on span "Proceed to make a payment" at bounding box center [1328, 346] width 439 height 15
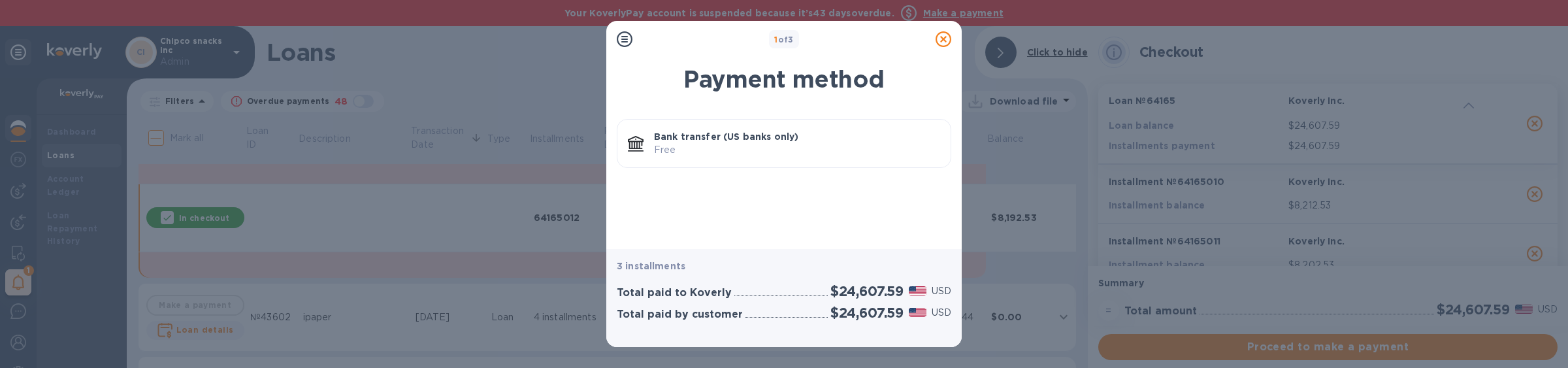
click at [758, 149] on p "Free" at bounding box center [796, 150] width 286 height 13
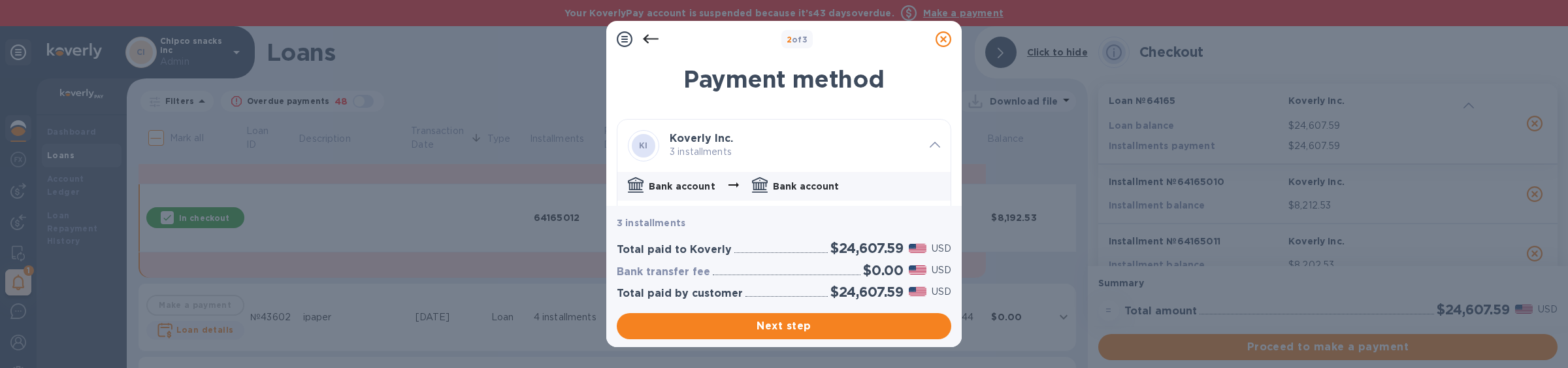
click at [729, 147] on p "3 installments" at bounding box center [794, 152] width 250 height 13
click at [724, 143] on b "Koverly Inc." at bounding box center [701, 138] width 63 height 12
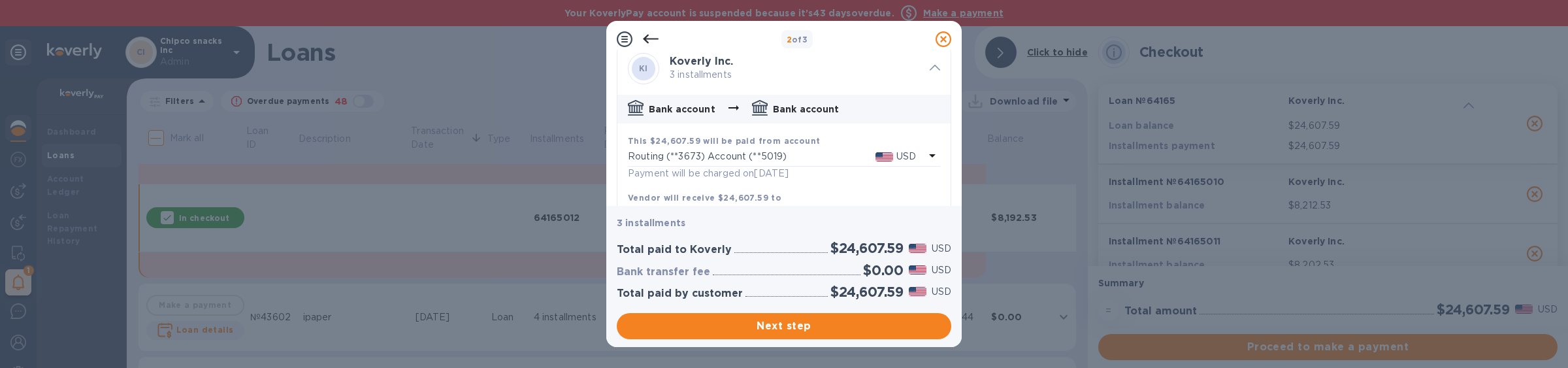
scroll to position [86, 0]
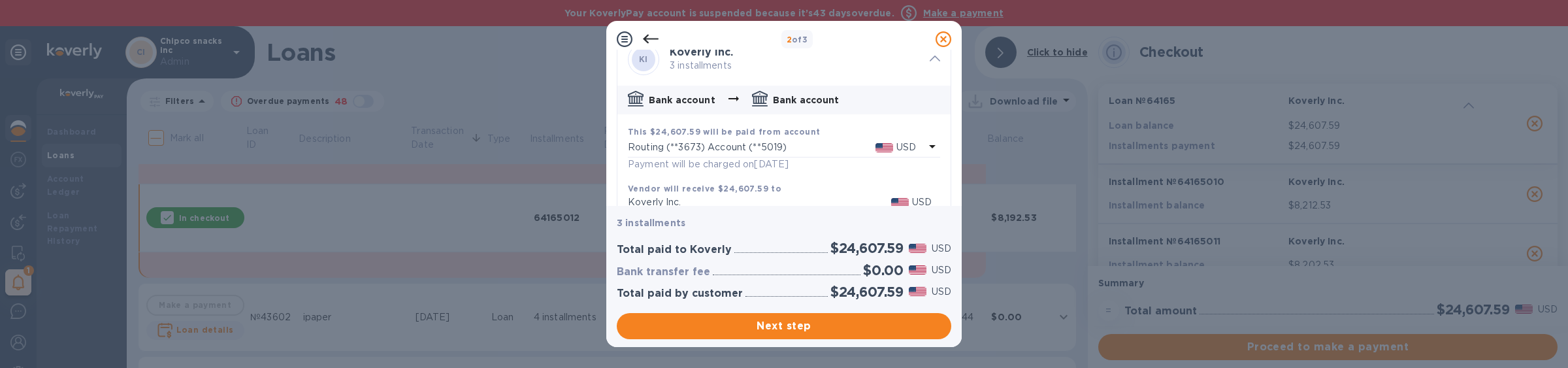
click at [724, 143] on p "Routing (**3673) Account (**5019)" at bounding box center [751, 147] width 248 height 13
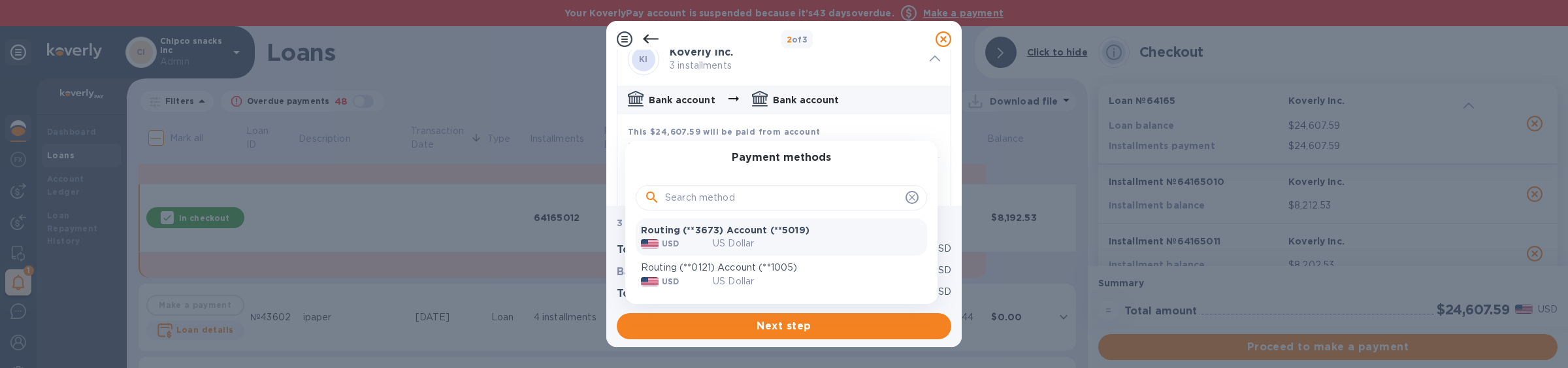
click at [719, 226] on p "Routing (**3673) Account (**5019)" at bounding box center [782, 229] width 281 height 13
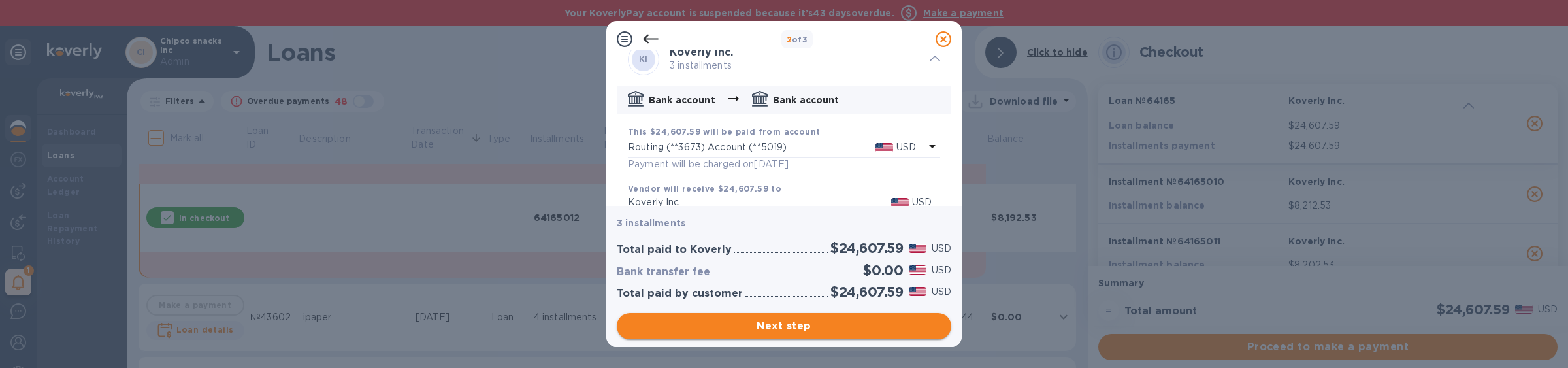
click at [759, 327] on span "Next step" at bounding box center [784, 326] width 313 height 15
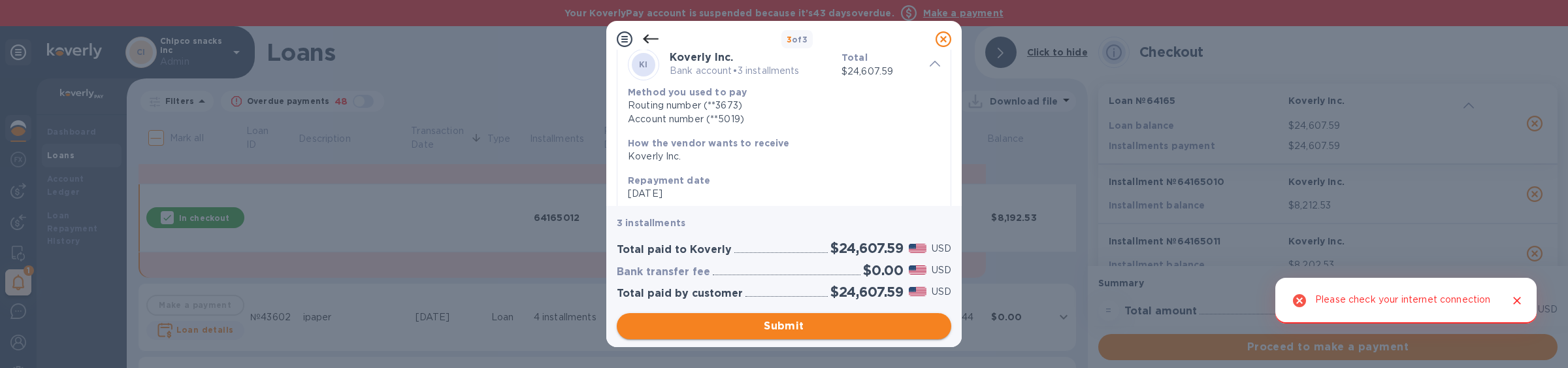
click at [690, 333] on button "Submit" at bounding box center [784, 326] width 334 height 26
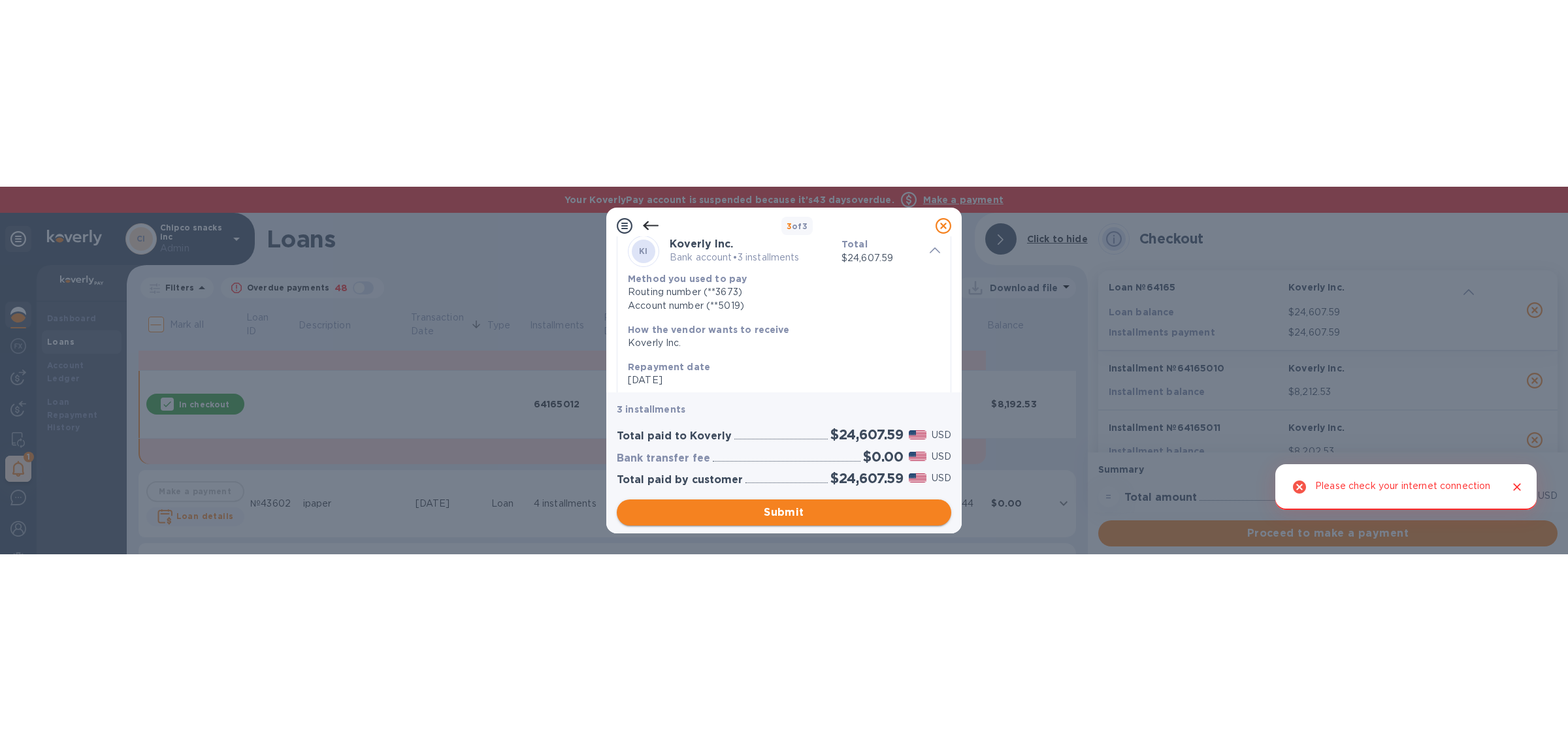
scroll to position [0, 0]
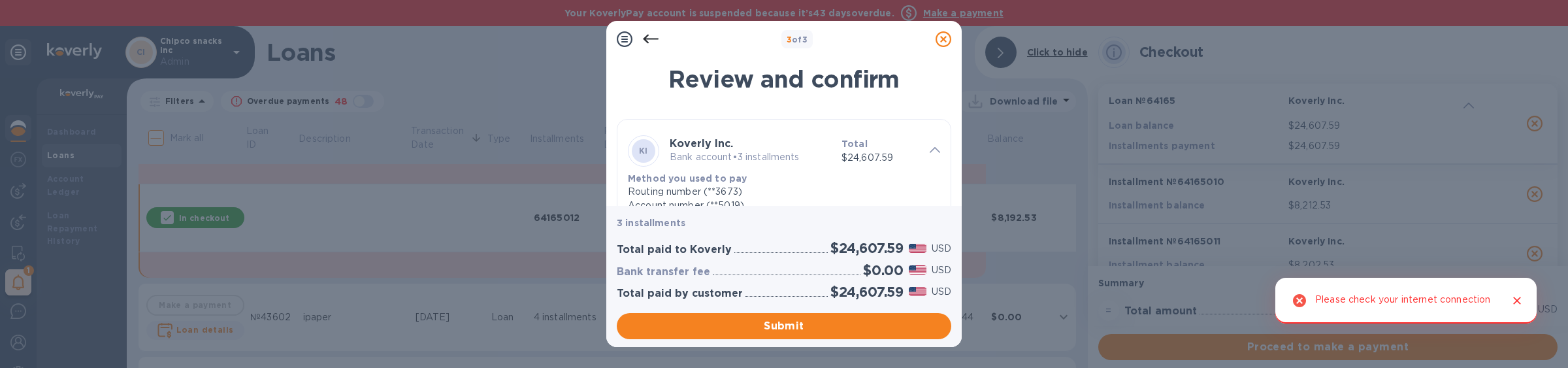
click at [948, 42] on icon at bounding box center [943, 39] width 15 height 15
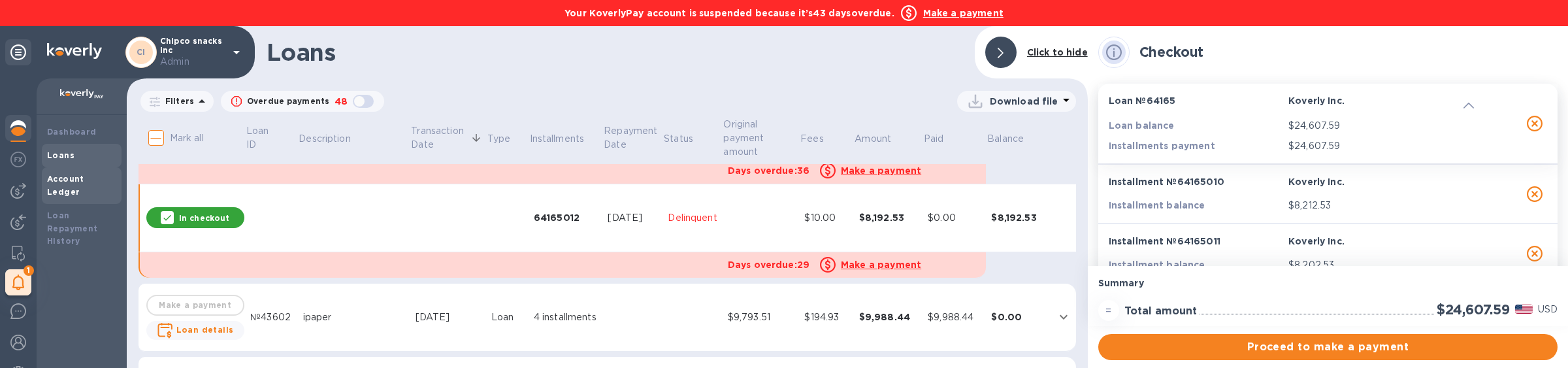
click at [84, 182] on b "Account Ledger" at bounding box center [65, 185] width 37 height 23
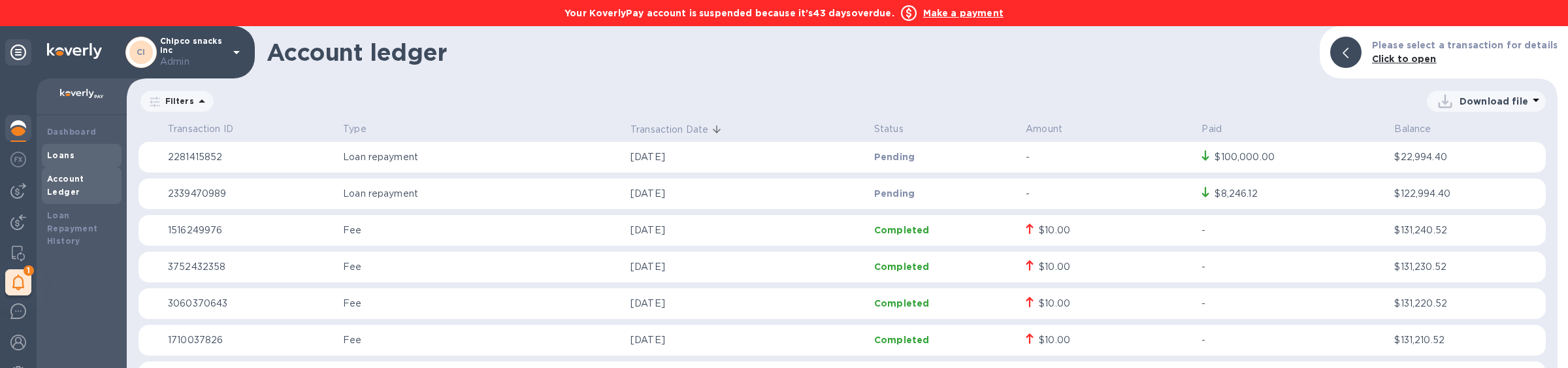
click at [79, 155] on div "Loans" at bounding box center [81, 155] width 69 height 13
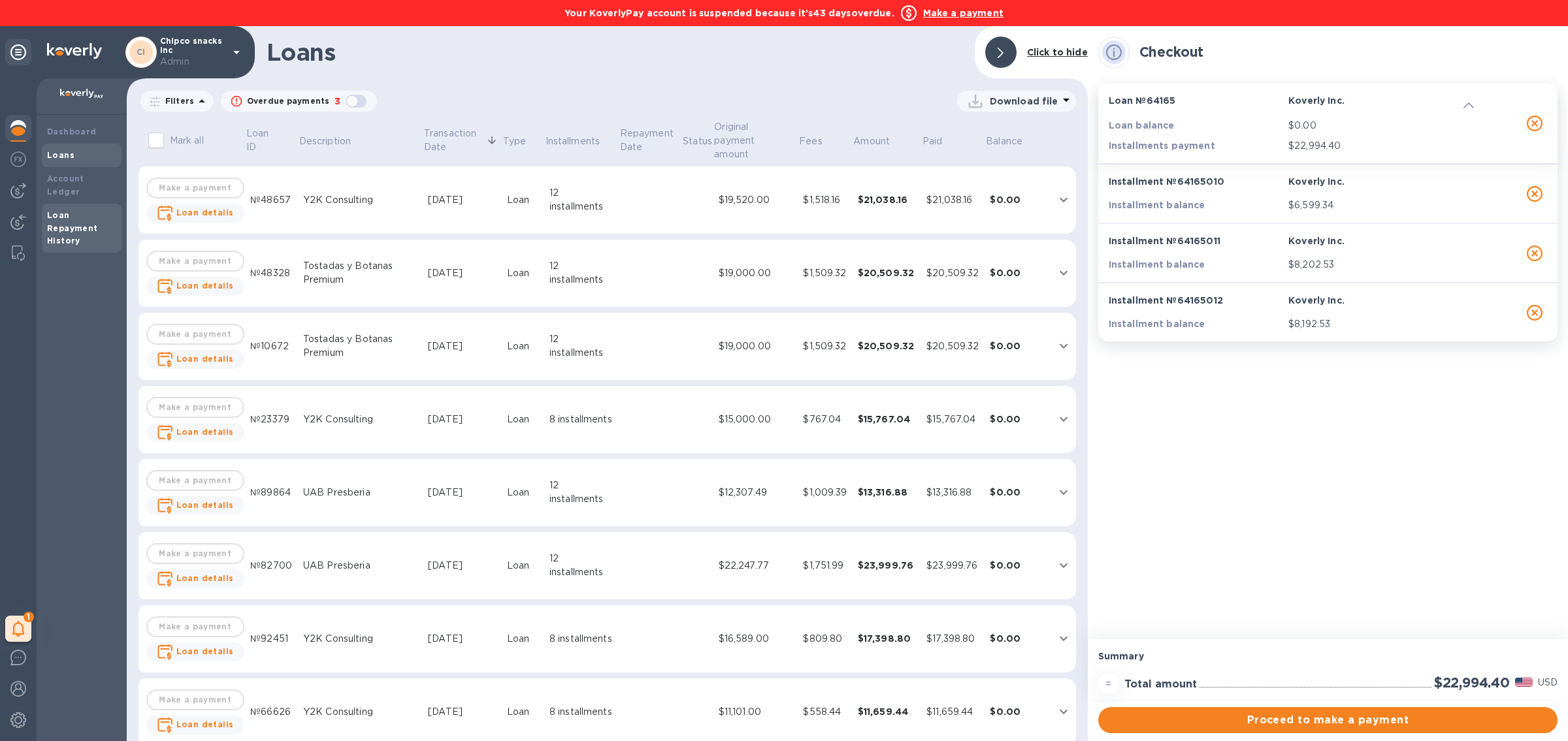
click at [102, 209] on div "Loan Repayment History" at bounding box center [81, 229] width 69 height 39
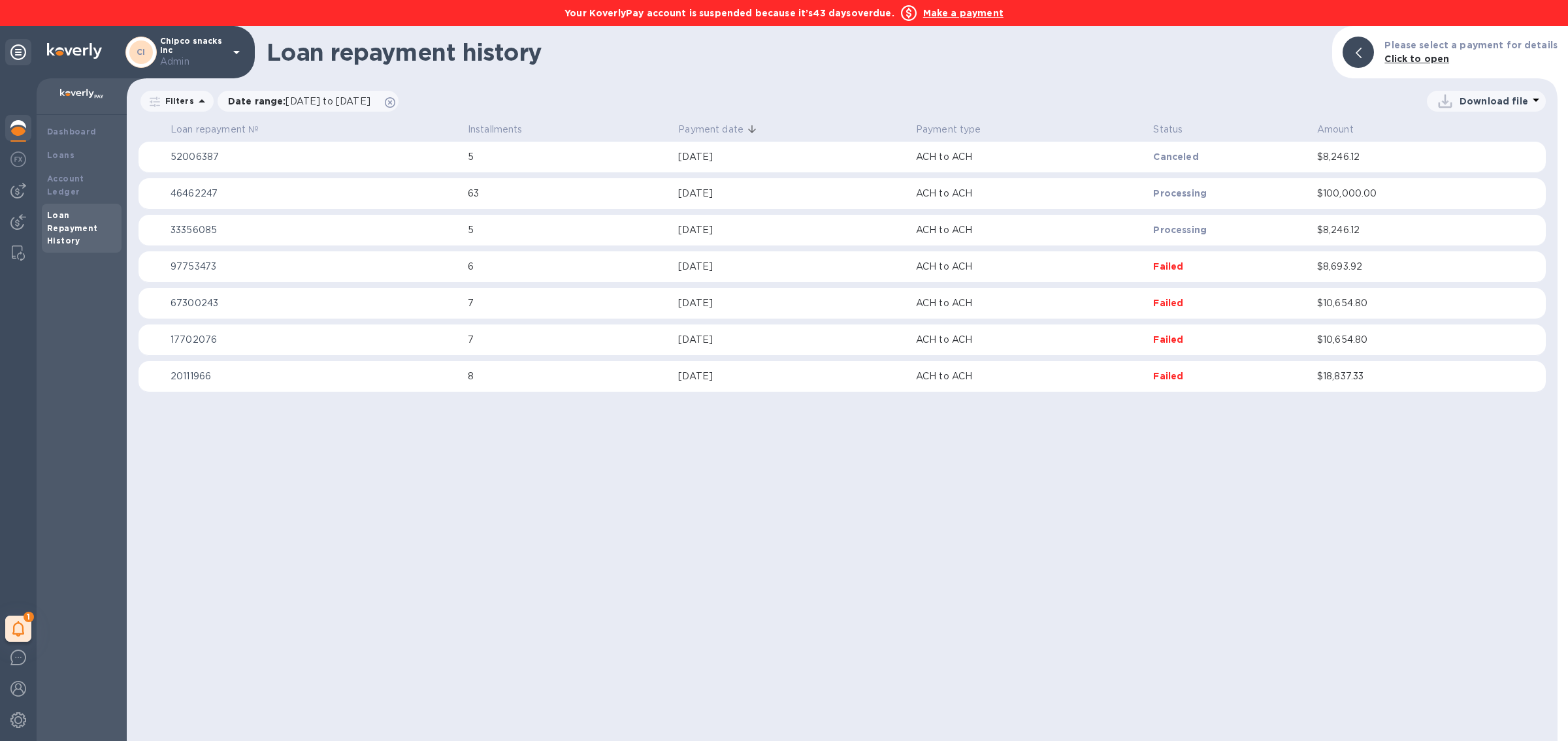
click at [1338, 202] on td "$100,000.00" at bounding box center [1402, 194] width 180 height 32
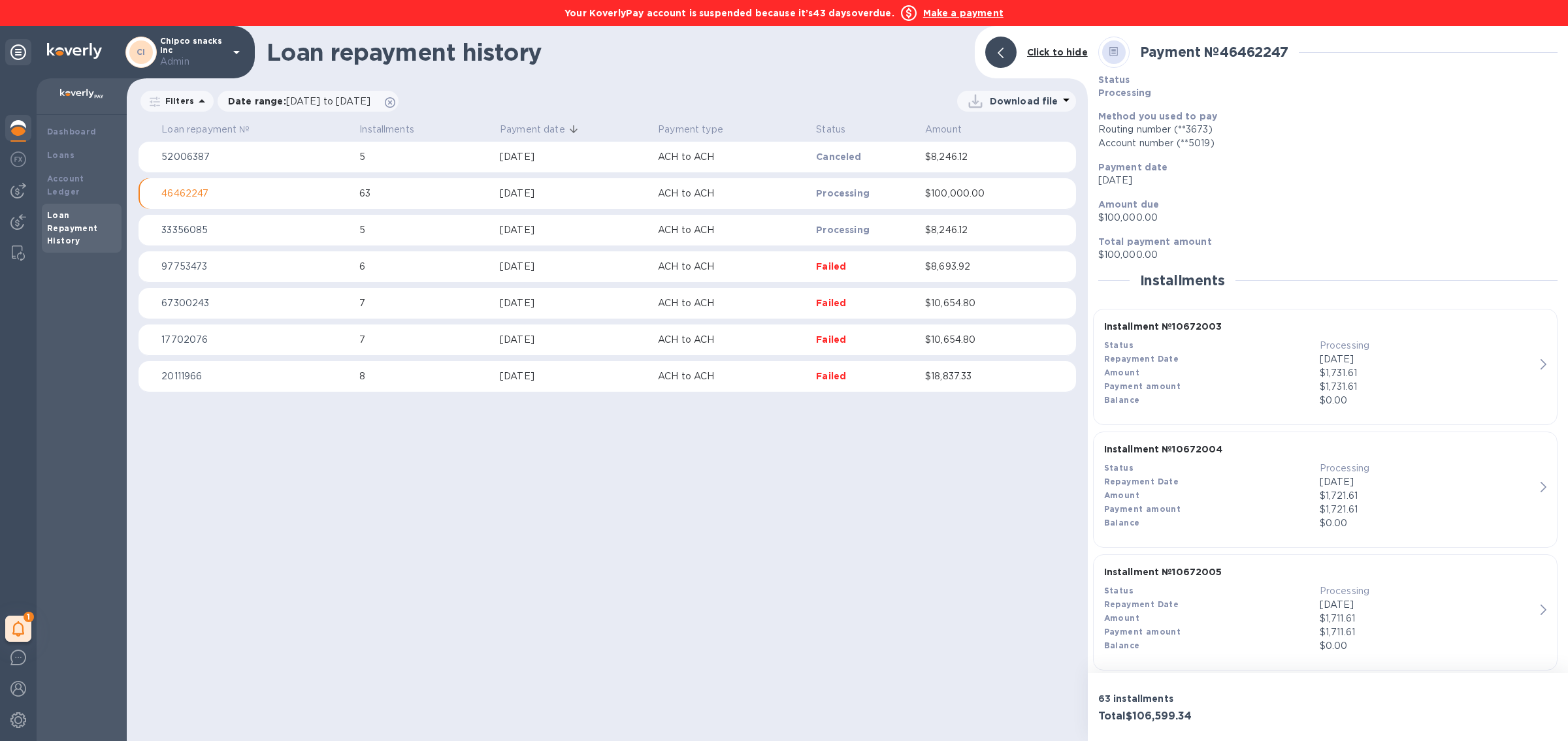
click at [743, 189] on p "ACH to ACH" at bounding box center [731, 194] width 147 height 13
click at [79, 136] on b "Dashboard" at bounding box center [72, 131] width 50 height 10
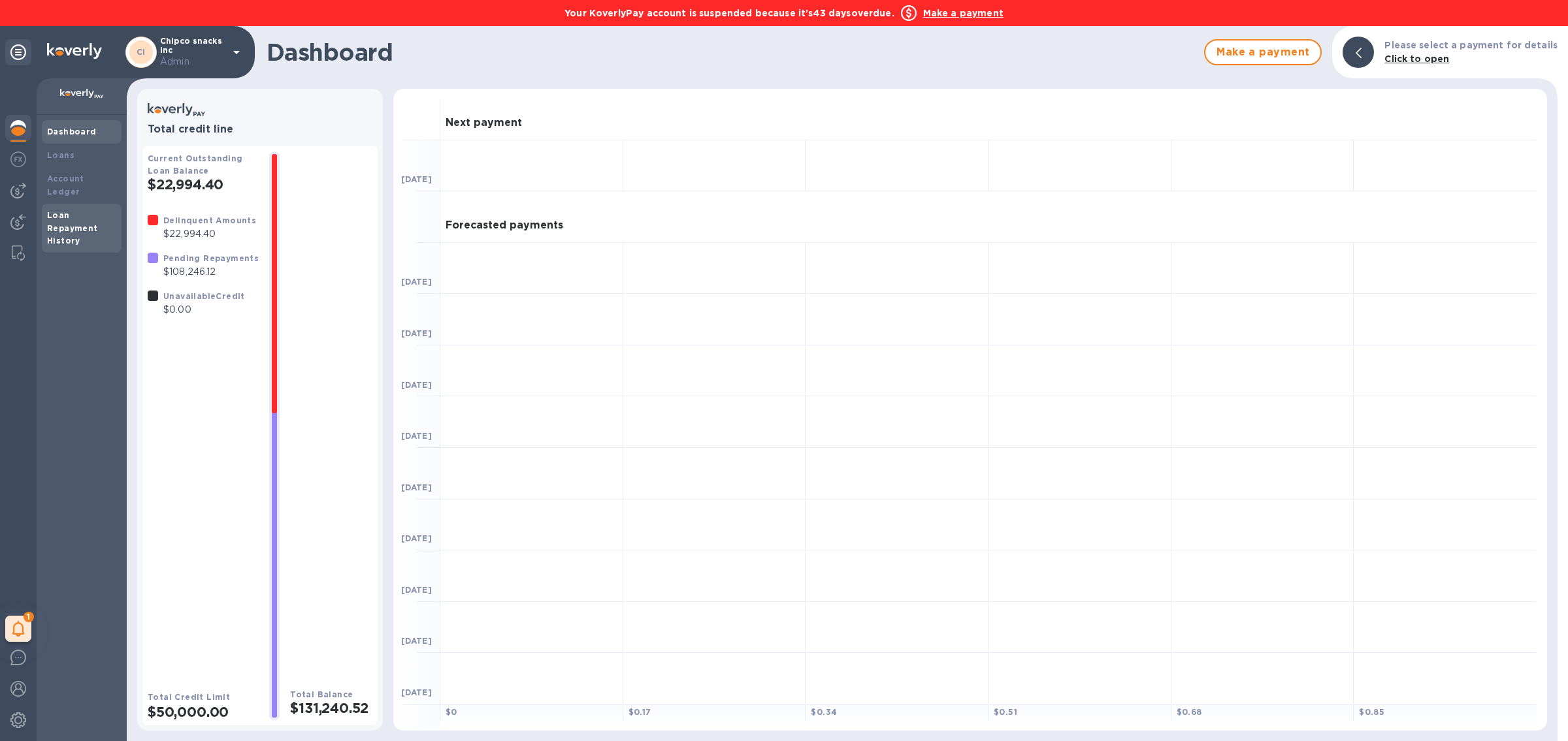
click at [81, 214] on b "Loan Repayment History" at bounding box center [73, 228] width 51 height 36
